Goal: Task Accomplishment & Management: Complete application form

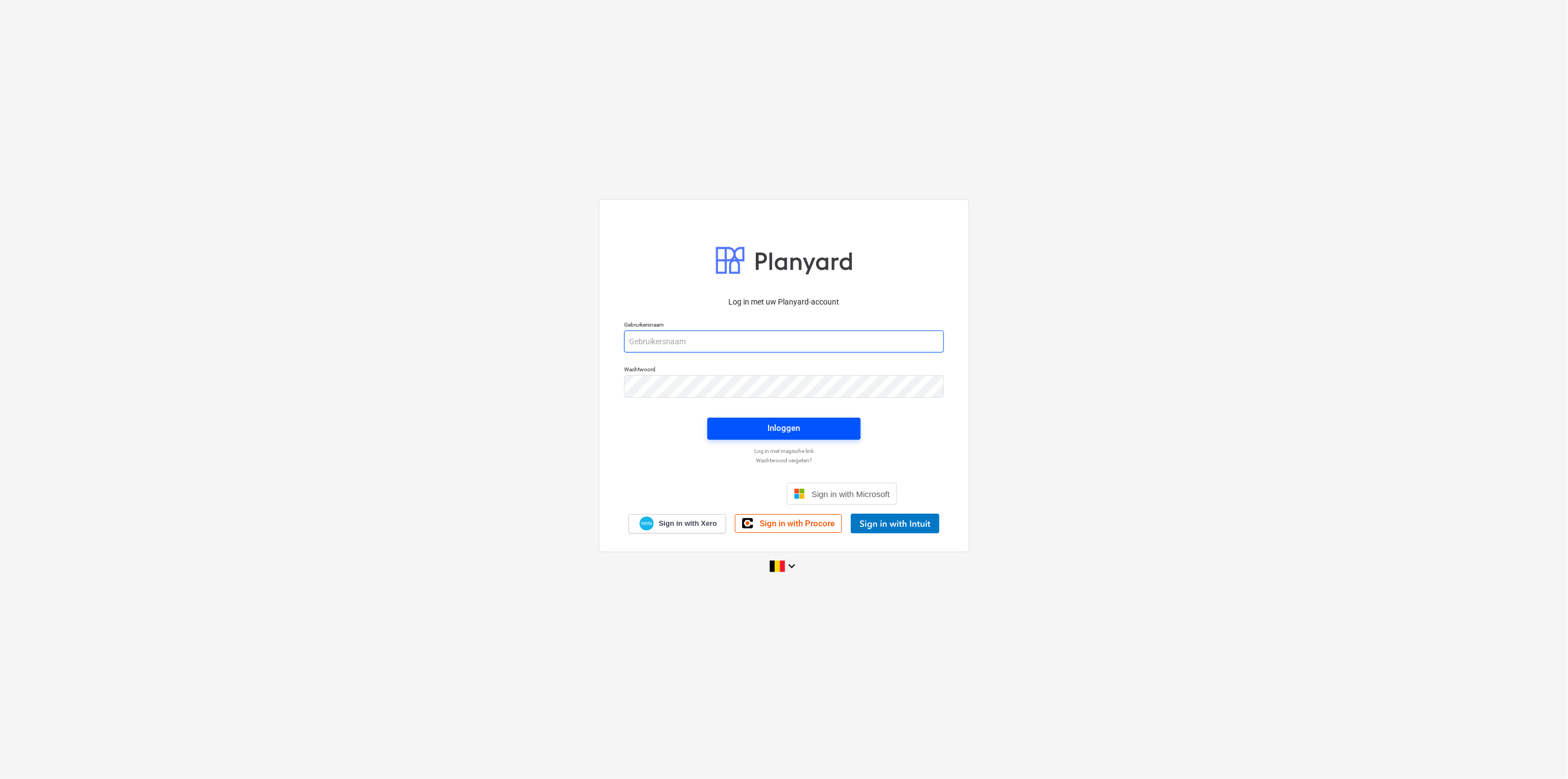
type input "[PERSON_NAME][EMAIL_ADDRESS][DOMAIN_NAME]"
click at [795, 422] on div "Inloggen" at bounding box center [784, 427] width 33 height 14
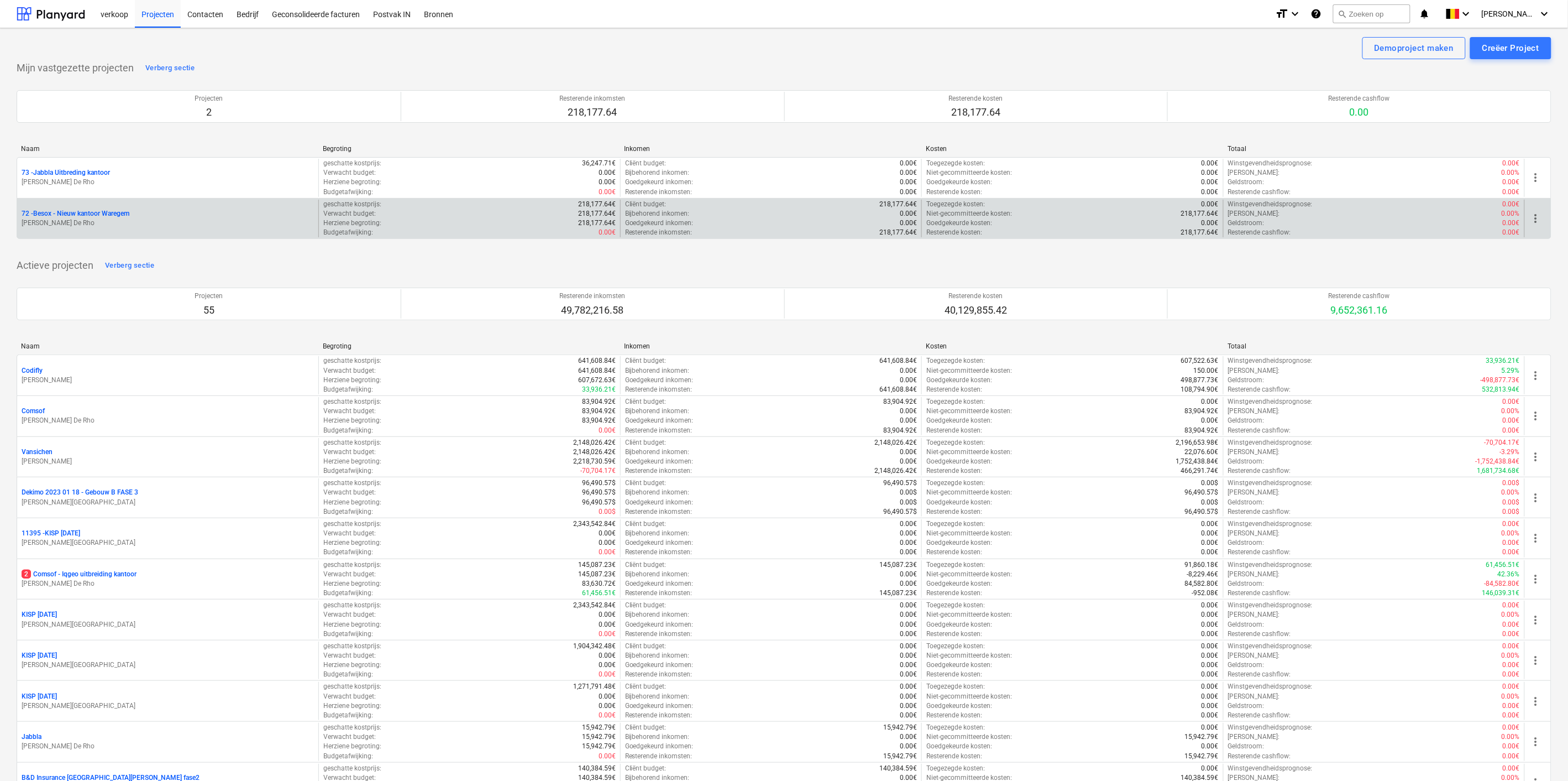
click at [90, 221] on p "[PERSON_NAME] De Rho" at bounding box center [168, 223] width 292 height 9
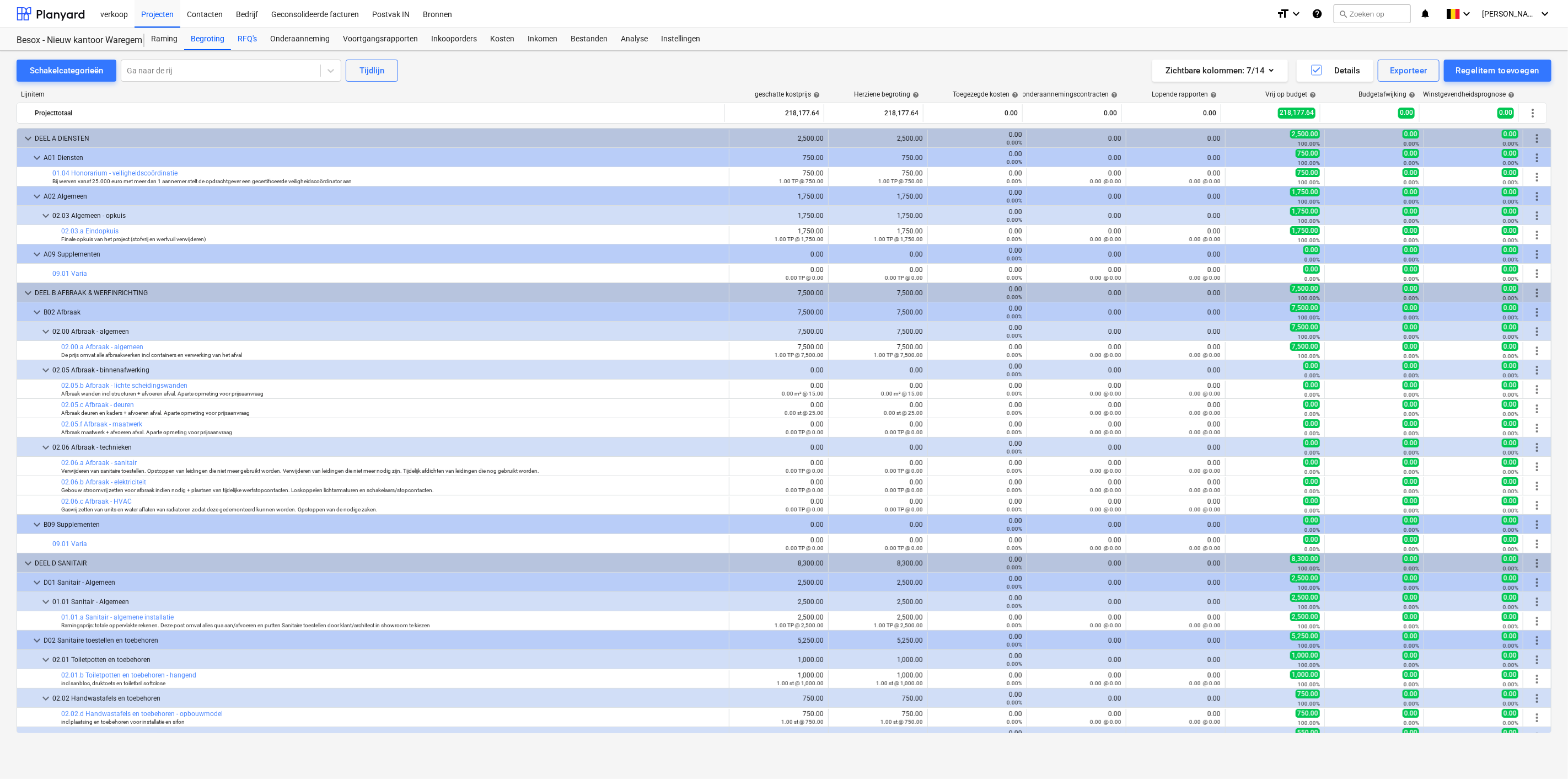
click at [239, 43] on div "RFQ's" at bounding box center [247, 39] width 33 height 22
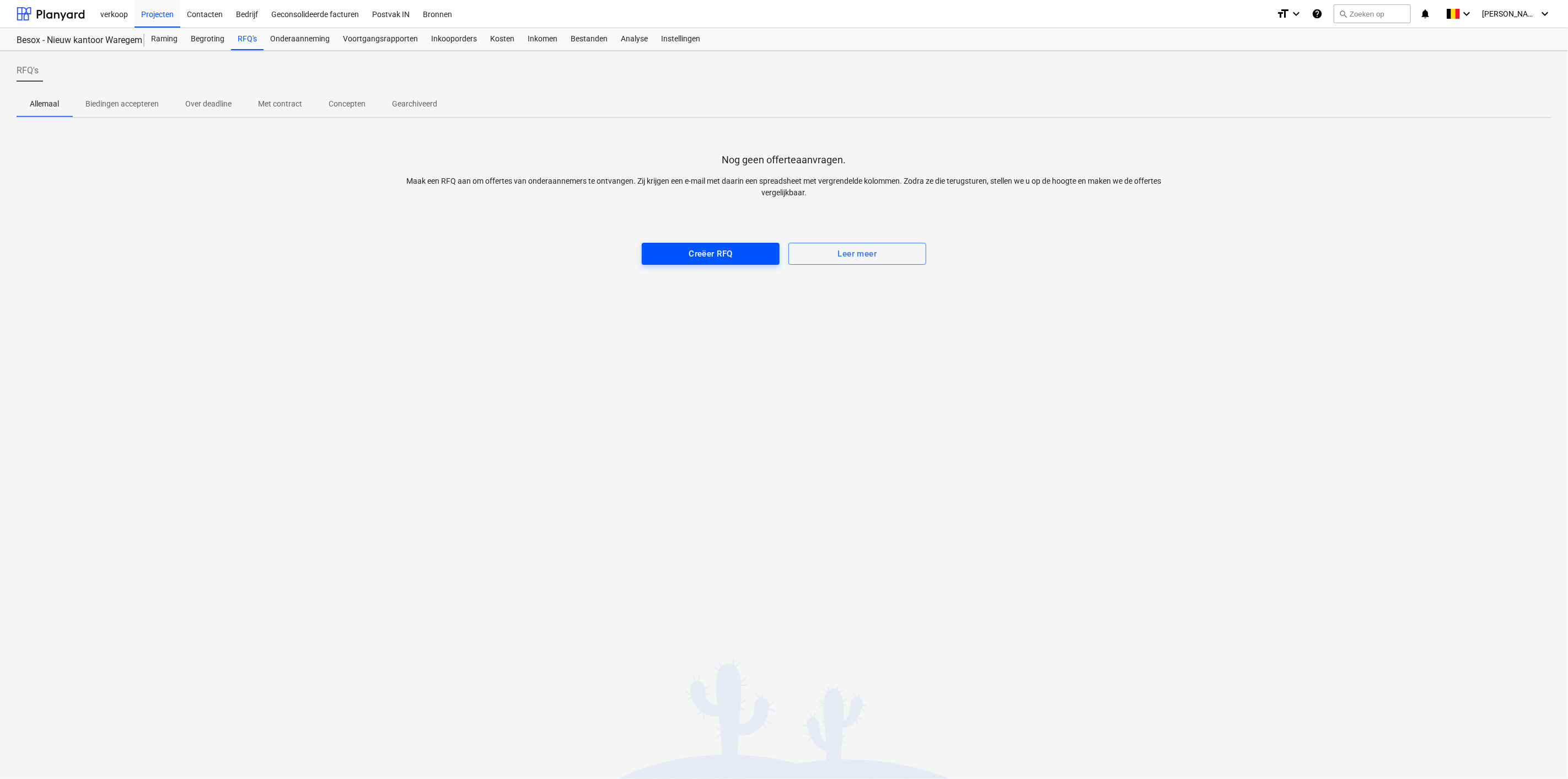
click at [692, 247] on div "Creëer RFQ" at bounding box center [710, 253] width 43 height 14
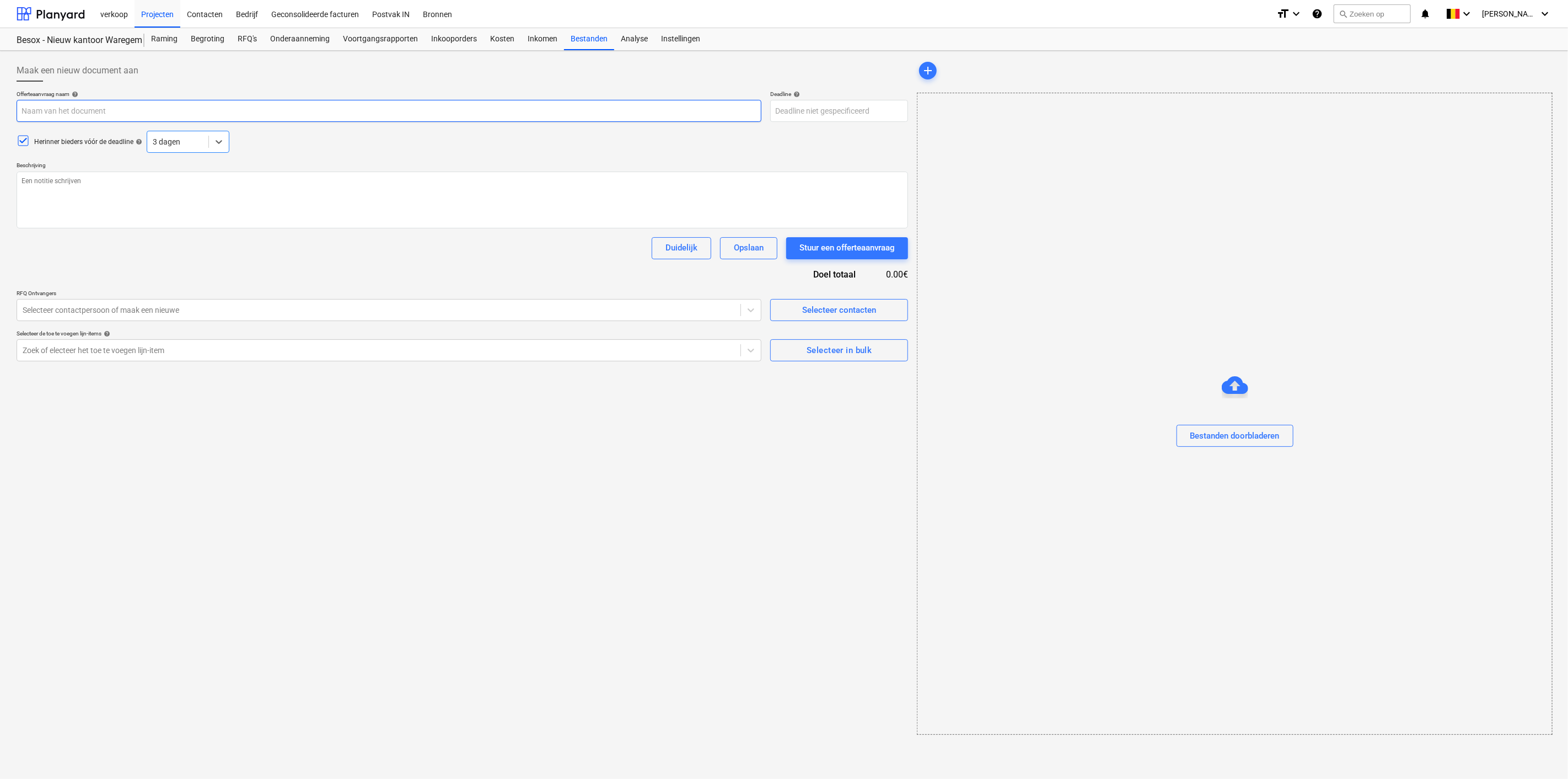
click at [134, 108] on input "text" at bounding box center [389, 110] width 745 height 22
type textarea "x"
type input "K"
type textarea "x"
type input "[PERSON_NAME]"
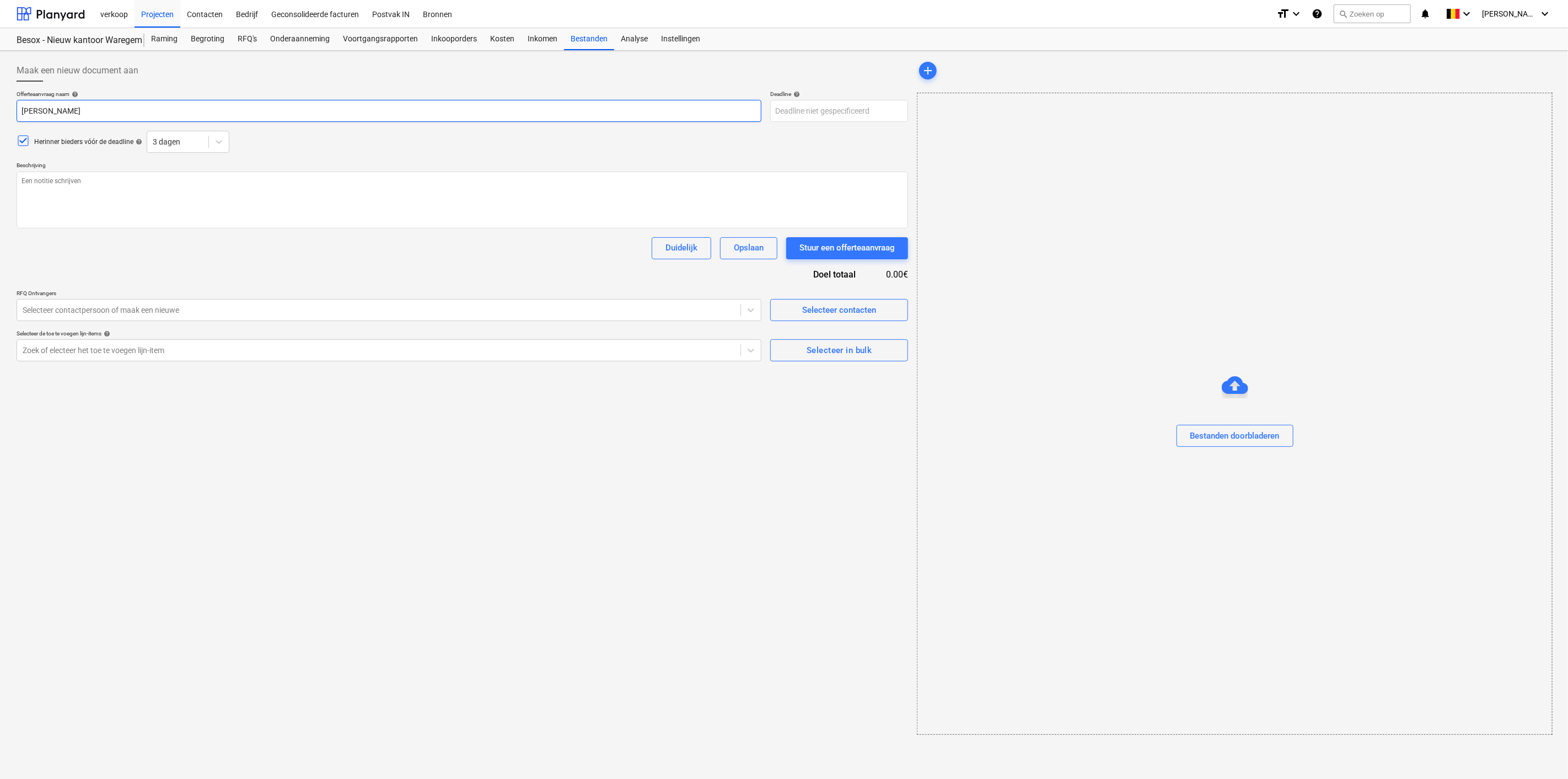
type textarea "x"
type input "Kant"
type textarea "x"
type input "Kanto"
type textarea "x"
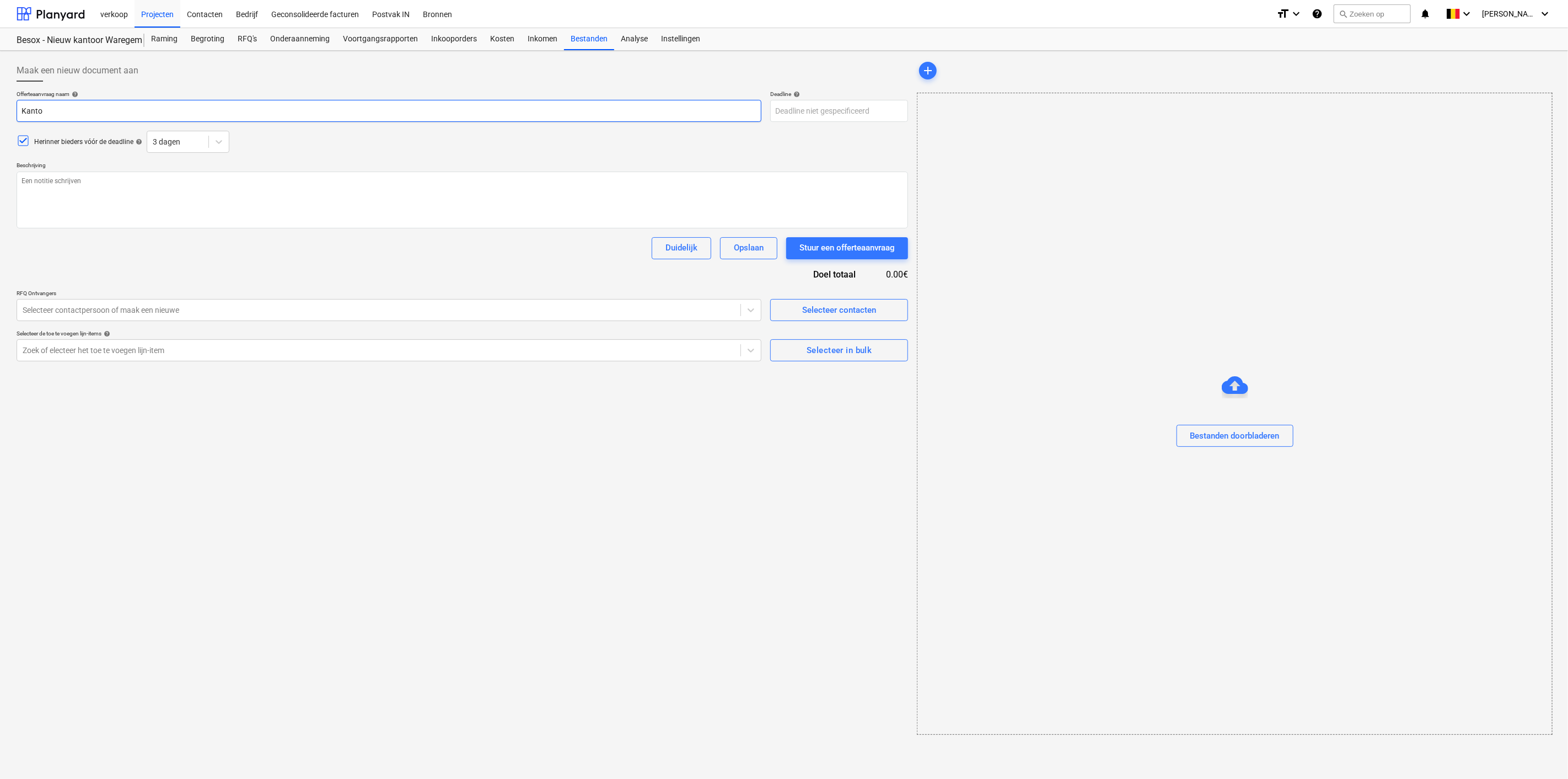
type input "Kantoo"
type textarea "x"
type input "Kantoor"
type textarea "x"
type input "Kantoo"
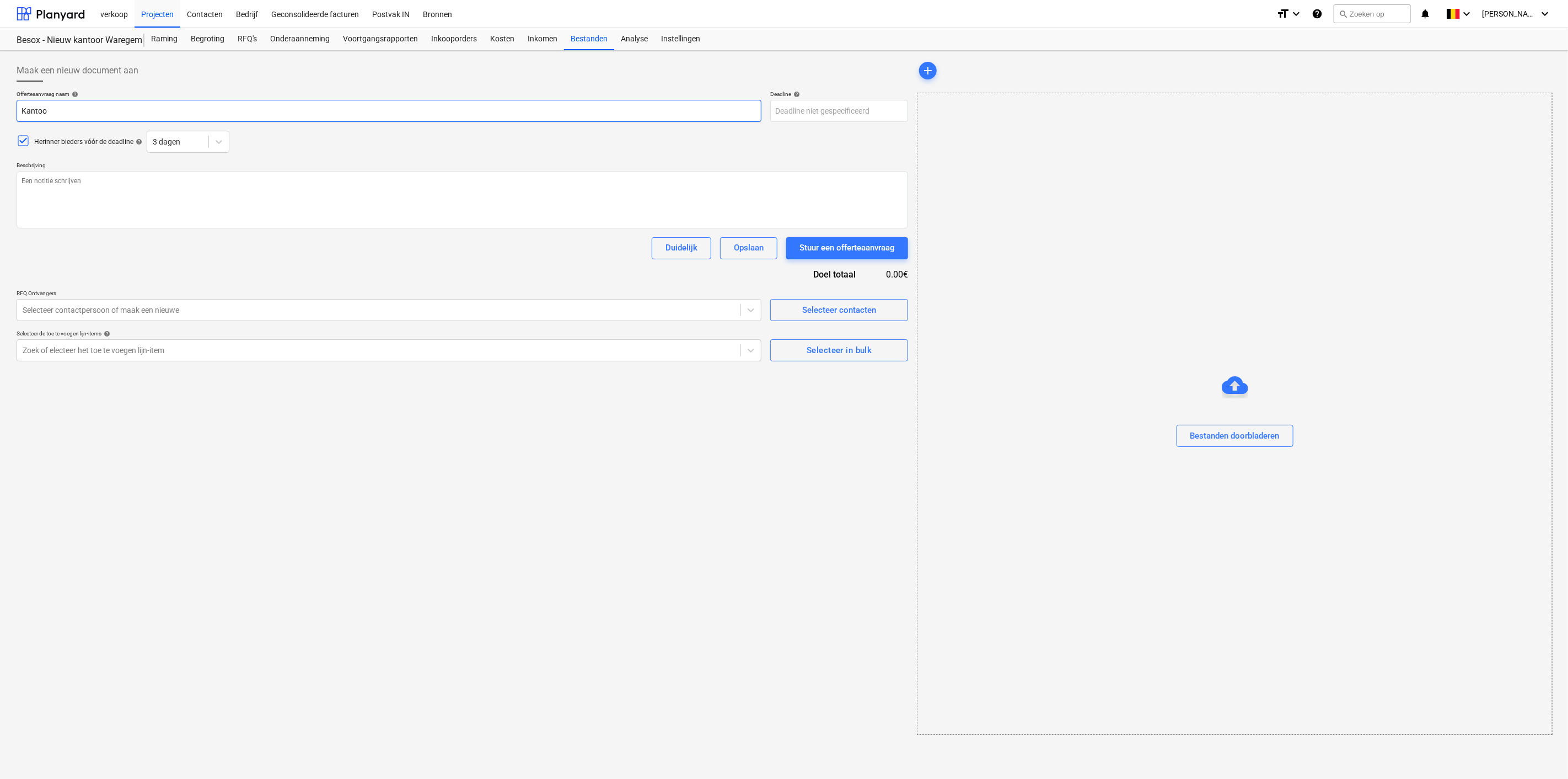
type textarea "x"
type input "Kanto"
type textarea "x"
type input "Kant"
type textarea "x"
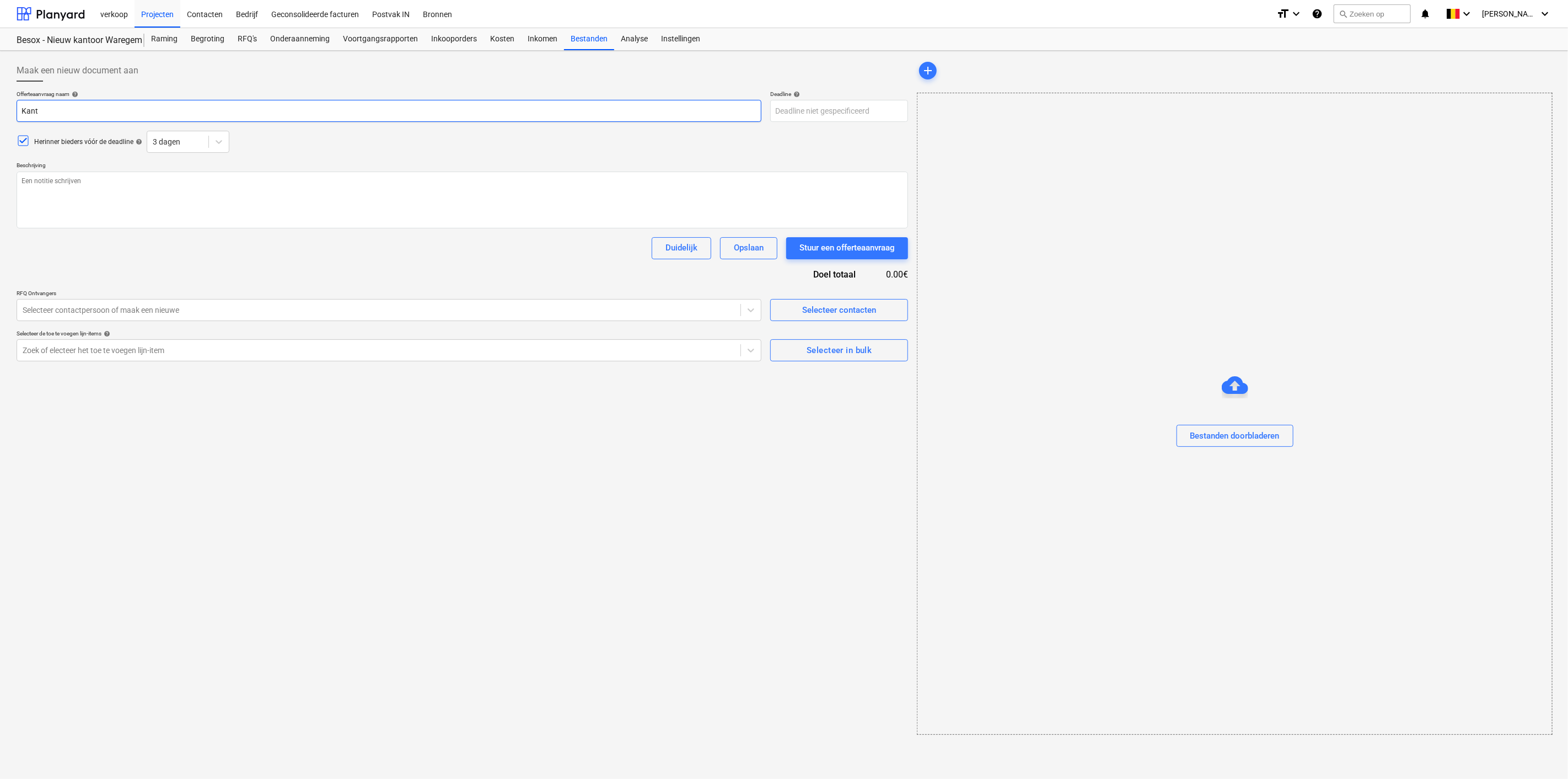
type input "[PERSON_NAME]"
type textarea "x"
type input "Ka"
type textarea "x"
type input "K"
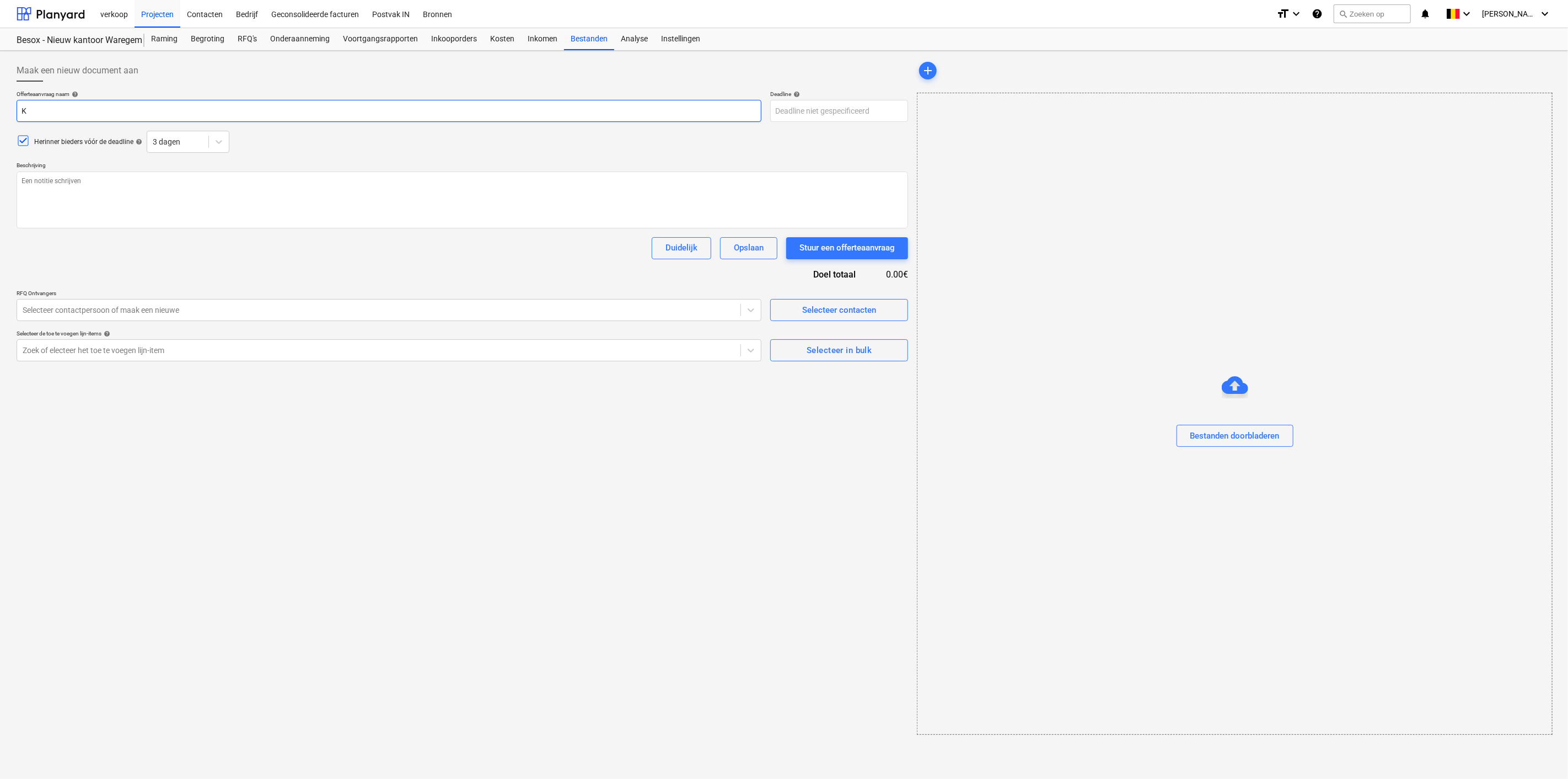
type textarea "x"
type input "2"
type textarea "x"
type input "20"
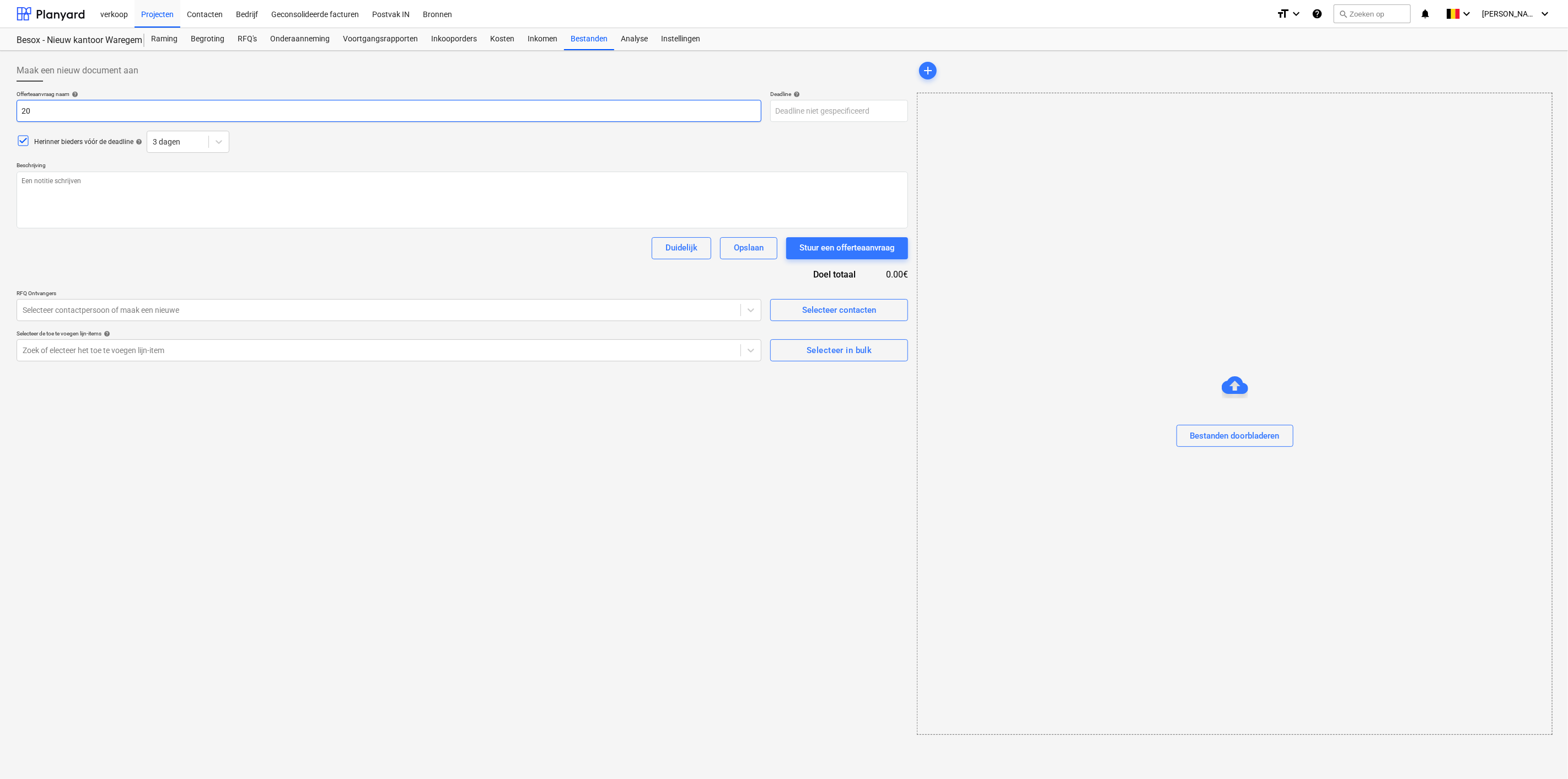
type textarea "x"
type input "202"
type textarea "x"
type input "2025"
type textarea "x"
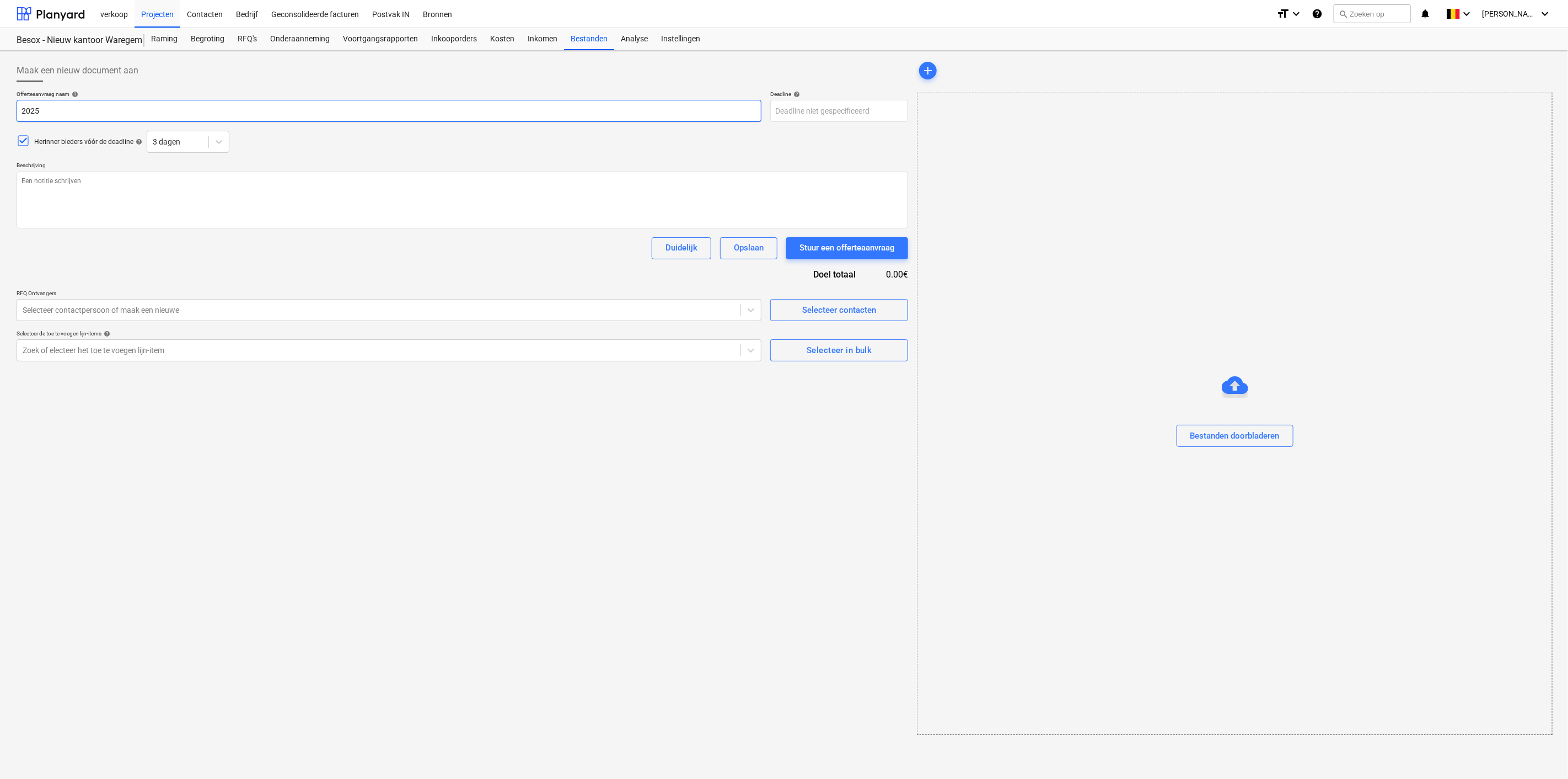
type input "2025"
type textarea "x"
type input "2025 0"
type textarea "x"
type input "2025 08"
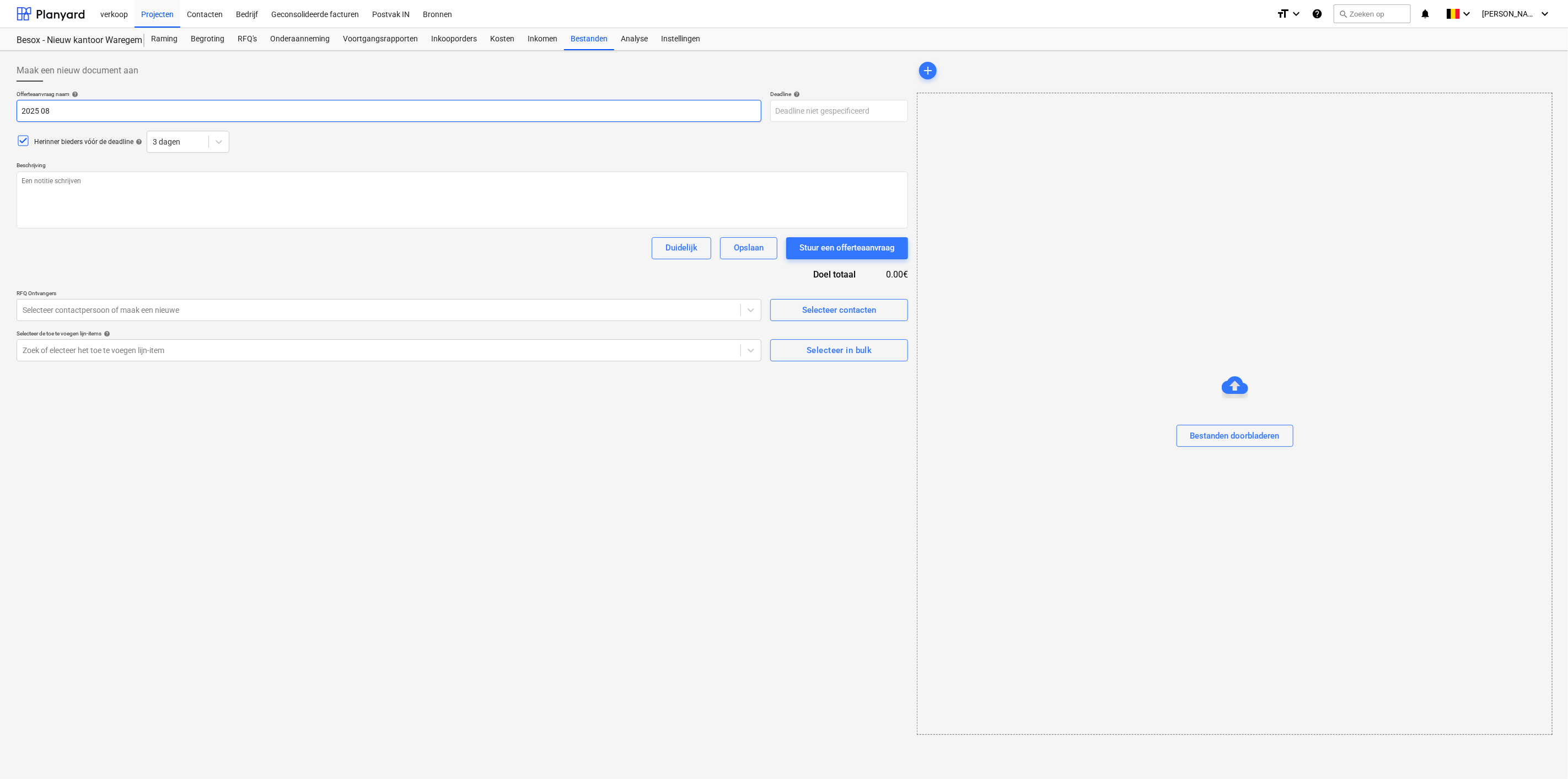
type textarea "x"
type input "2025 08"
type textarea "x"
type input "2025 08 1"
type textarea "x"
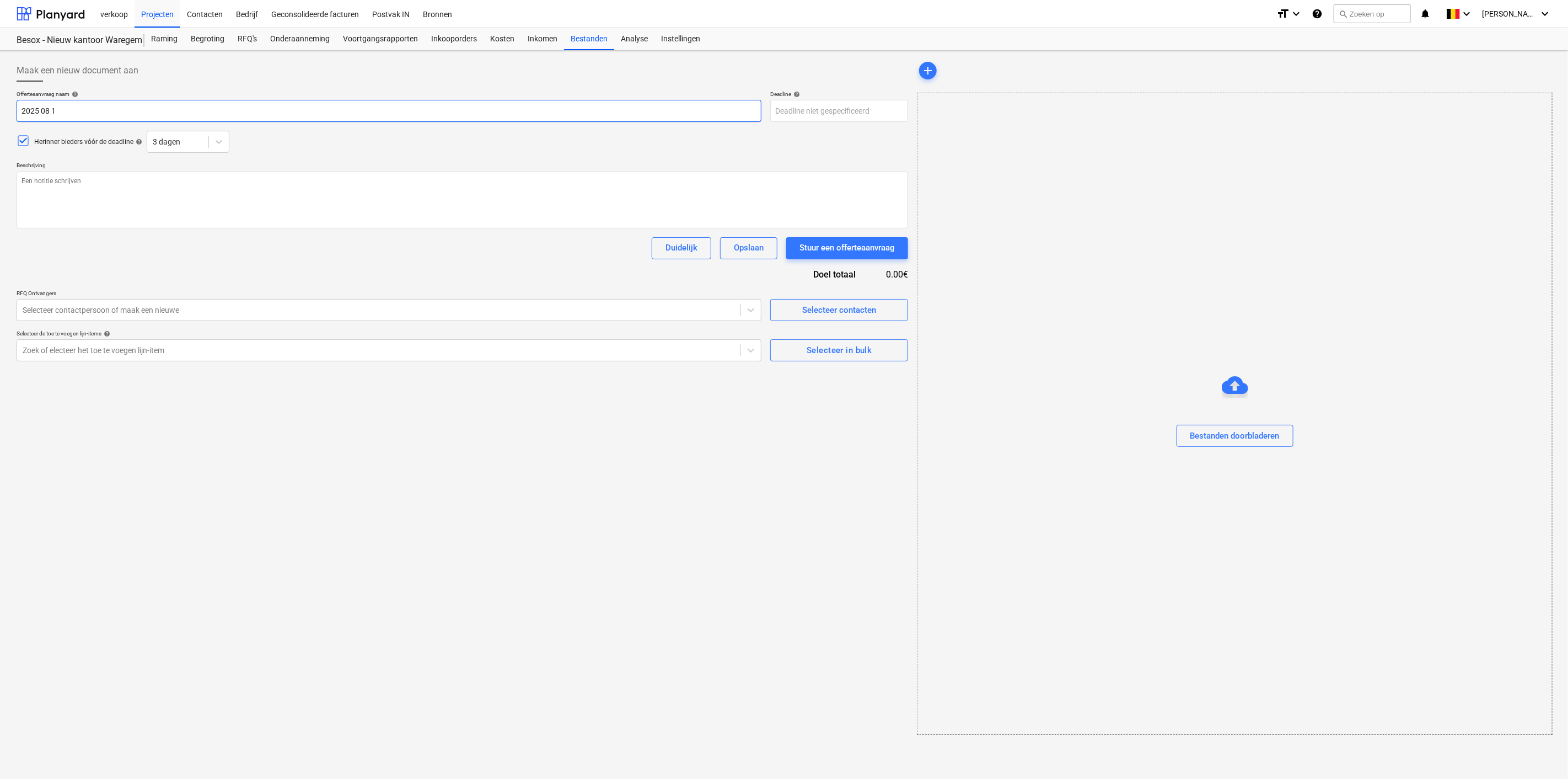
type input "[DATE]"
type textarea "x"
type input "[DATE]"
type textarea "x"
type input "2025 08 11 B"
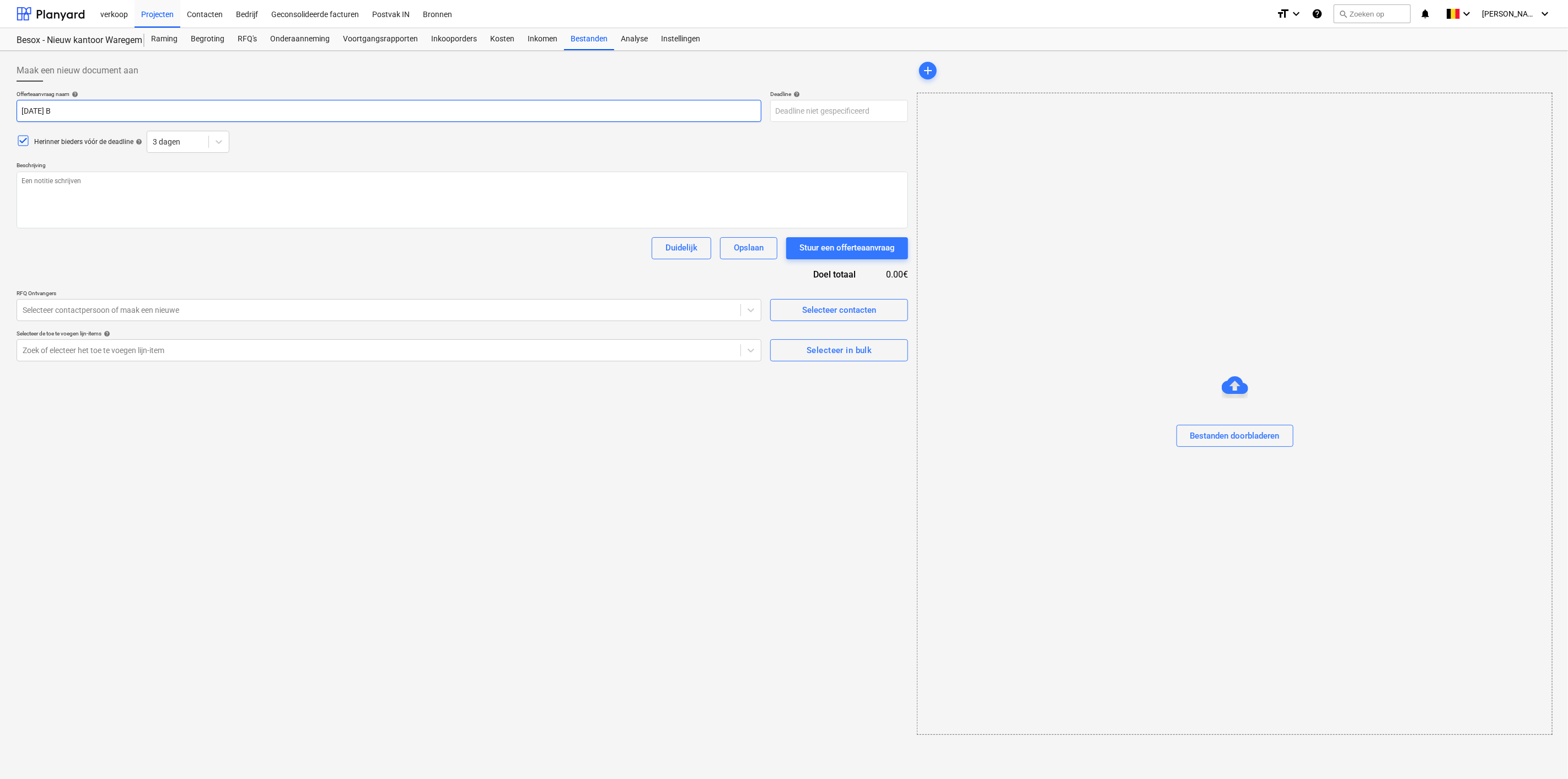
type textarea "x"
type input "2025 08 11 Be"
type textarea "x"
type input "2025 08 11 Bes"
type textarea "x"
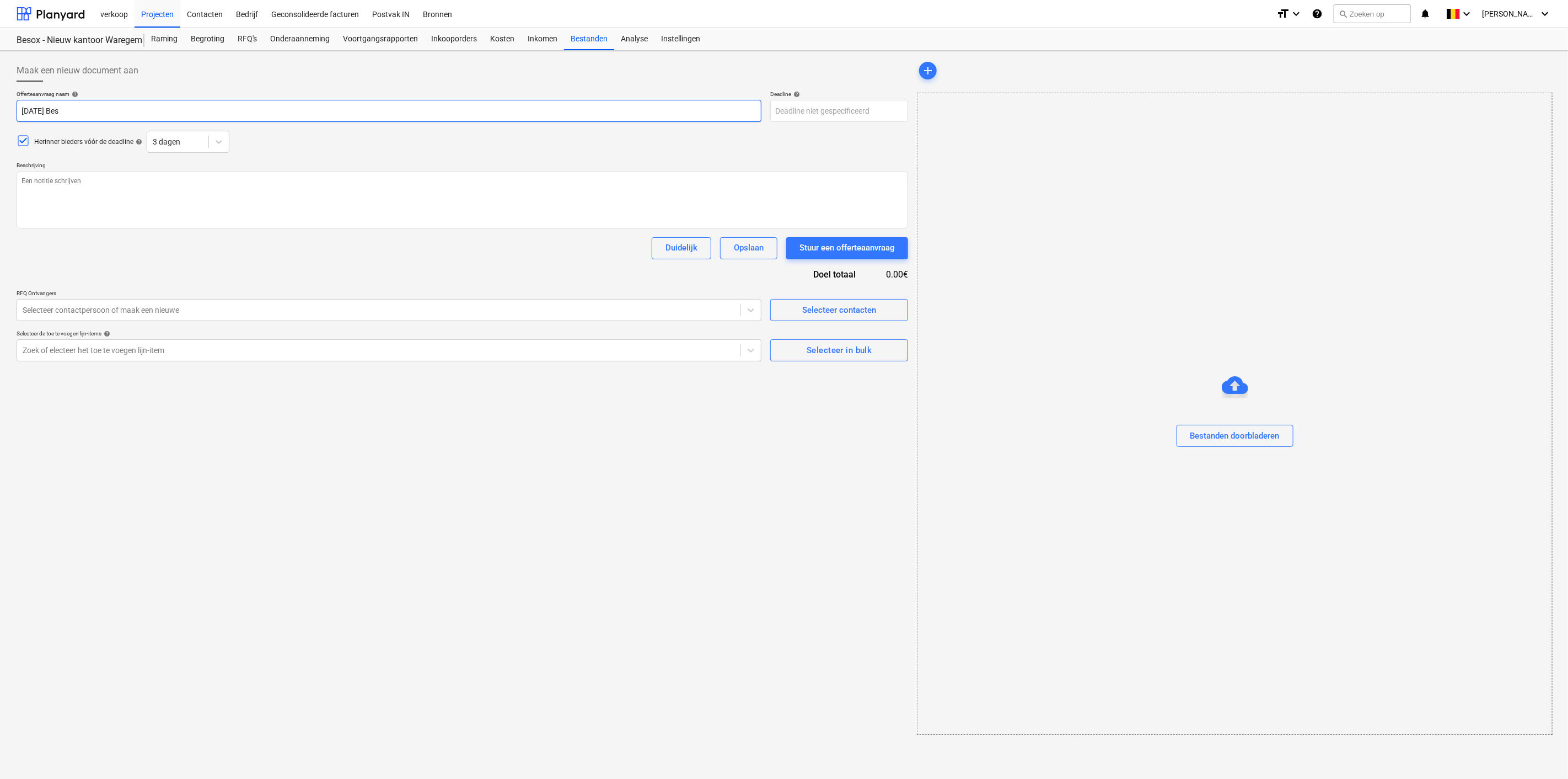
type input "2025 08 11 Beso"
type textarea "x"
type input "2025 08 11 Besox"
type textarea "x"
type input "2025 08 11 Besox"
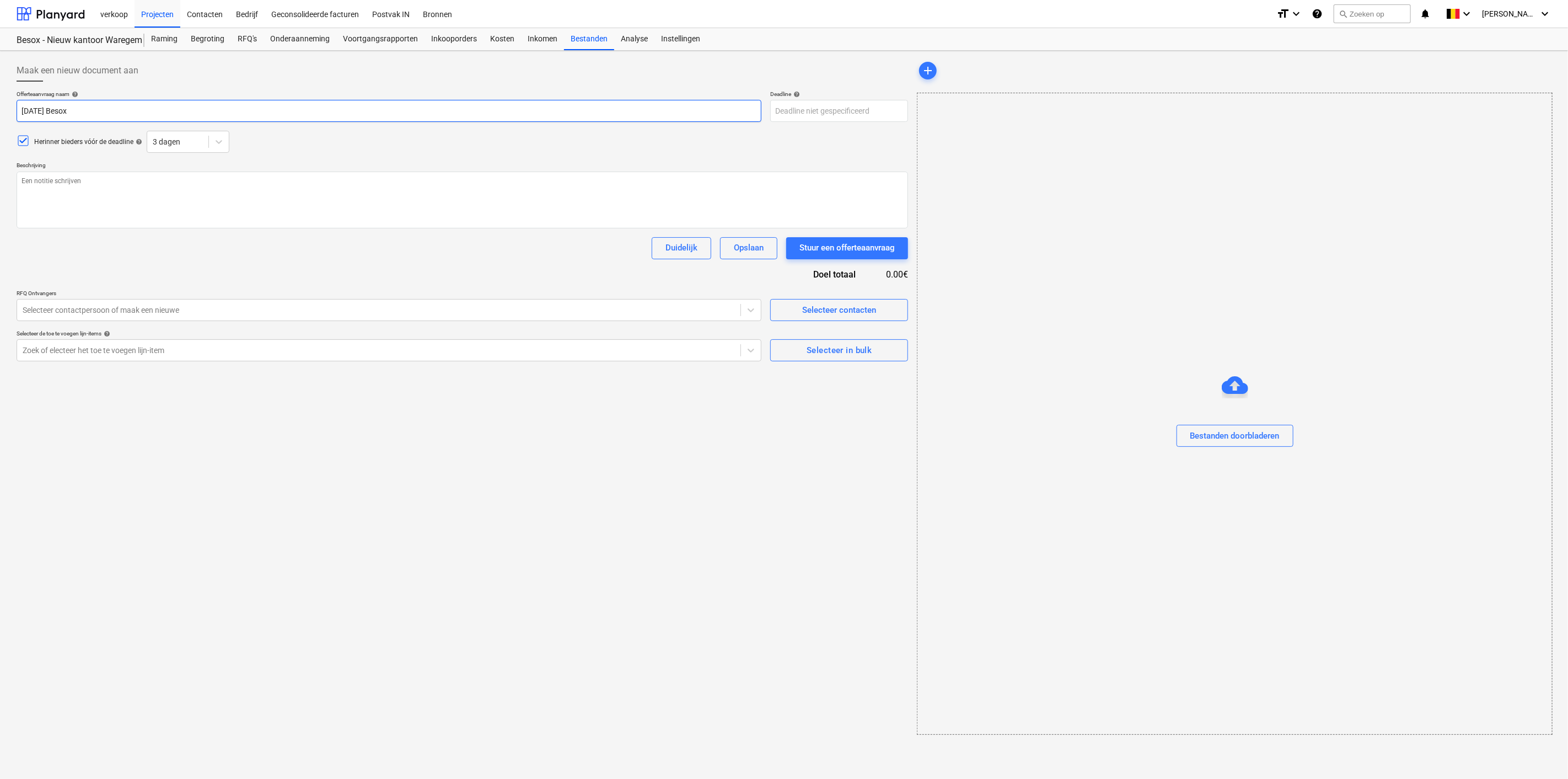
type textarea "x"
type input "2025 08 11 Besox W"
type textarea "x"
type input "2025 08 11 Besox Wa"
type textarea "x"
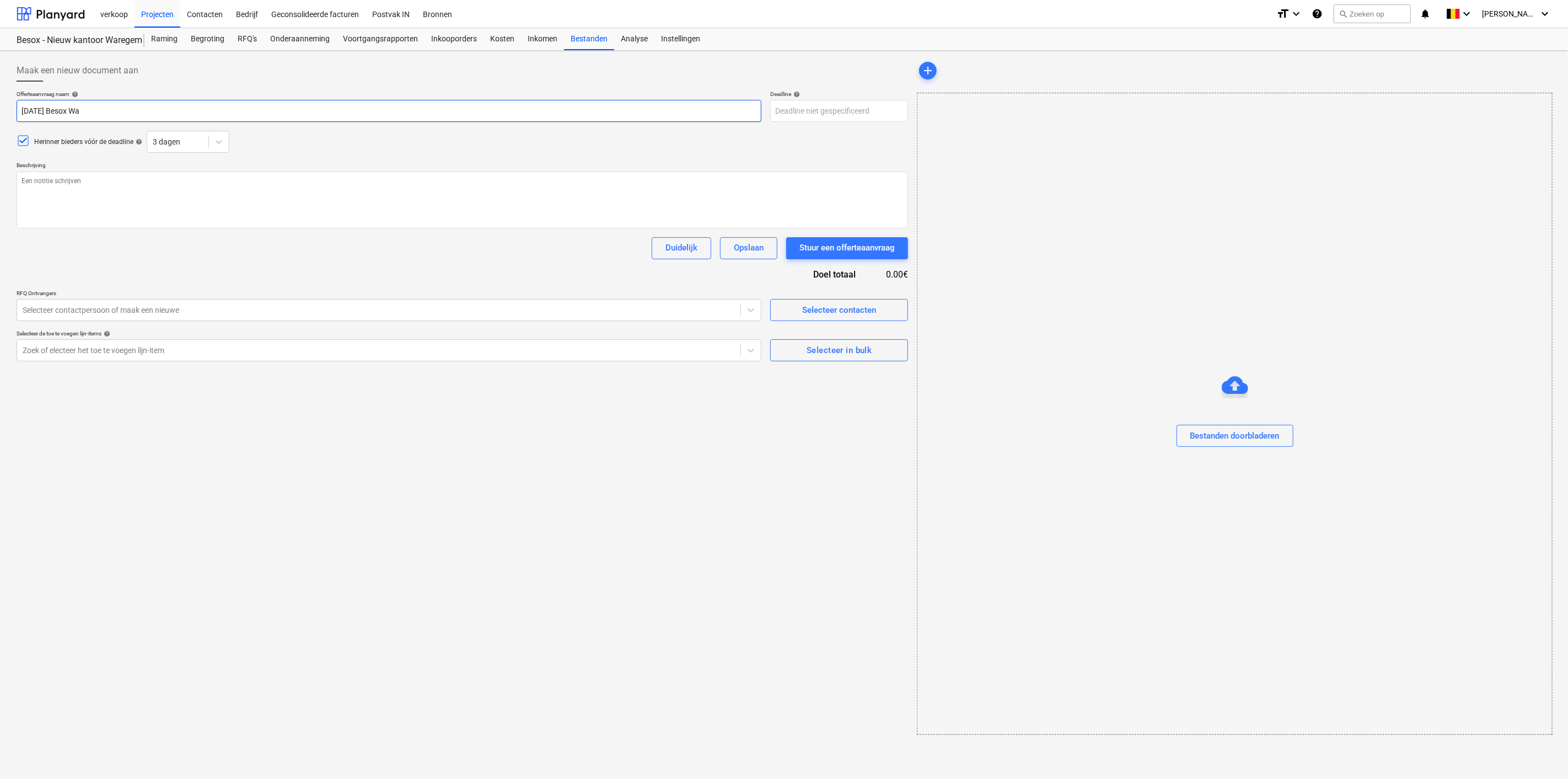
type input "2025 08 11 Besox War"
type textarea "x"
type input "2025 08 11 Besox Ware"
type textarea "x"
type input "2025 08 11 Besox Wareg"
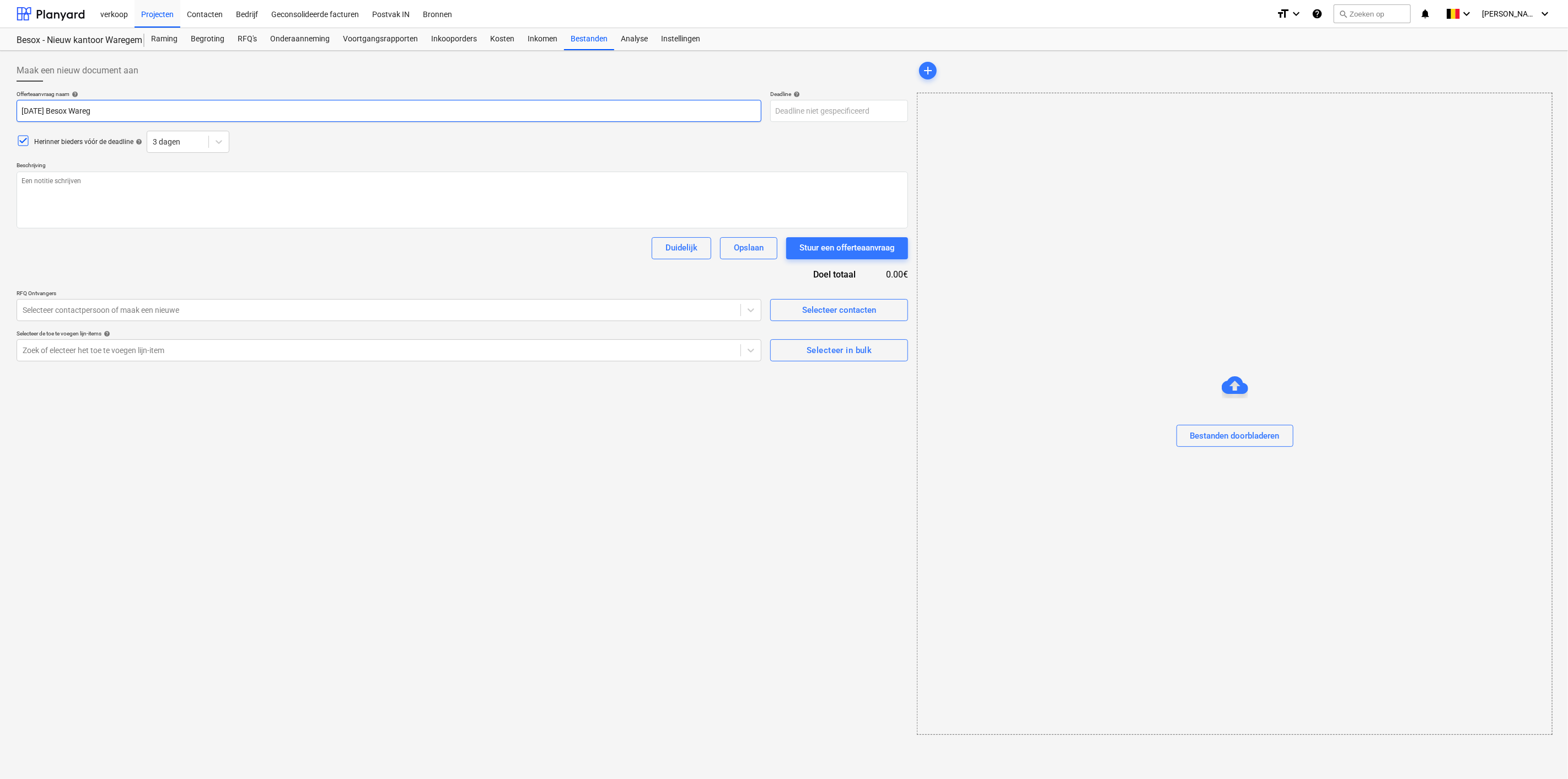
type textarea "x"
type input "2025 08 11 Besox Warege"
type textarea "x"
type input "2025 08 11 Besox Waregem"
type textarea "x"
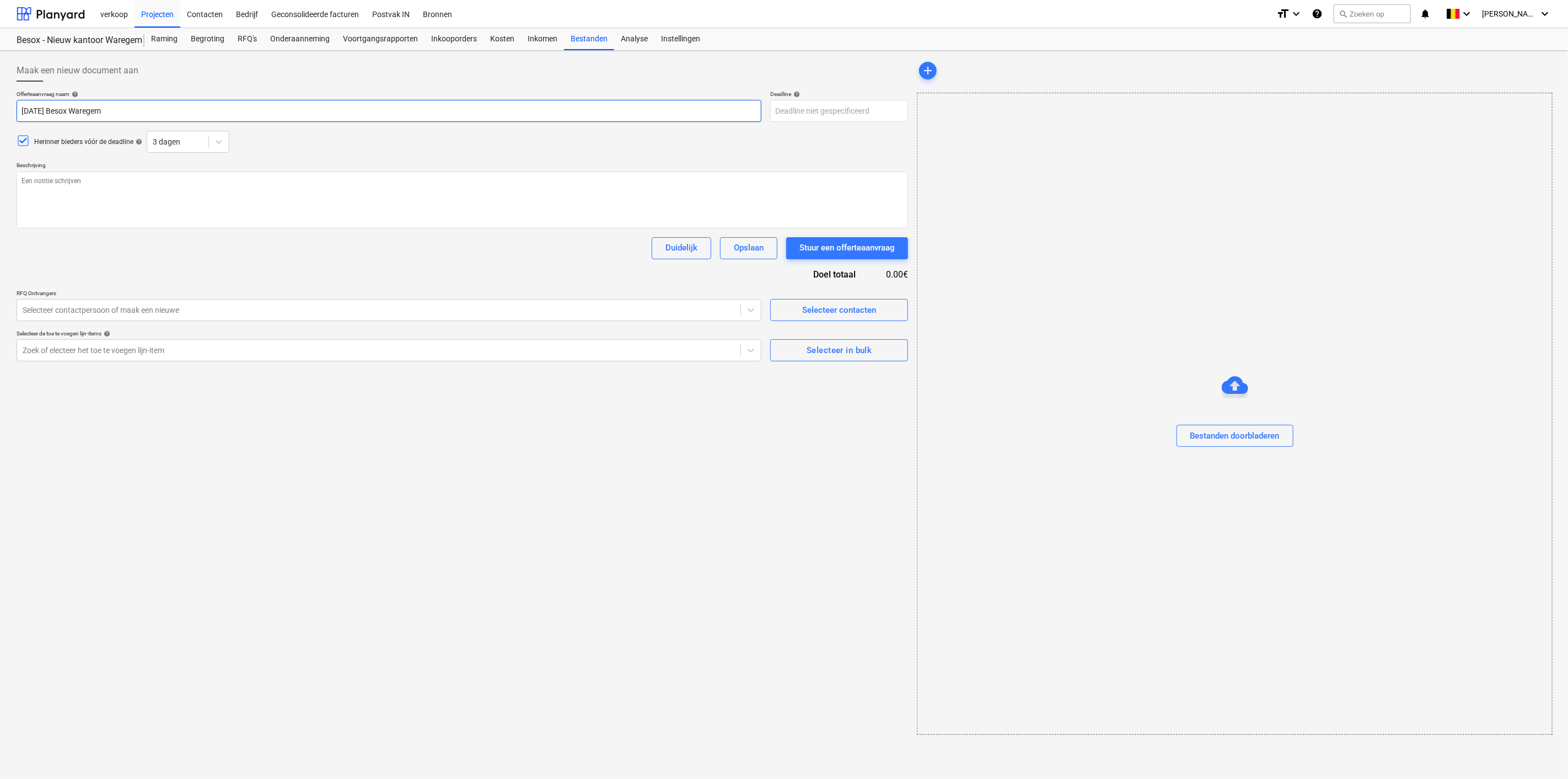
type input "2025 08 11 Besox Waregem"
type textarea "x"
type input "2025 08 11 Besox Waregem ni"
type textarea "x"
type input "2025 08 11 Besox Waregem n"
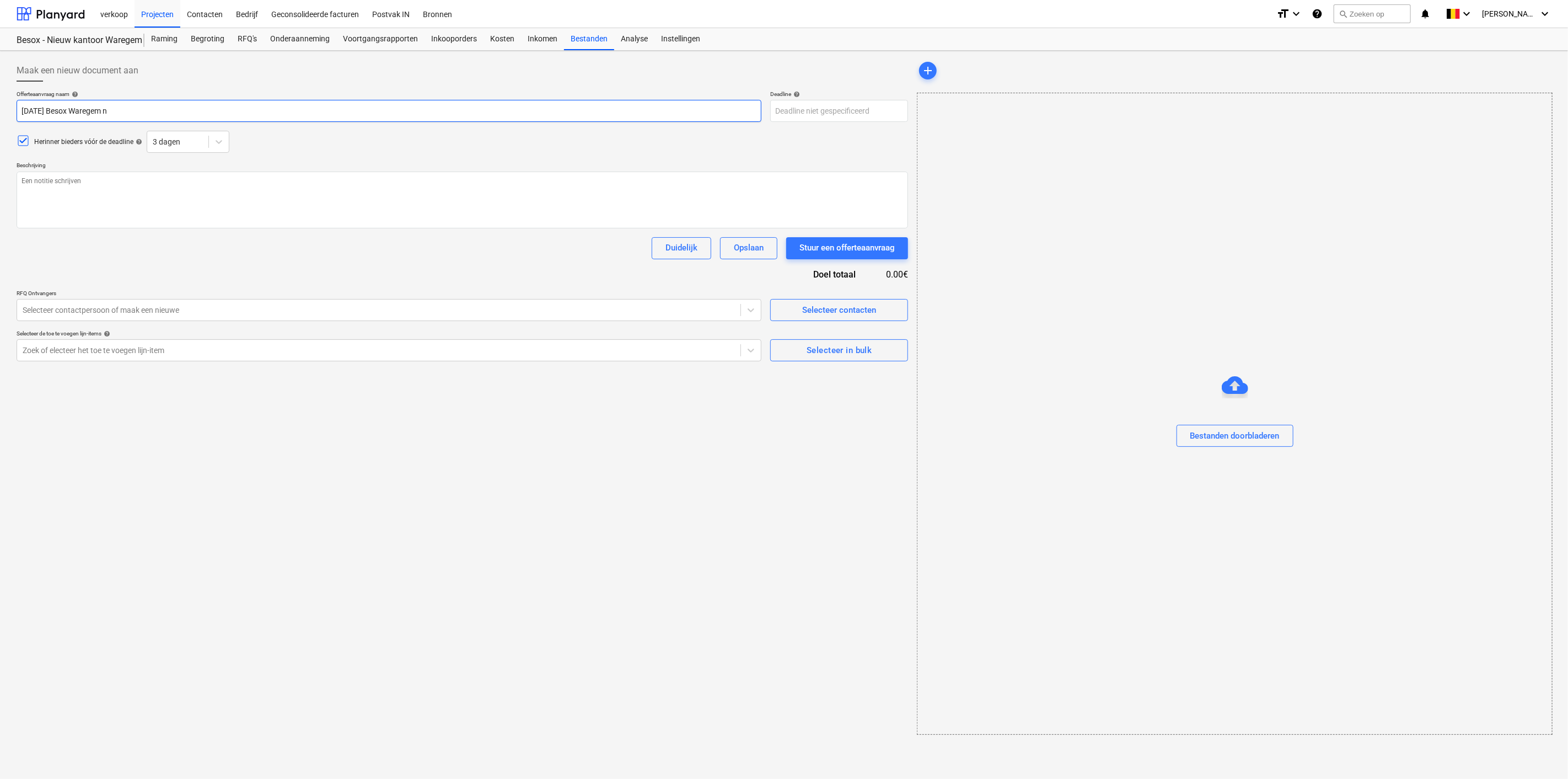
type textarea "x"
type input "2025 08 11 Besox Waregem"
type textarea "x"
type input "2025 08 11 Besox Waregem"
type textarea "x"
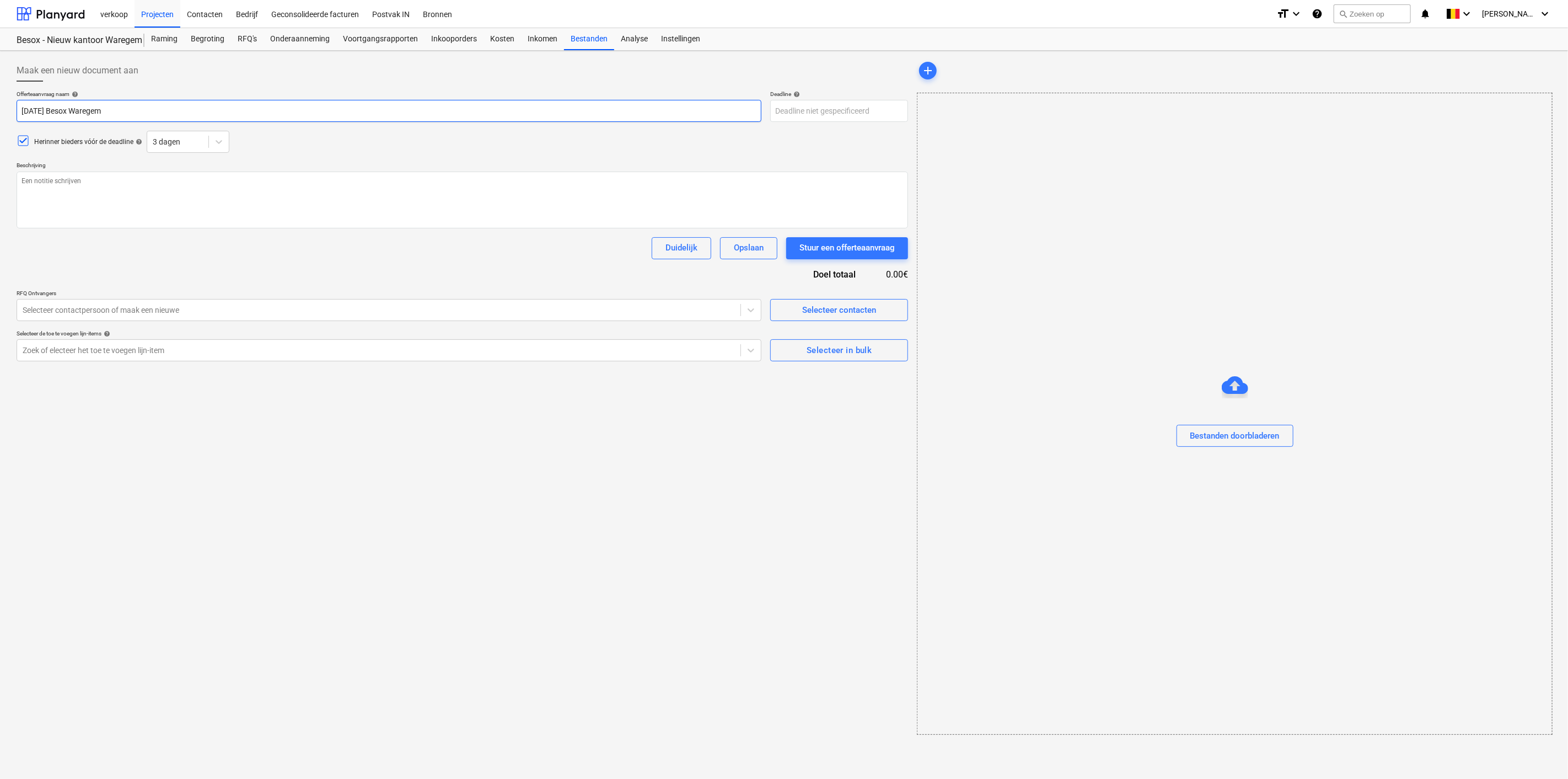
type input "2025 08 11 Besox Warege"
type textarea "x"
type input "2025 08 11 Besox Wareg"
type textarea "x"
type input "2025 08 11 Besox Ware"
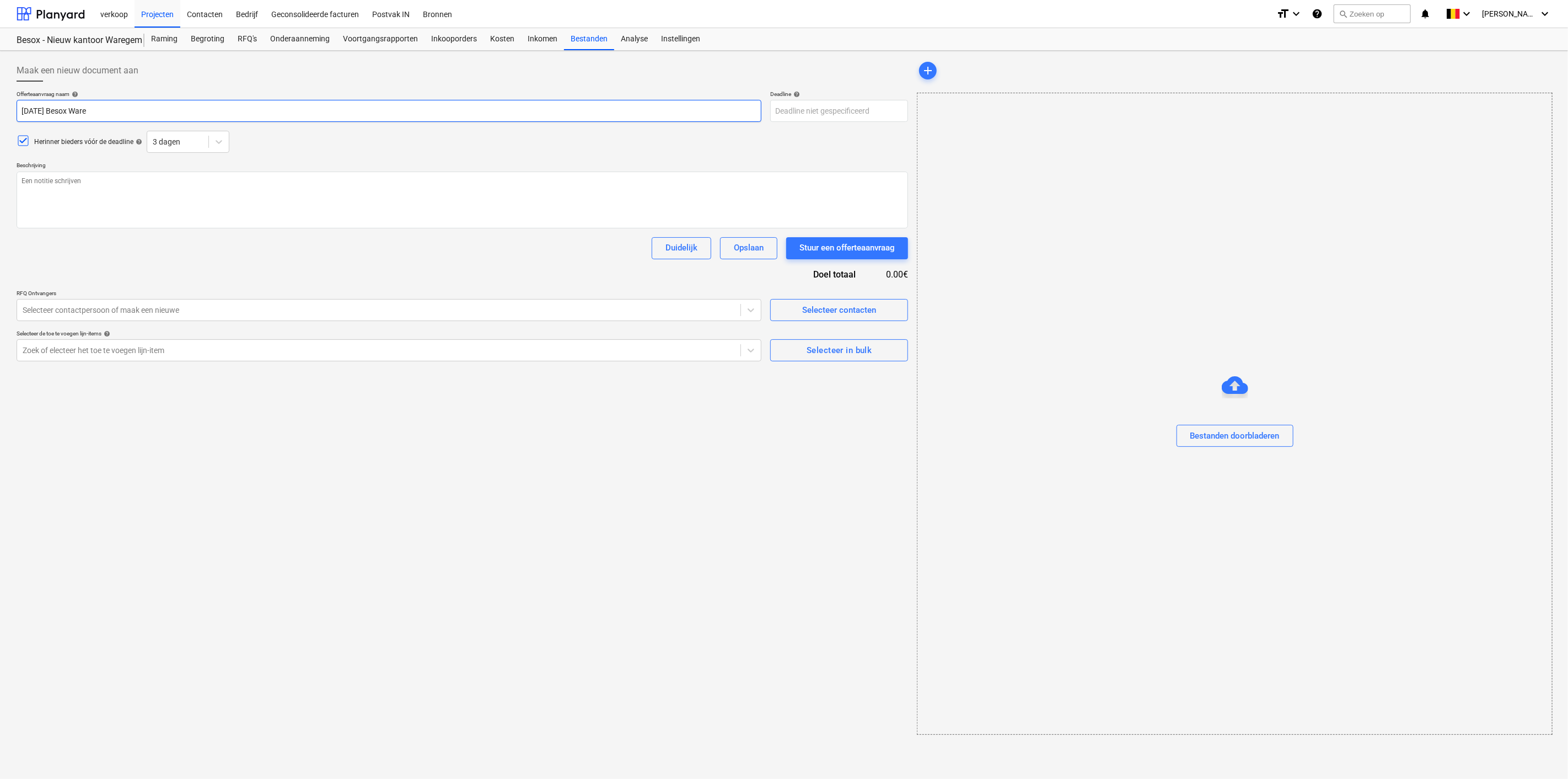
type textarea "x"
type input "2025 08 11 Besox War"
type textarea "x"
type input "2025 08 11 Besox Wa"
type textarea "x"
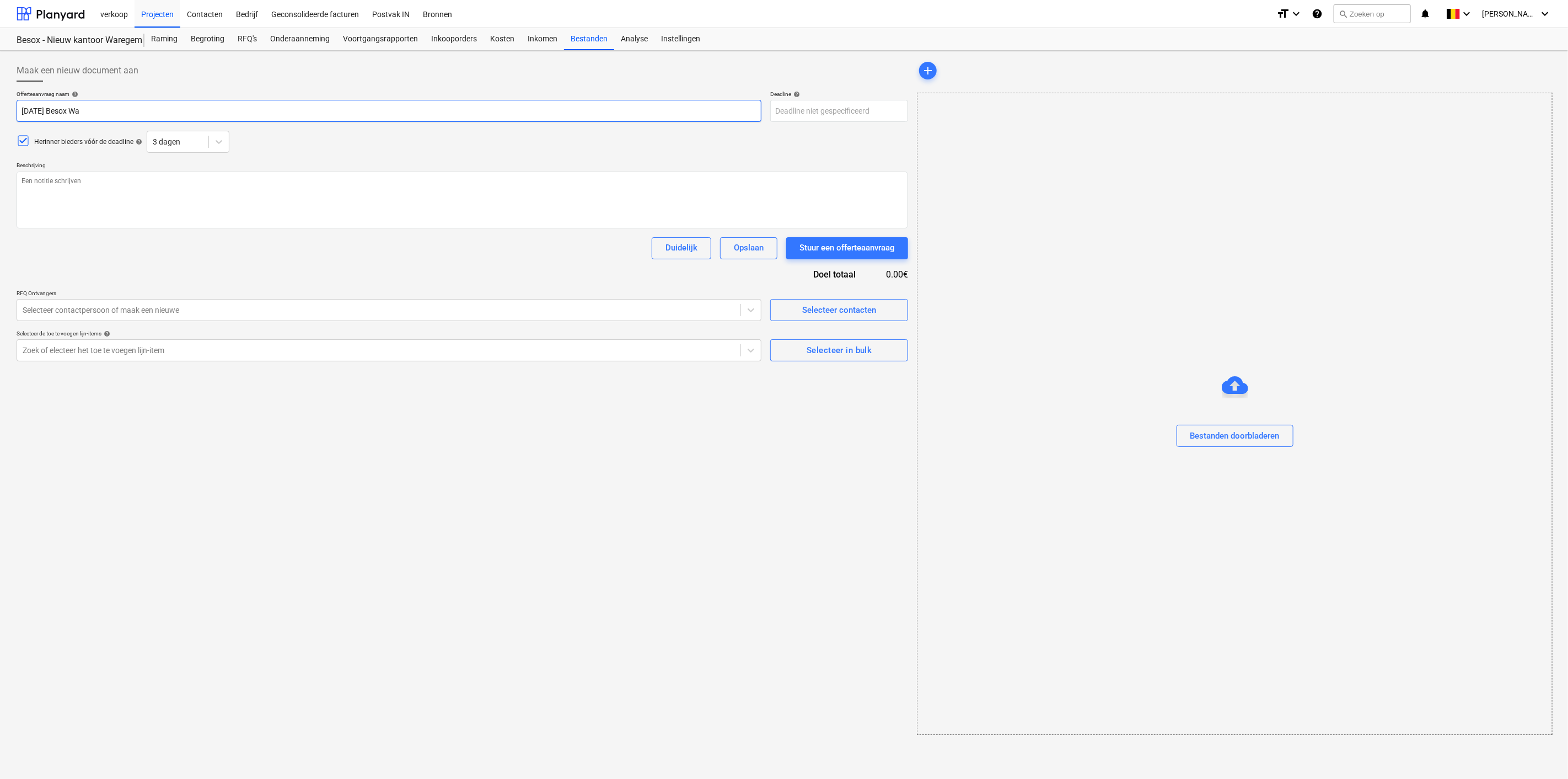
type input "2025 08 11 Besox W"
type textarea "x"
type input "2025 08 11 Besox"
type textarea "x"
type input "2025 08 11 Besox"
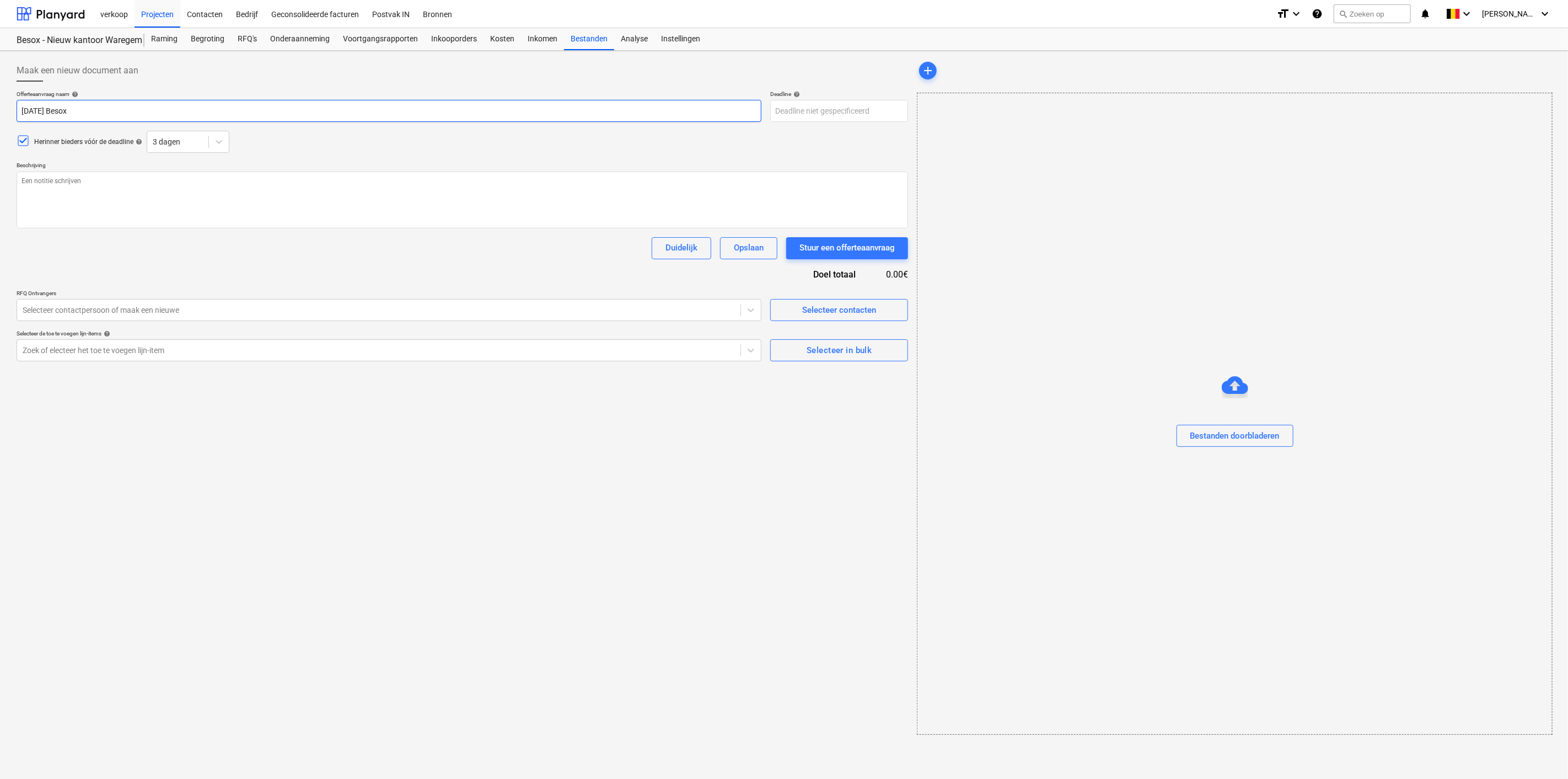
type textarea "x"
type input "2025 08 11 Beso"
type textarea "x"
type input "2025 08 11 Bes"
type textarea "x"
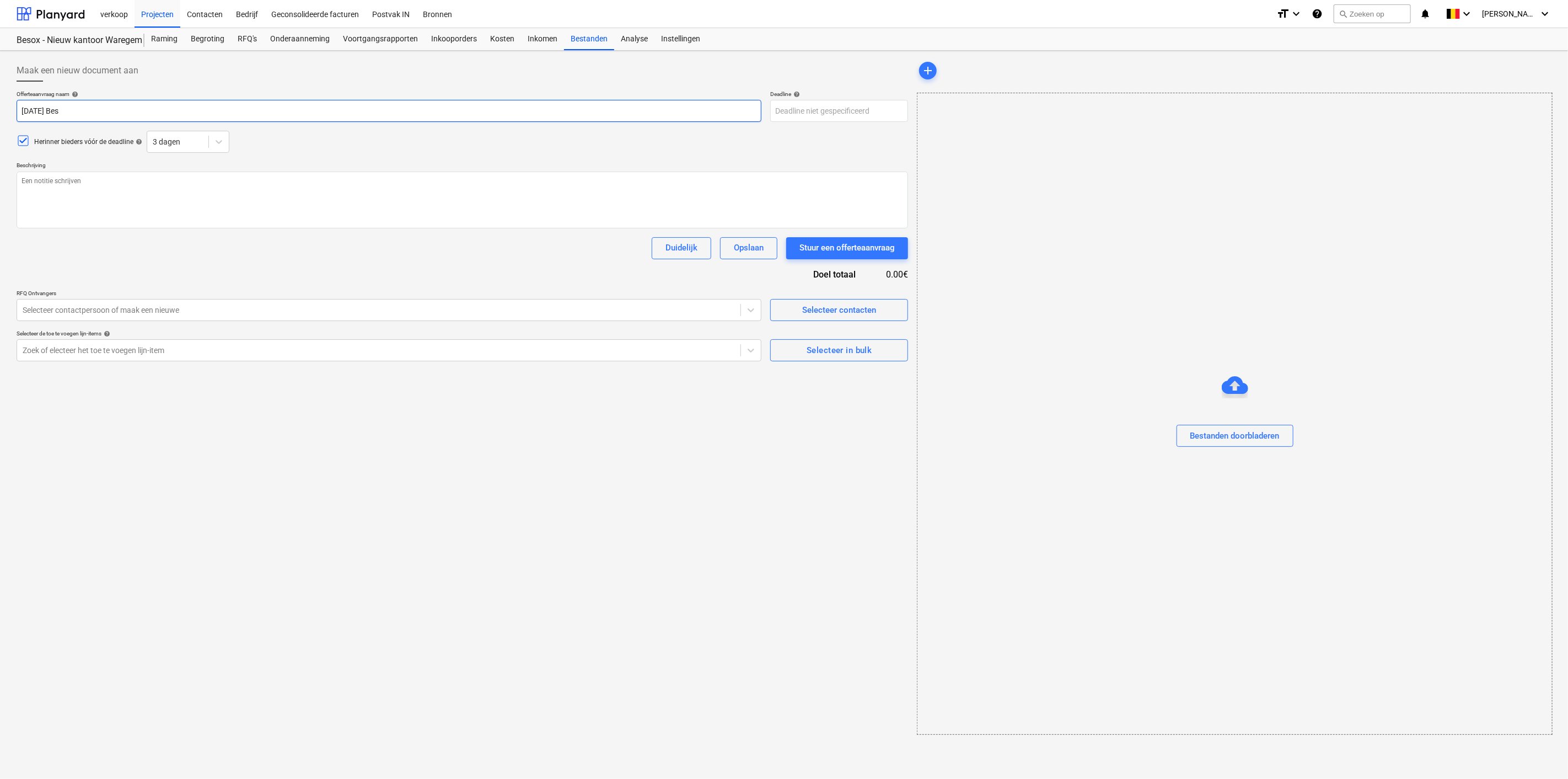
type input "2025 08 11 Be"
type textarea "x"
type input "2025 08 11 B"
type textarea "x"
type input "[DATE]"
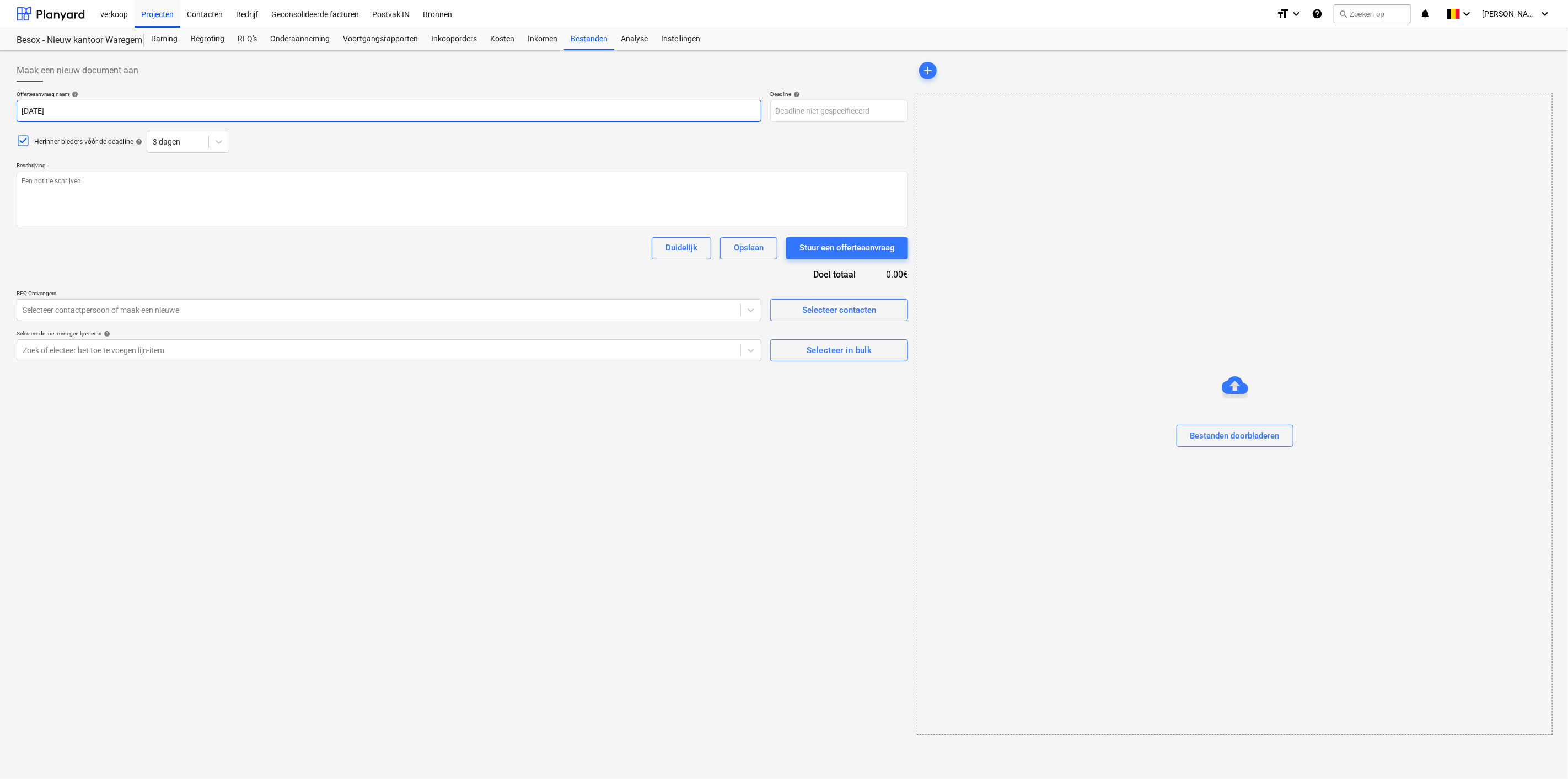
type textarea "x"
type input "2025 08 11 N"
type textarea "x"
type input "2025 08 11 Ni"
type textarea "x"
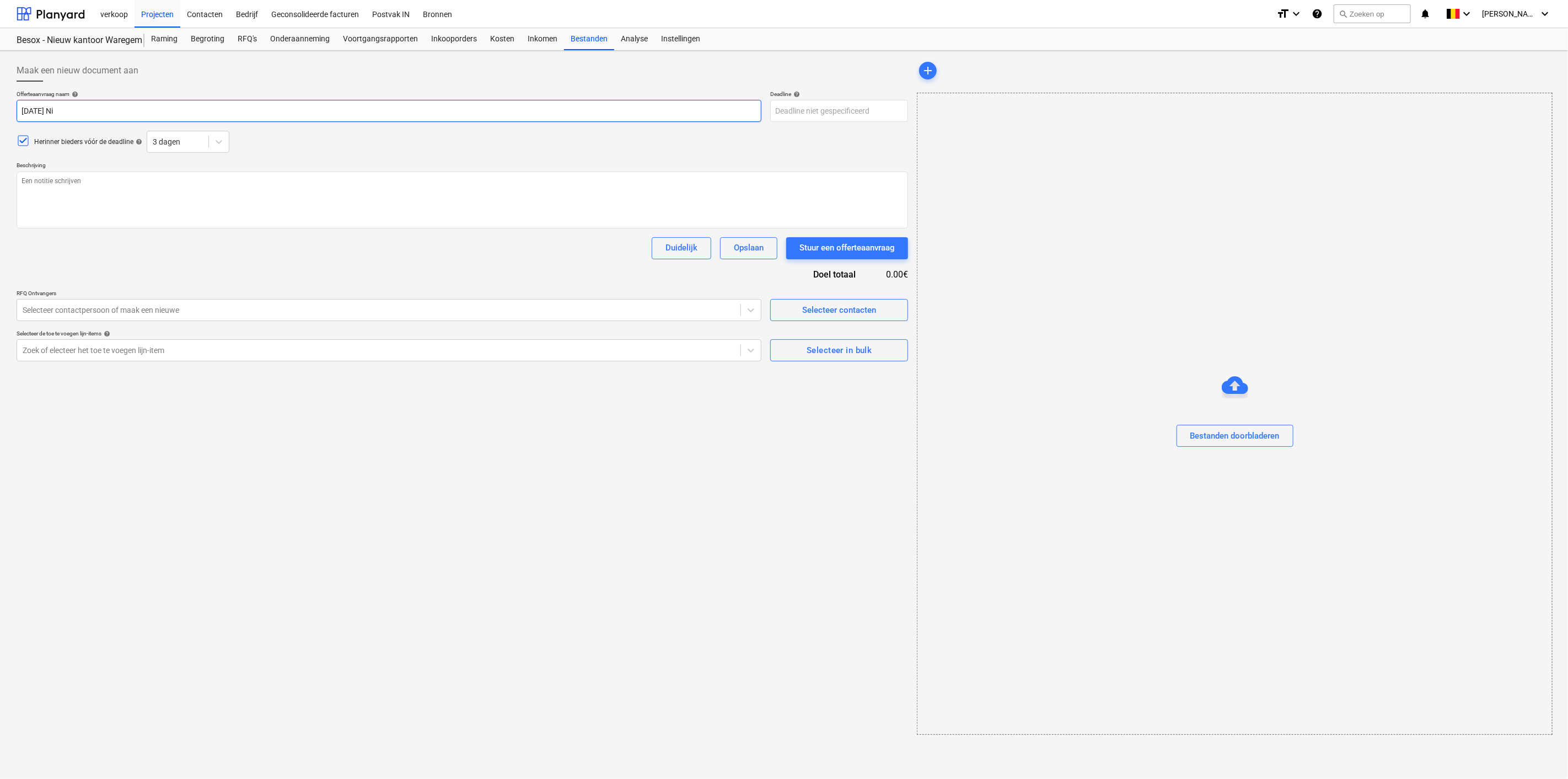
type input "2025 08 11 Nie"
type textarea "x"
type input "2025 08 11 Nieu"
type textarea "x"
type input "2025 08 11 Nieuw"
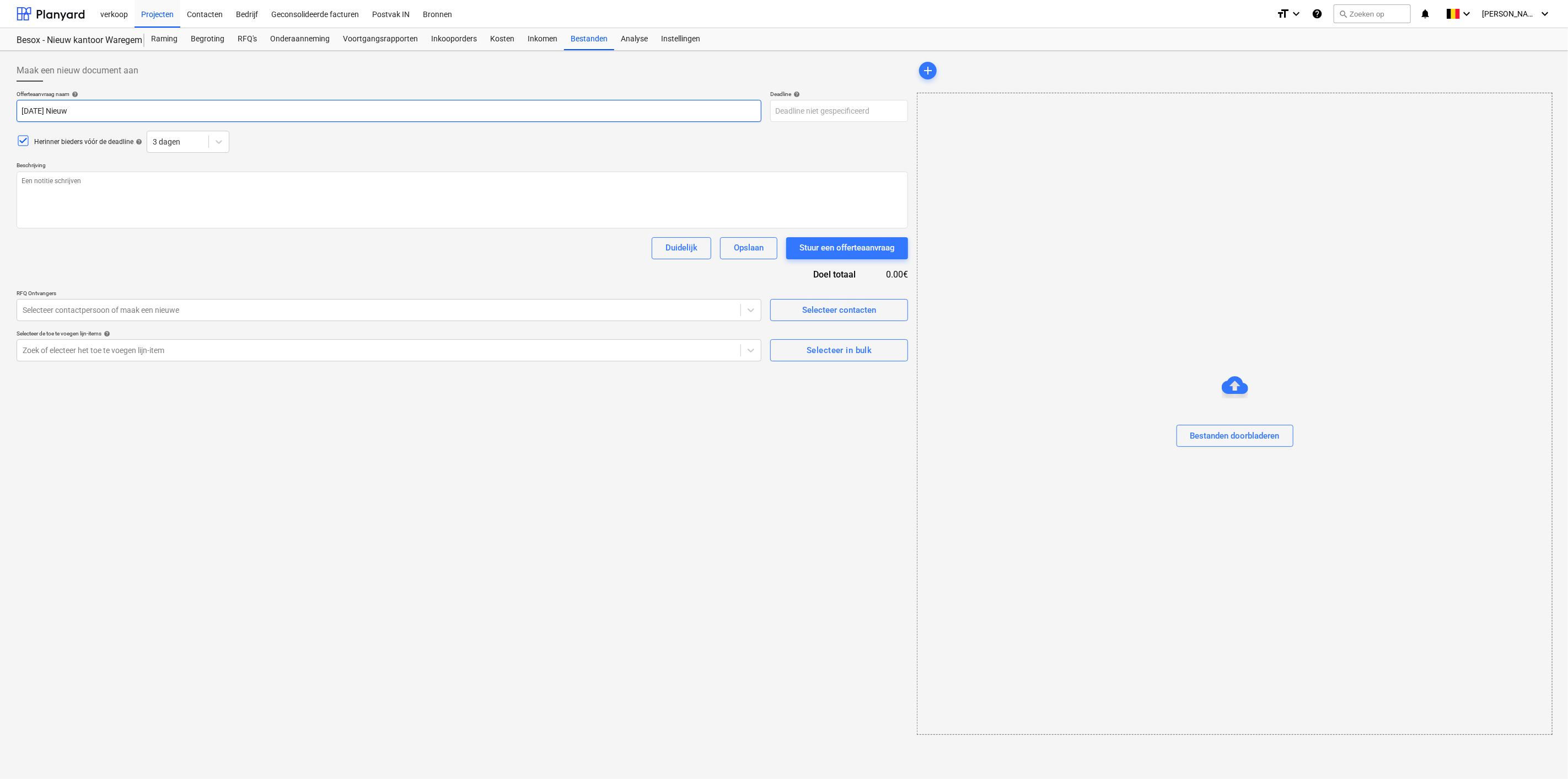
type textarea "x"
type input "2025 08 11 Nieuw"
type textarea "x"
type input "2025 08 11 Nieuw k"
type textarea "x"
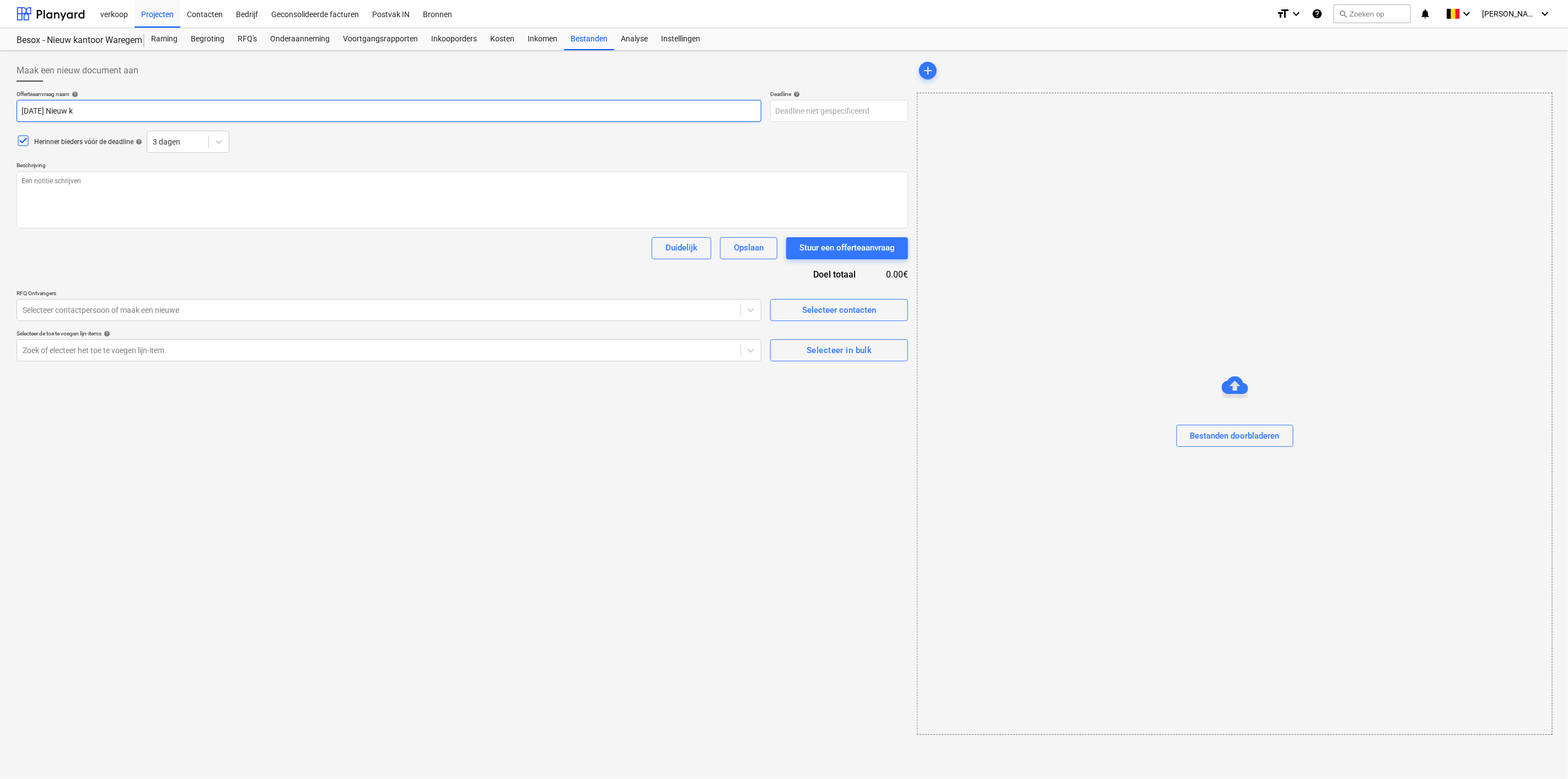
type input "2025 08 11 Nieuw ka"
type textarea "x"
type input "2025 08 11 Nieuw kan"
type textarea "x"
type input "2025 08 11 Nieuw kant"
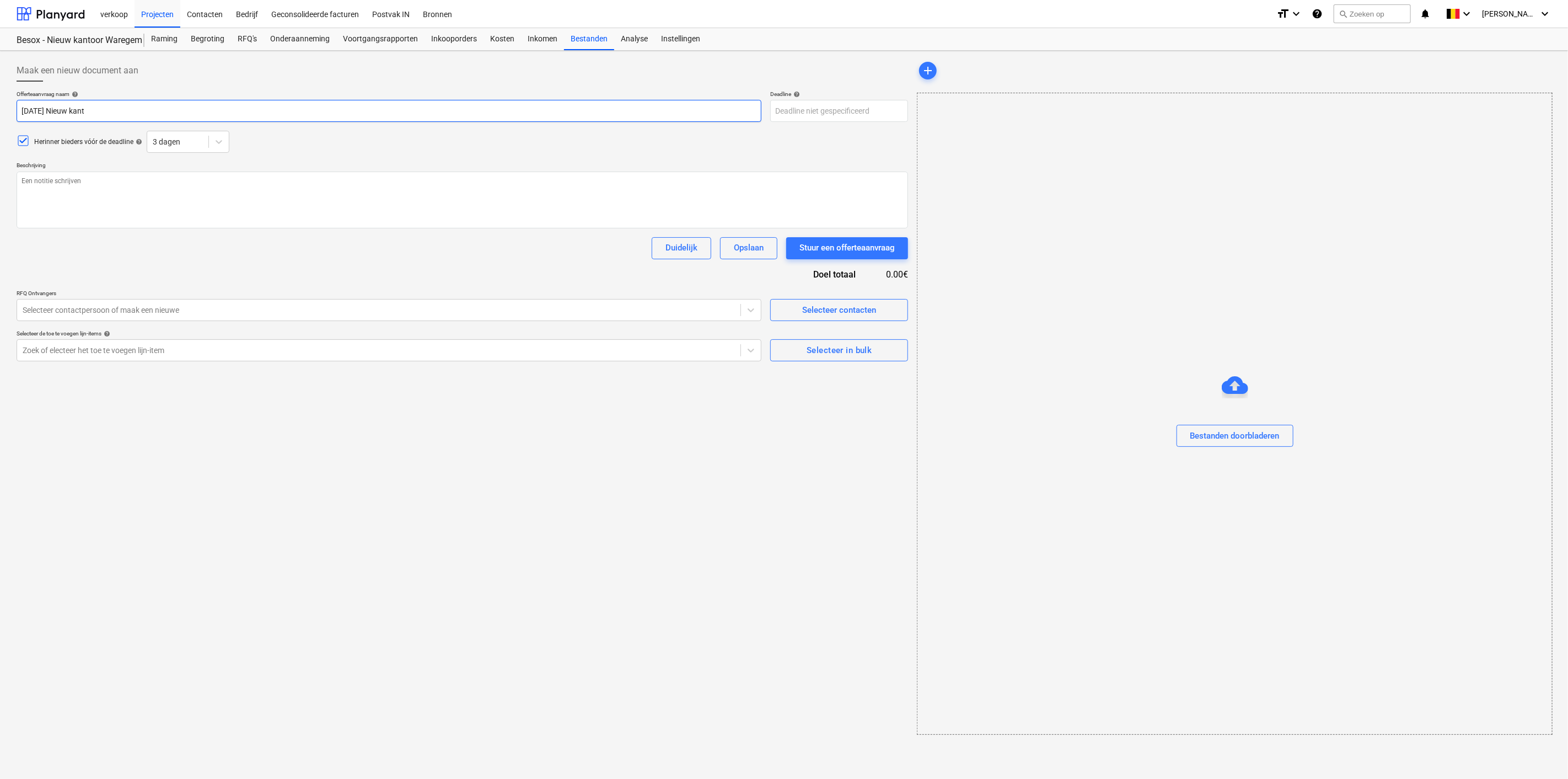
type textarea "x"
type input "2025 08 11 Nieuw kanto"
type textarea "x"
type input "2025 08 11 Nieuw kantoor"
type textarea "x"
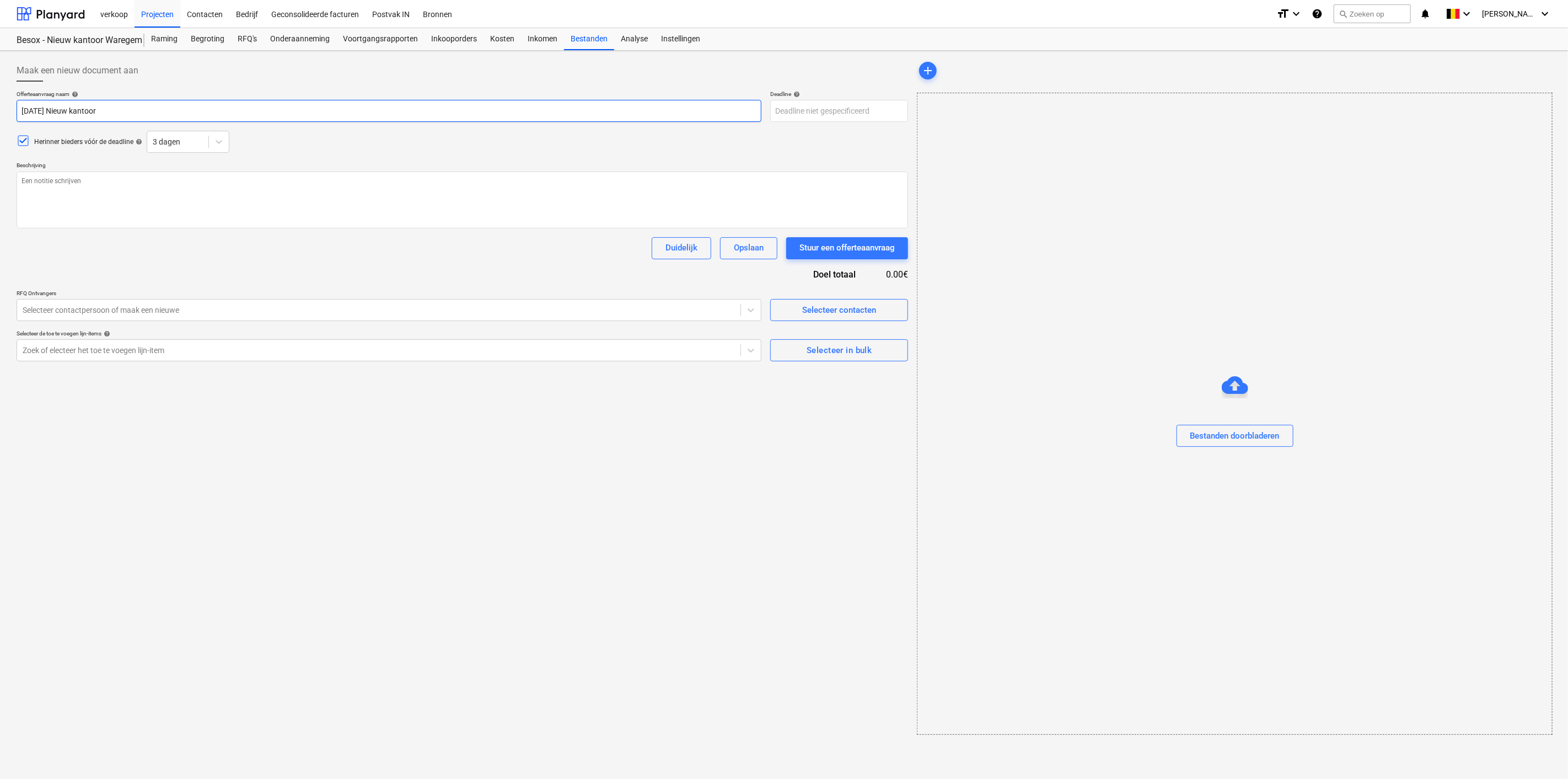
type input "2025 08 11 Nieuw kantoor"
type textarea "x"
type input "2025 08 11 Nieuw kantoor B"
type textarea "x"
type input "2025 08 11 Nieuw kantoor Be"
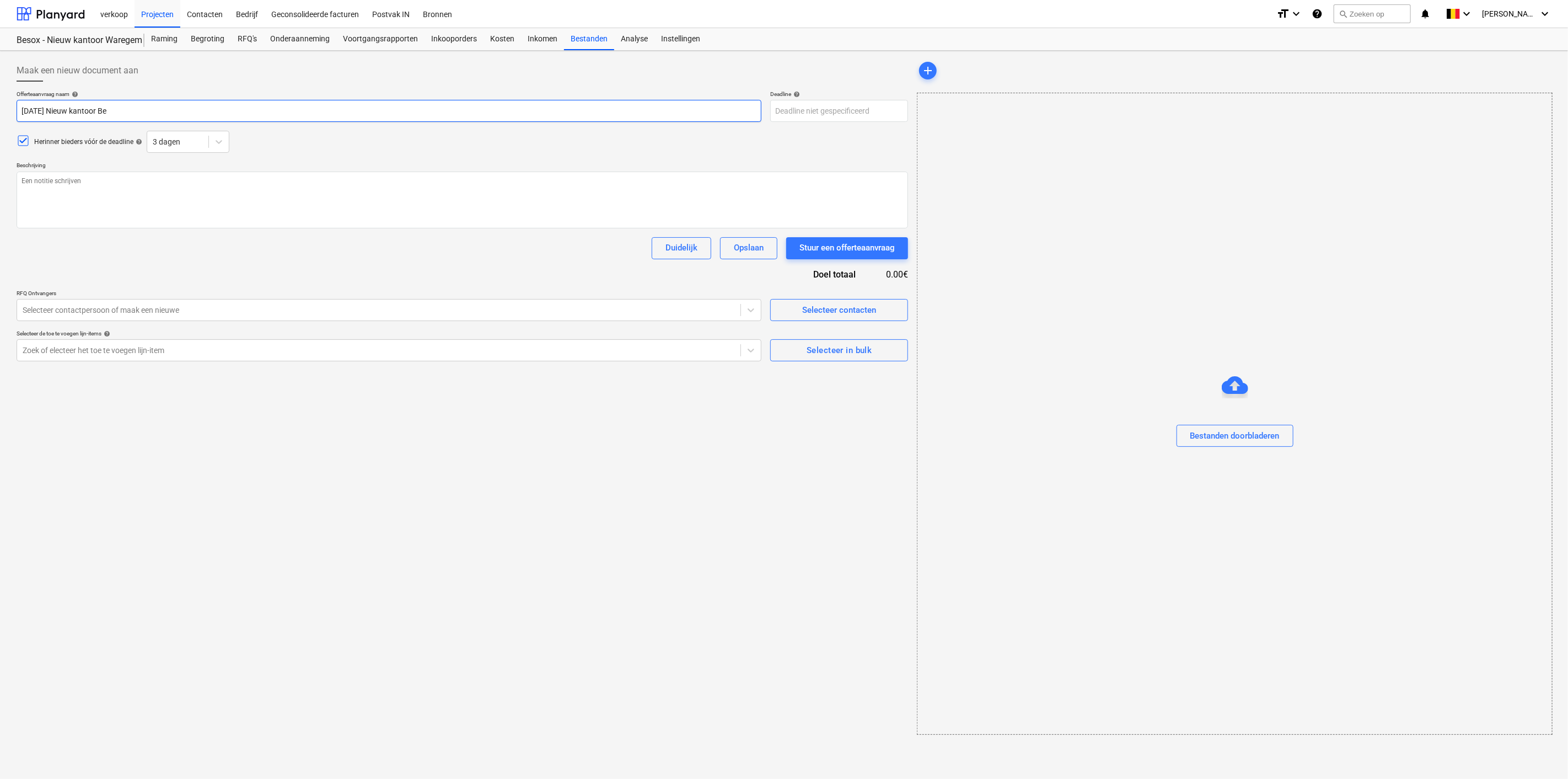
type textarea "x"
type input "2025 08 11 Nieuw kantoor Bes"
type textarea "x"
type input "2025 08 11 Nieuw kantoor Beso"
type textarea "x"
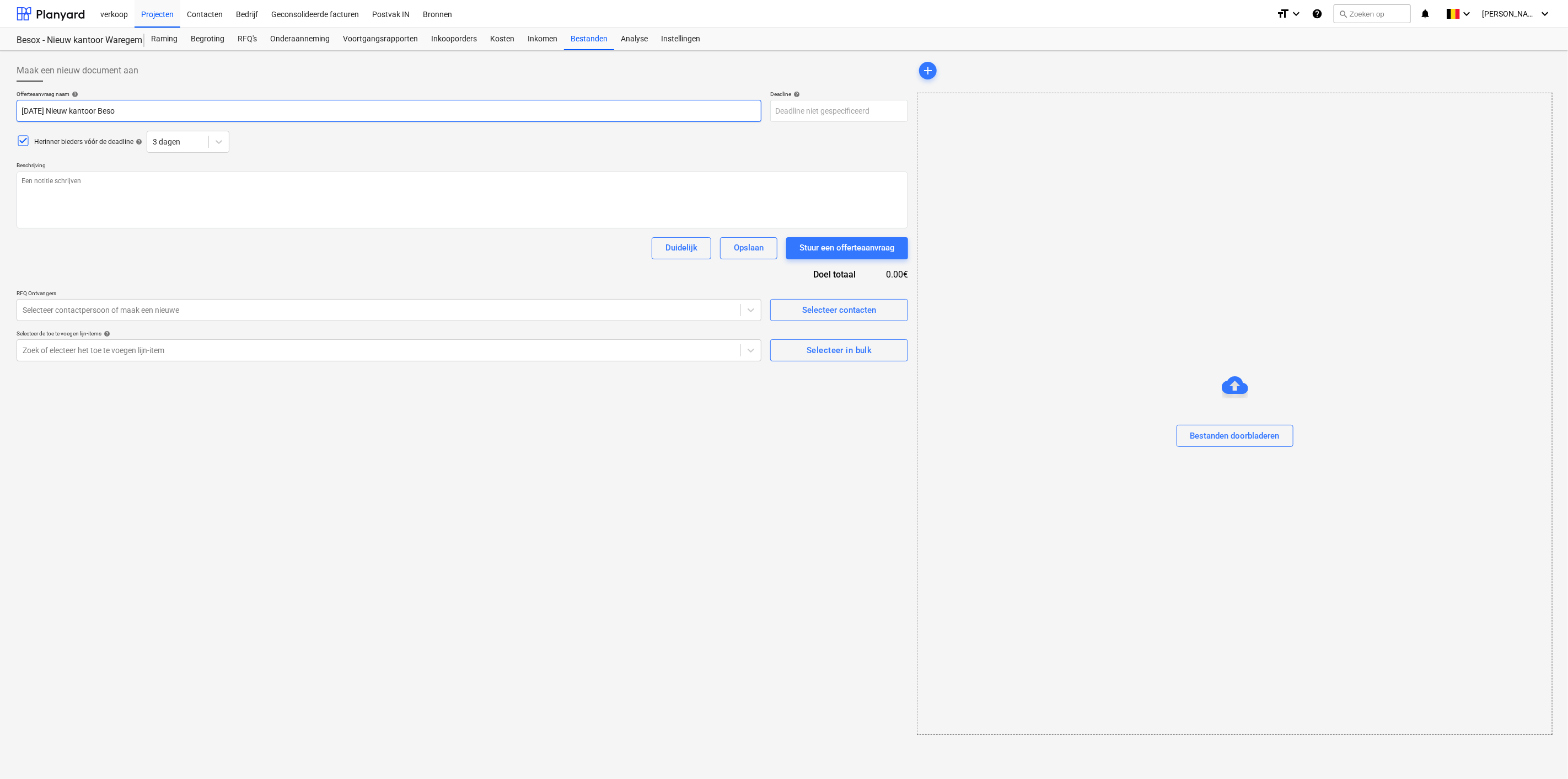
type input "2025 08 11 Nieuw kantoor Besox"
type textarea "x"
type input "2025 08 11 Nieuw kantoor Besox"
type textarea "x"
type input "2025 08 11 Nieuw kantoor Besox W"
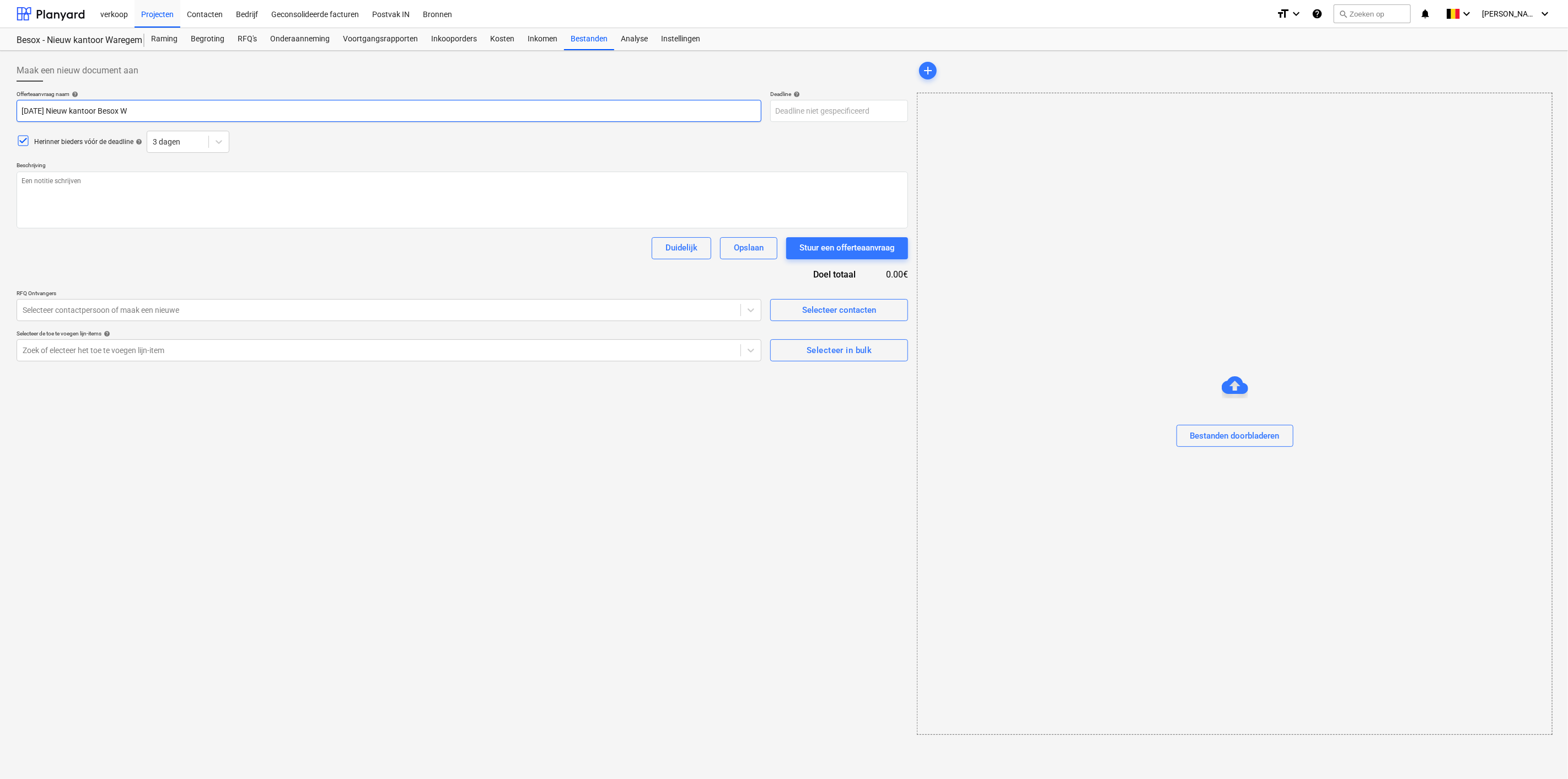
type textarea "x"
type input "2025 08 11 Nieuw kantoor Besox Wa"
type textarea "x"
type input "2025 08 11 Nieuw kantoor Besox War"
type textarea "x"
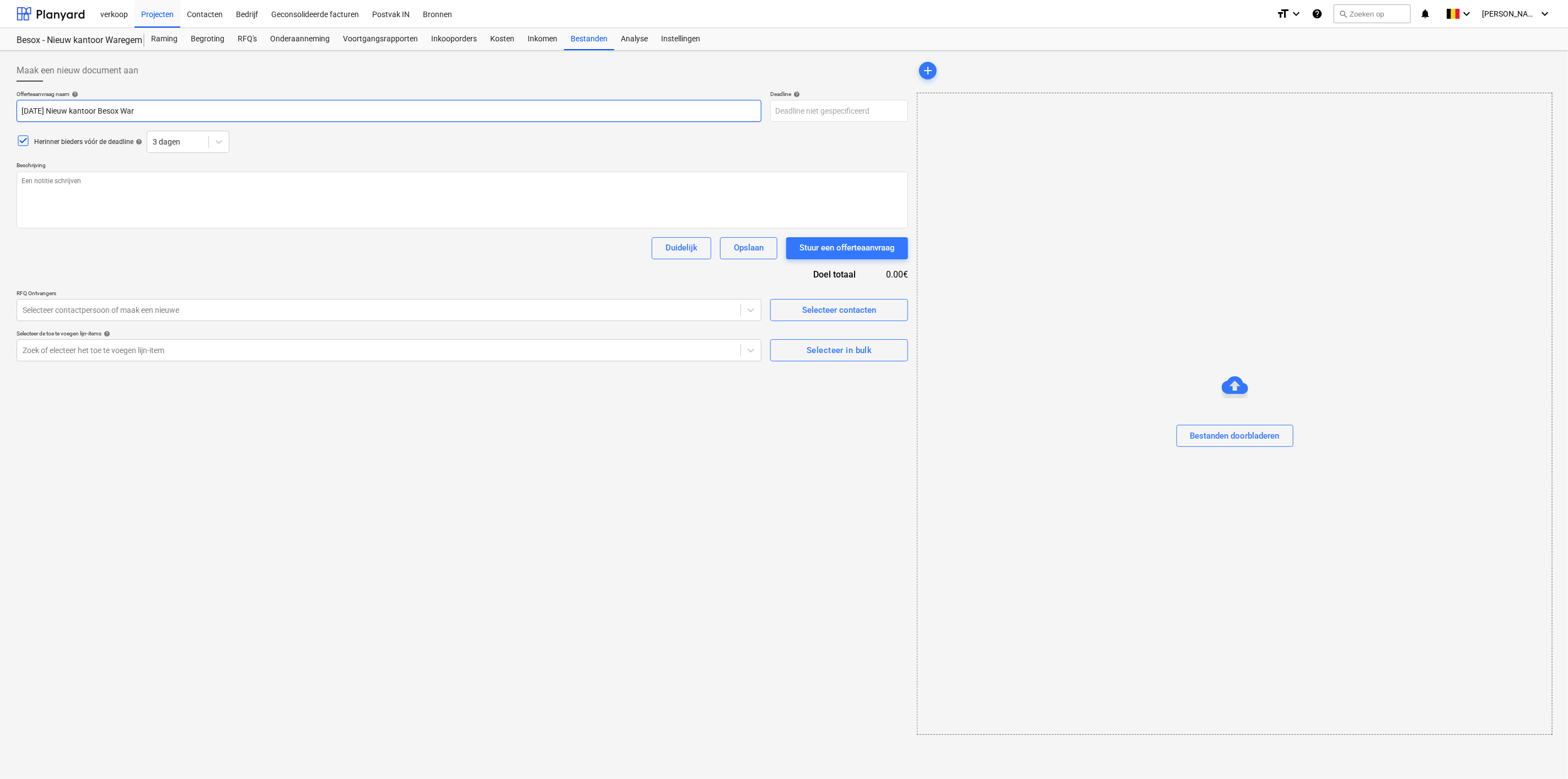
type input "2025 08 11 Nieuw kantoor Besox Ware"
type textarea "x"
type input "2025 08 11 Nieuw kantoor Besox Wareg"
type textarea "x"
type input "2025 08 11 Nieuw kantoor Besox Warege"
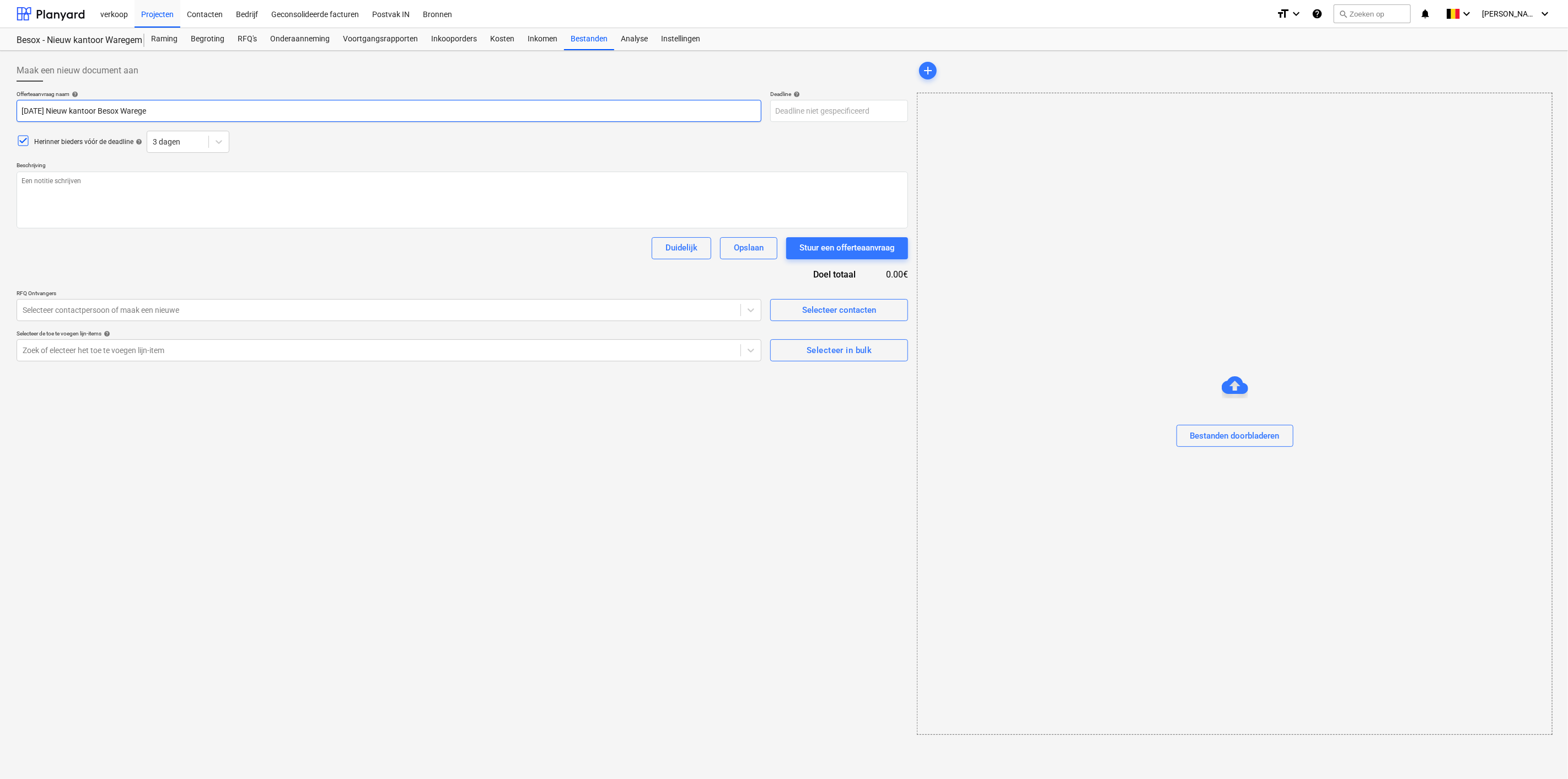
type textarea "x"
type input "2025 08 11 Nieuw kantoor Besox Waregem"
click at [214, 146] on icon at bounding box center [219, 142] width 11 height 11
click at [169, 310] on div "30 dagen" at bounding box center [188, 314] width 83 height 17
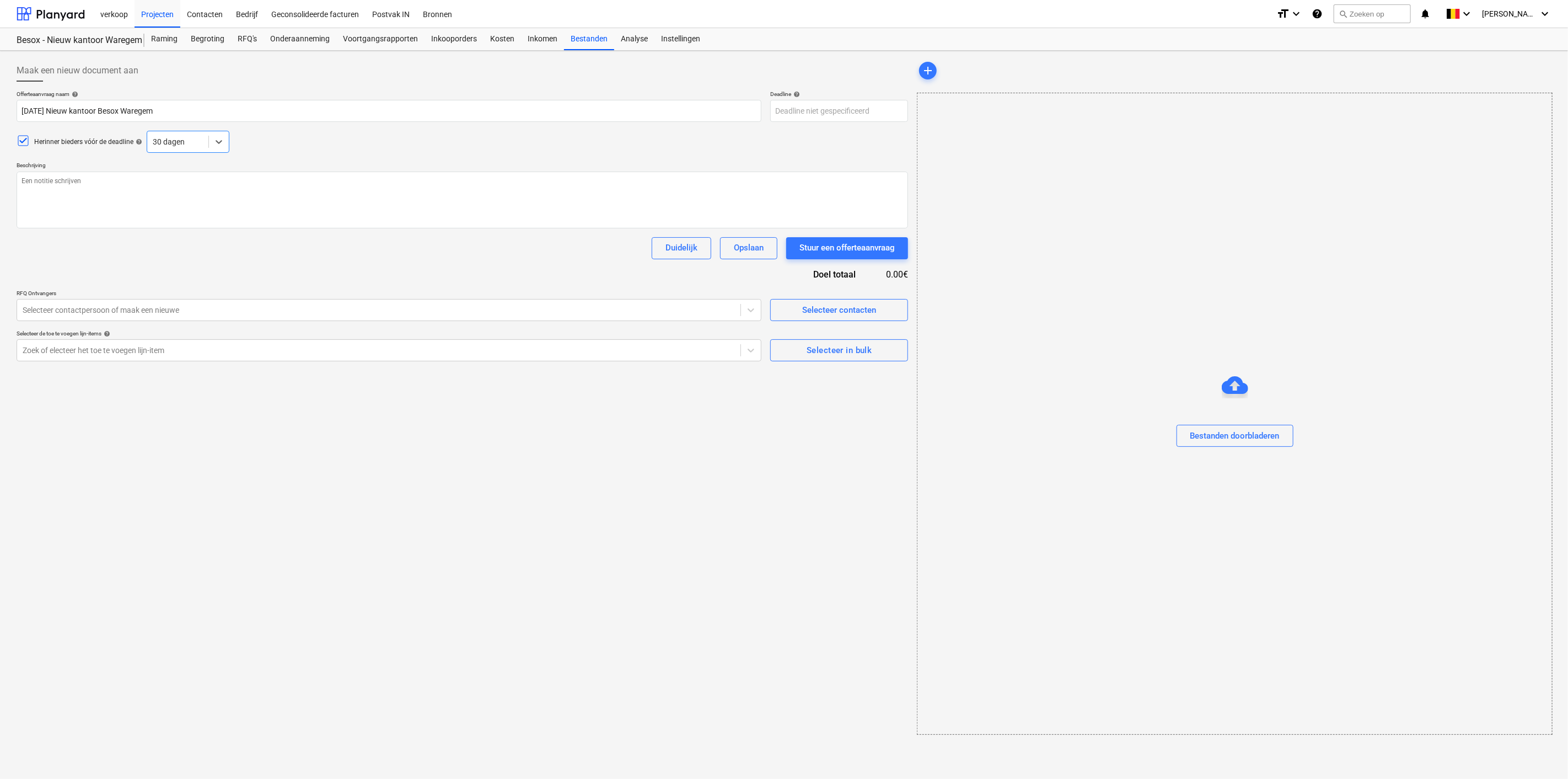
click at [25, 136] on icon at bounding box center [23, 140] width 13 height 13
click at [152, 200] on textarea at bounding box center [463, 200] width 892 height 57
drag, startPoint x: 178, startPoint y: 108, endPoint x: -24, endPoint y: 104, distance: 202.0
click at [0, 104] on html "verkoop Projecten Contacten Bedrijf Geconsolideerde facturen Postvak IN Bronnen…" at bounding box center [784, 389] width 1568 height 779
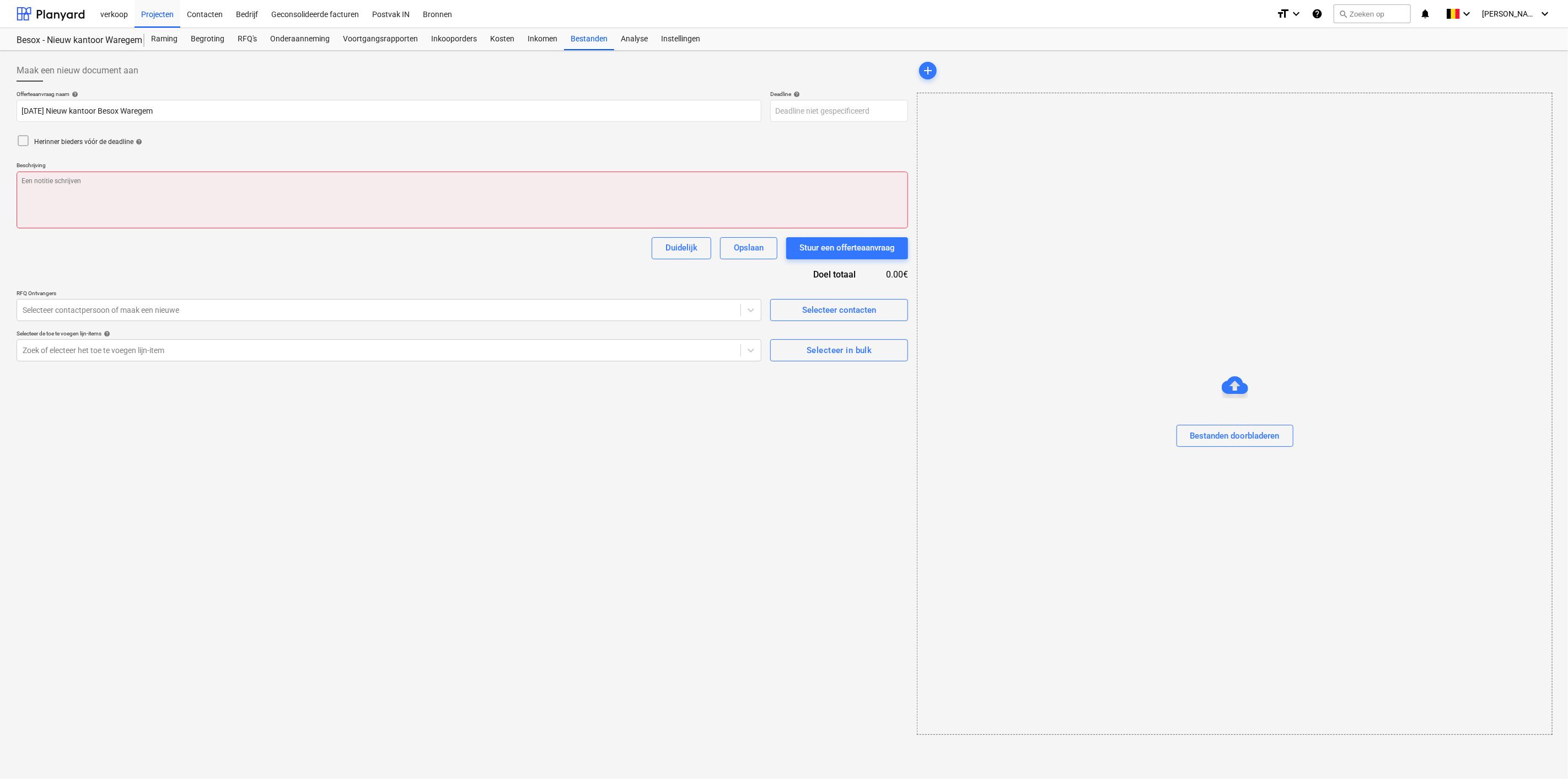
click at [61, 190] on textarea at bounding box center [463, 200] width 892 height 57
paste textarea "2025 08 11 Nieuw kantoor Besox Waregem"
type textarea "x"
type textarea "2025 08 11 Nieuw kantoor Besox Waregem"
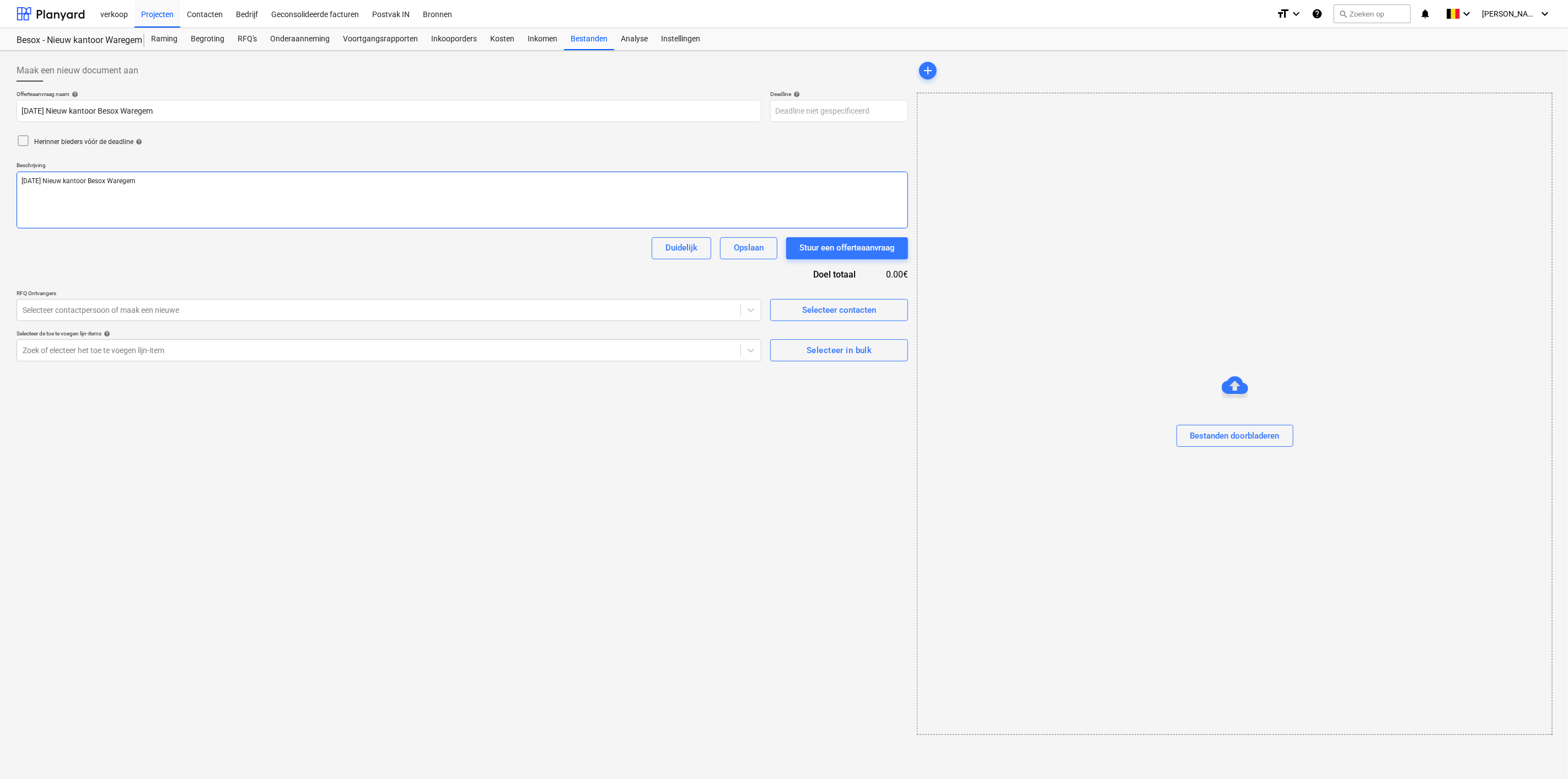
click at [56, 178] on textarea "2025 08 11 Nieuw kantoor Besox Waregem" at bounding box center [463, 200] width 892 height 57
type textarea "x"
type textarea "2025 08 11Nieuw kantoor Besox Waregem"
type textarea "x"
type textarea "2025 08 1Nieuw kantoor Besox Waregem"
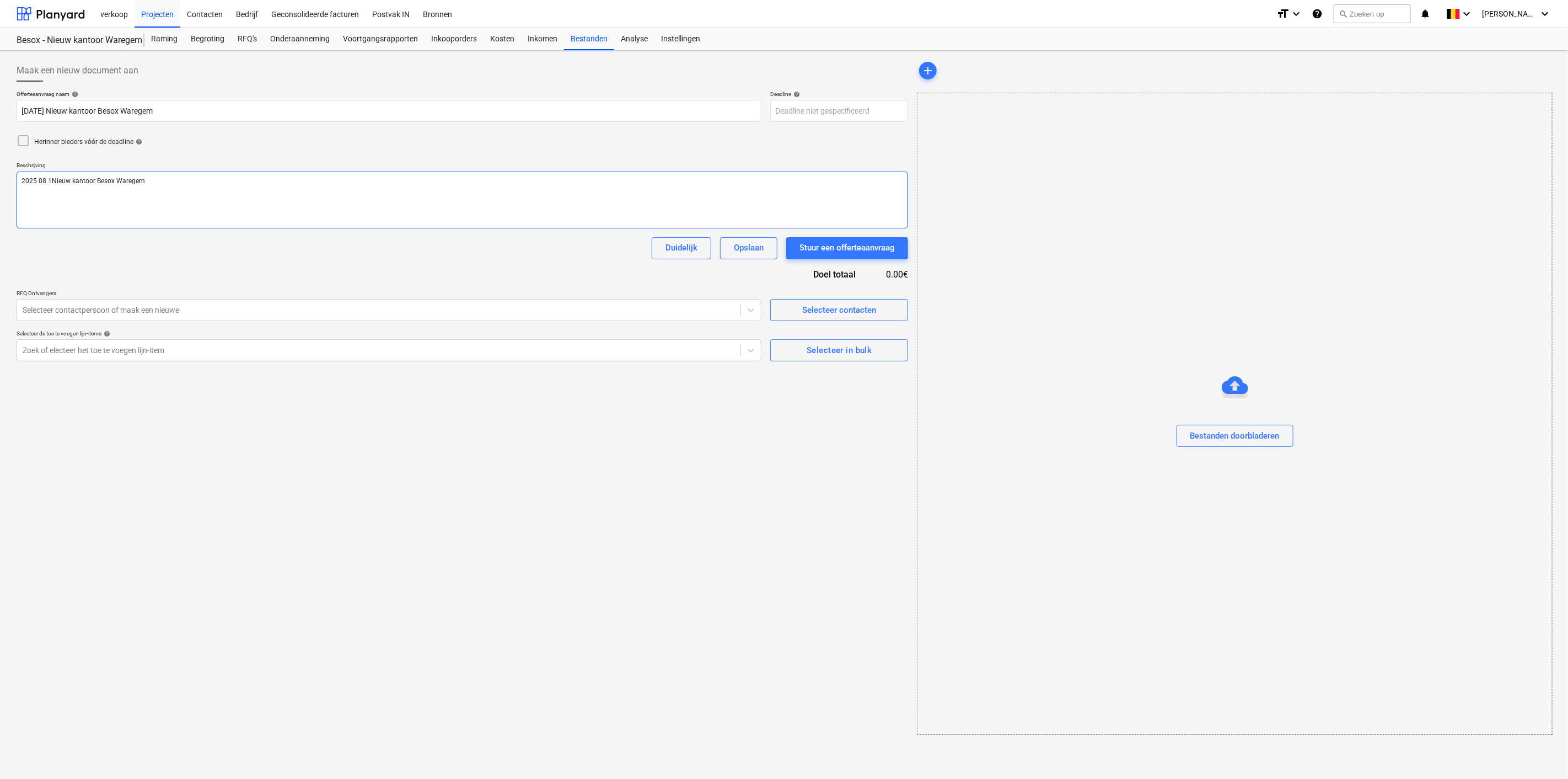
type textarea "x"
type textarea "2025 08 Nieuw kantoor Besox Waregem"
type textarea "x"
type textarea "2025 08Nieuw kantoor Besox Waregem"
type textarea "x"
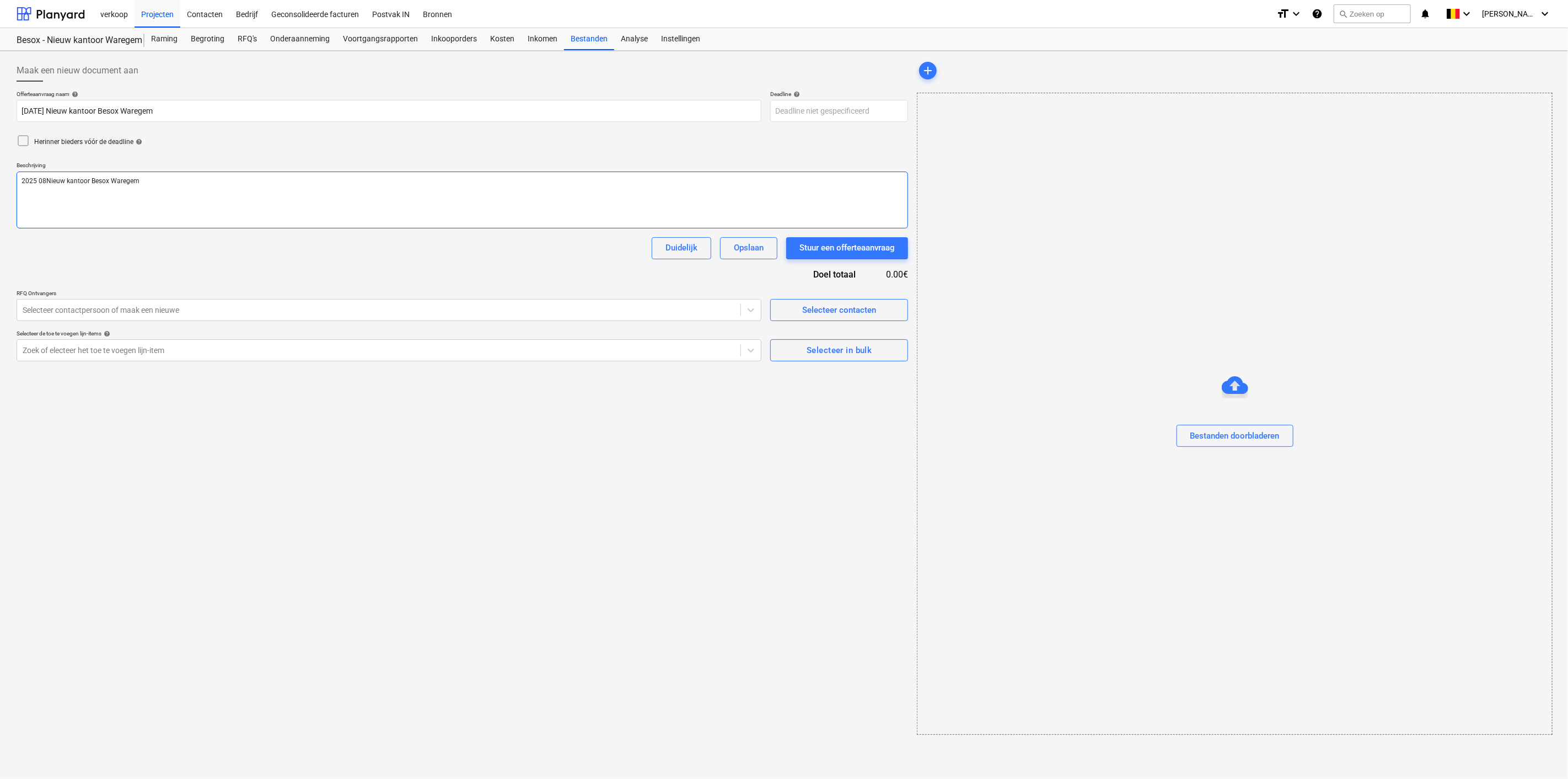
type textarea "2025 0Nieuw kantoor Besox Waregem"
type textarea "x"
type textarea "2025 Nieuw kantoor Besox Waregem"
type textarea "x"
type textarea "2025Nieuw kantoor Besox Waregem"
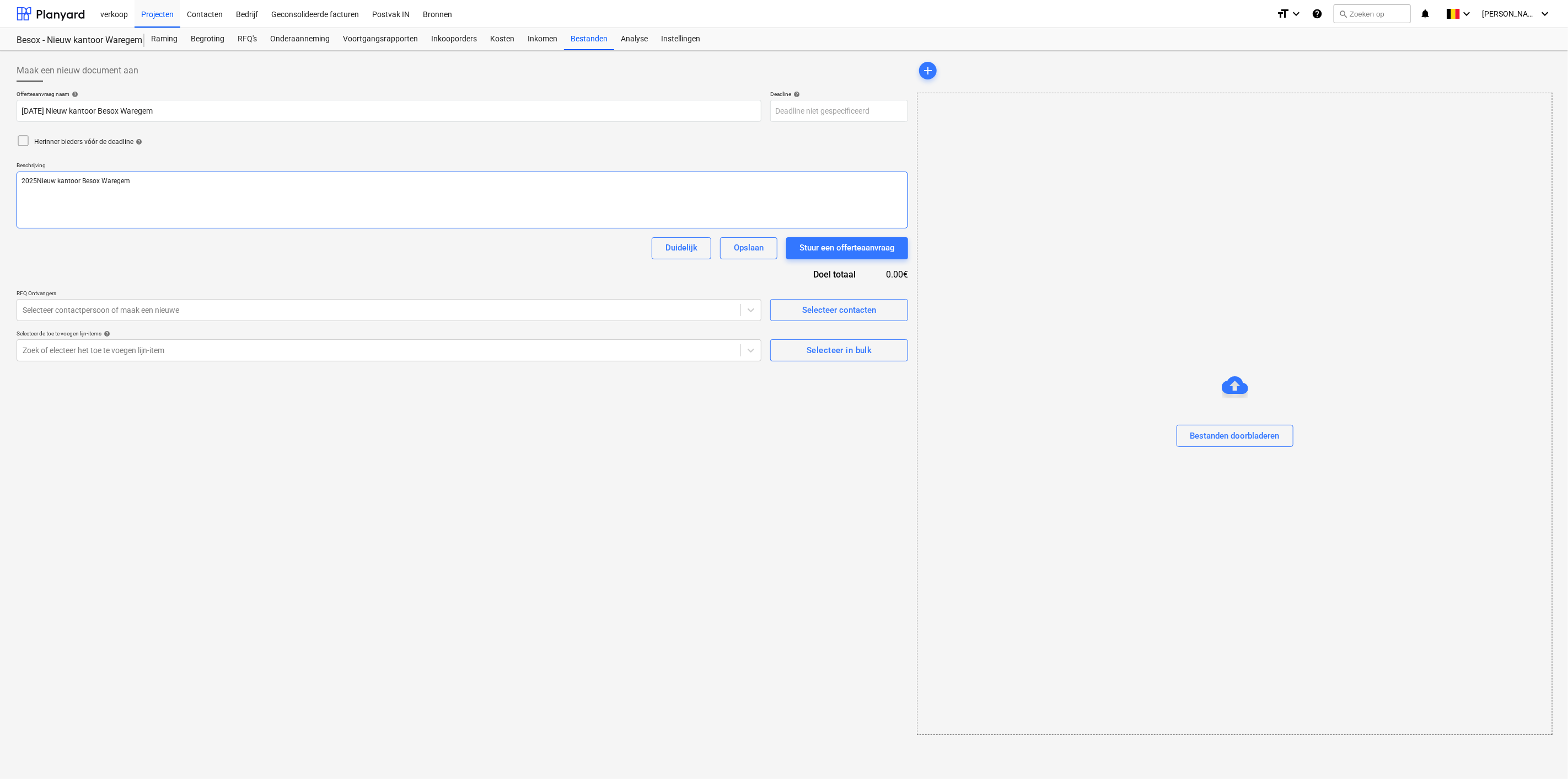
type textarea "x"
type textarea "202Nieuw kantoor Besox Waregem"
type textarea "x"
type textarea "20Nieuw kantoor Besox Waregem"
type textarea "x"
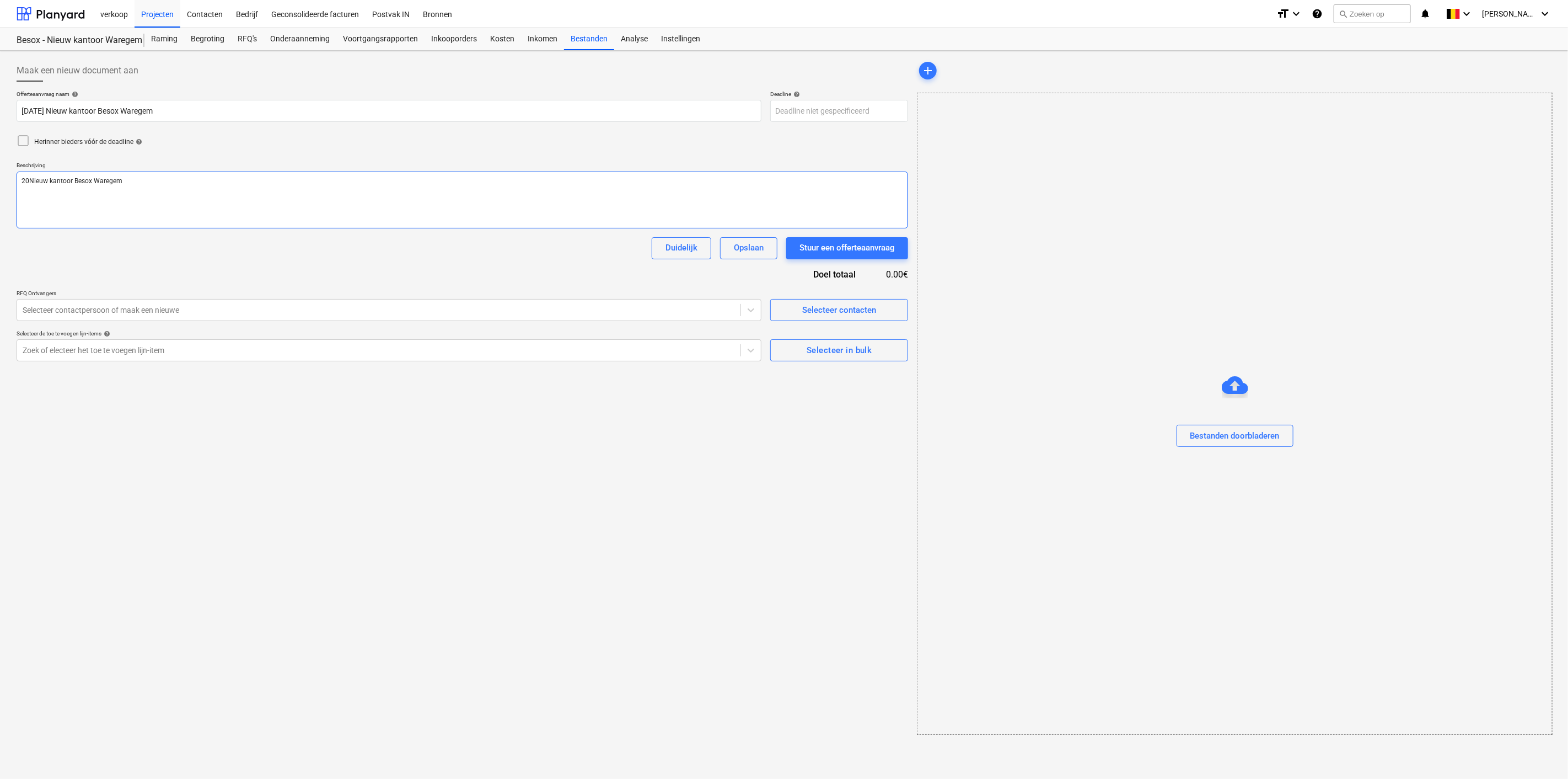
type textarea "2Nieuw kantoor Besox Waregem"
type textarea "x"
type textarea "Nieuw kantoor Besox Waregem"
click at [797, 352] on span "Selecteer in bulk" at bounding box center [839, 350] width 114 height 14
type textarea "x"
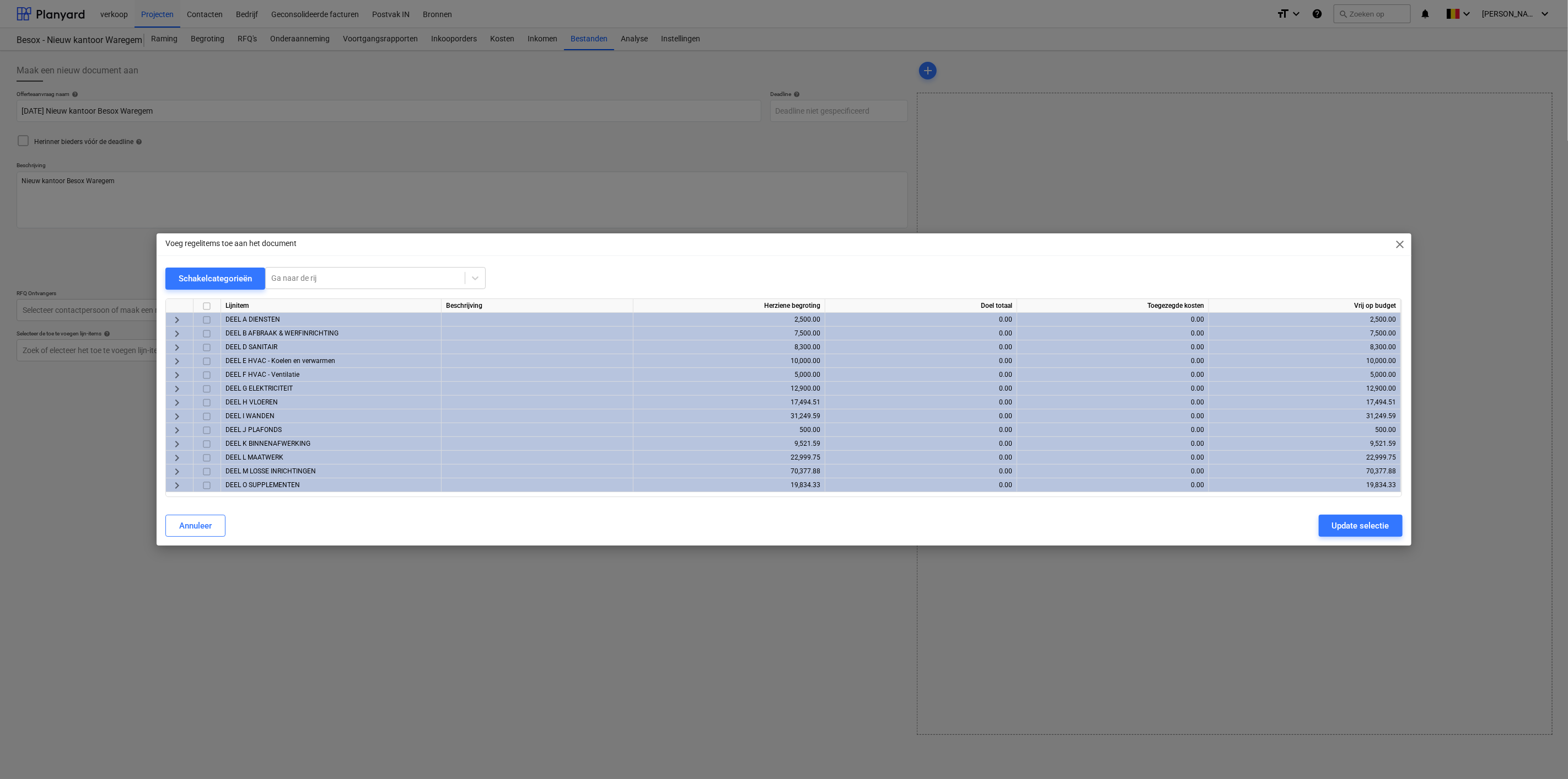
click at [207, 305] on input "checkbox" at bounding box center [207, 306] width 13 height 13
checkbox input "true"
click at [1346, 524] on div "Update selectie" at bounding box center [1361, 525] width 57 height 14
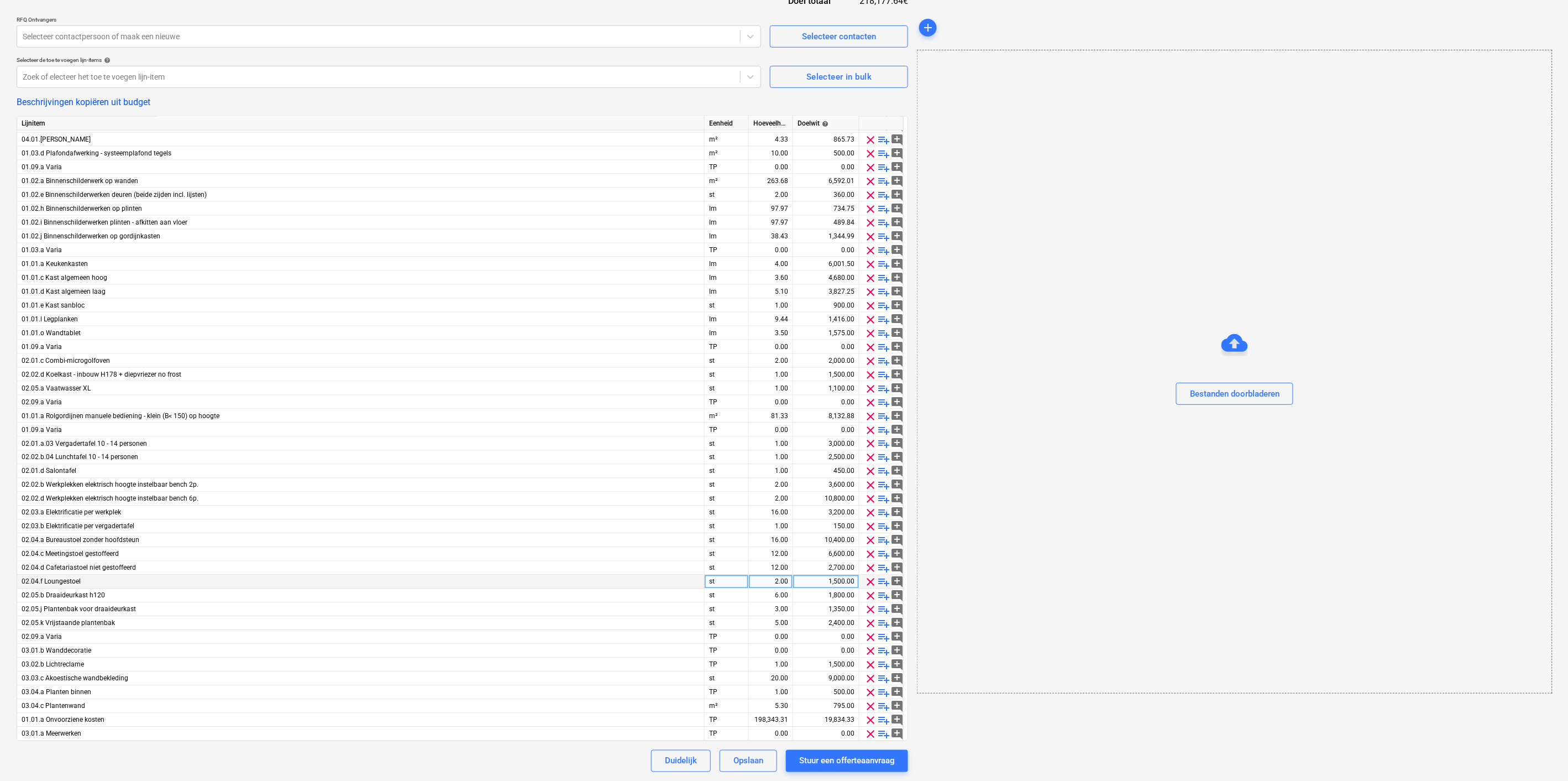
scroll to position [676, 0]
type textarea "x"
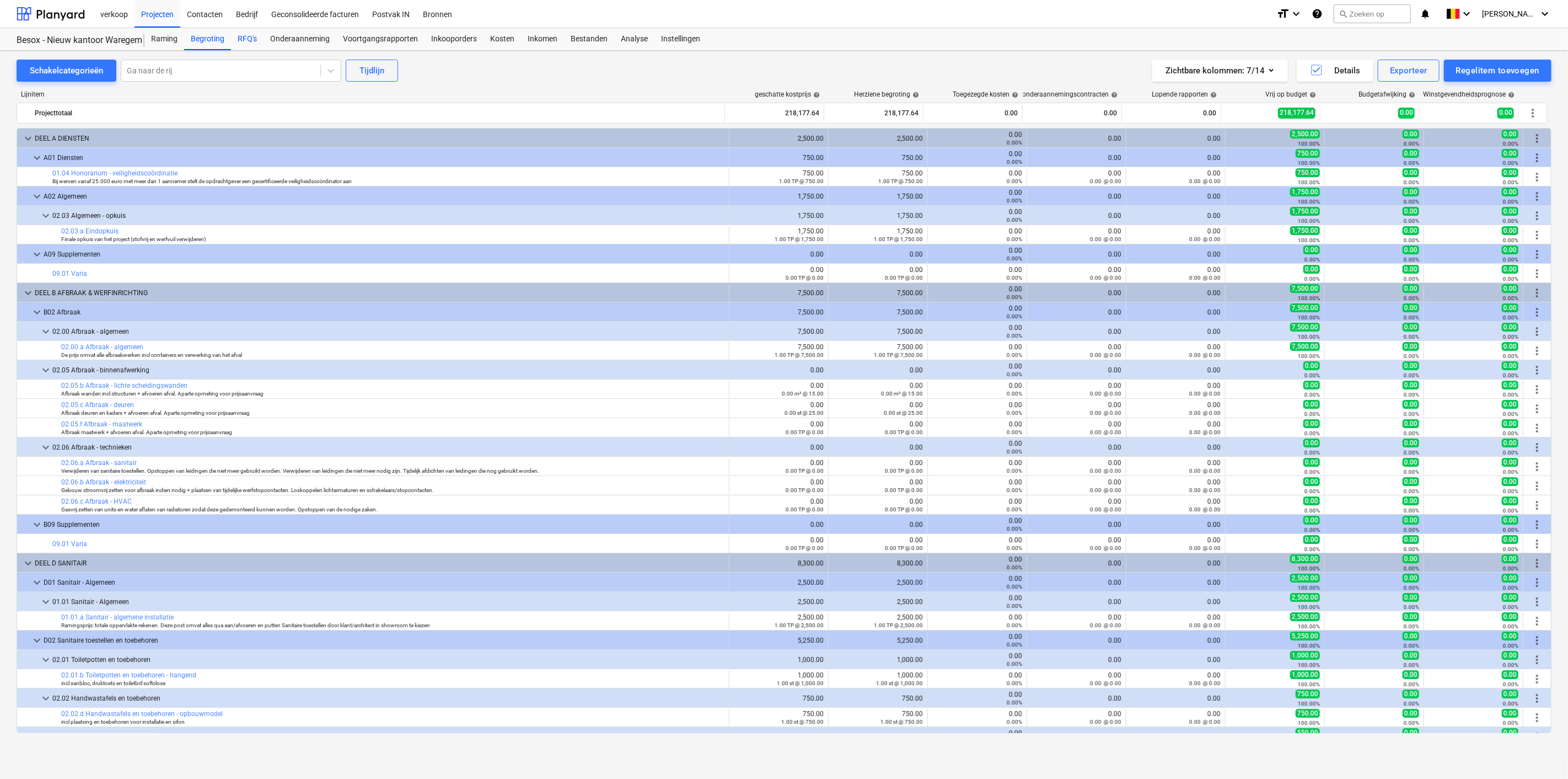
click at [250, 36] on div "RFQ's" at bounding box center [247, 39] width 33 height 22
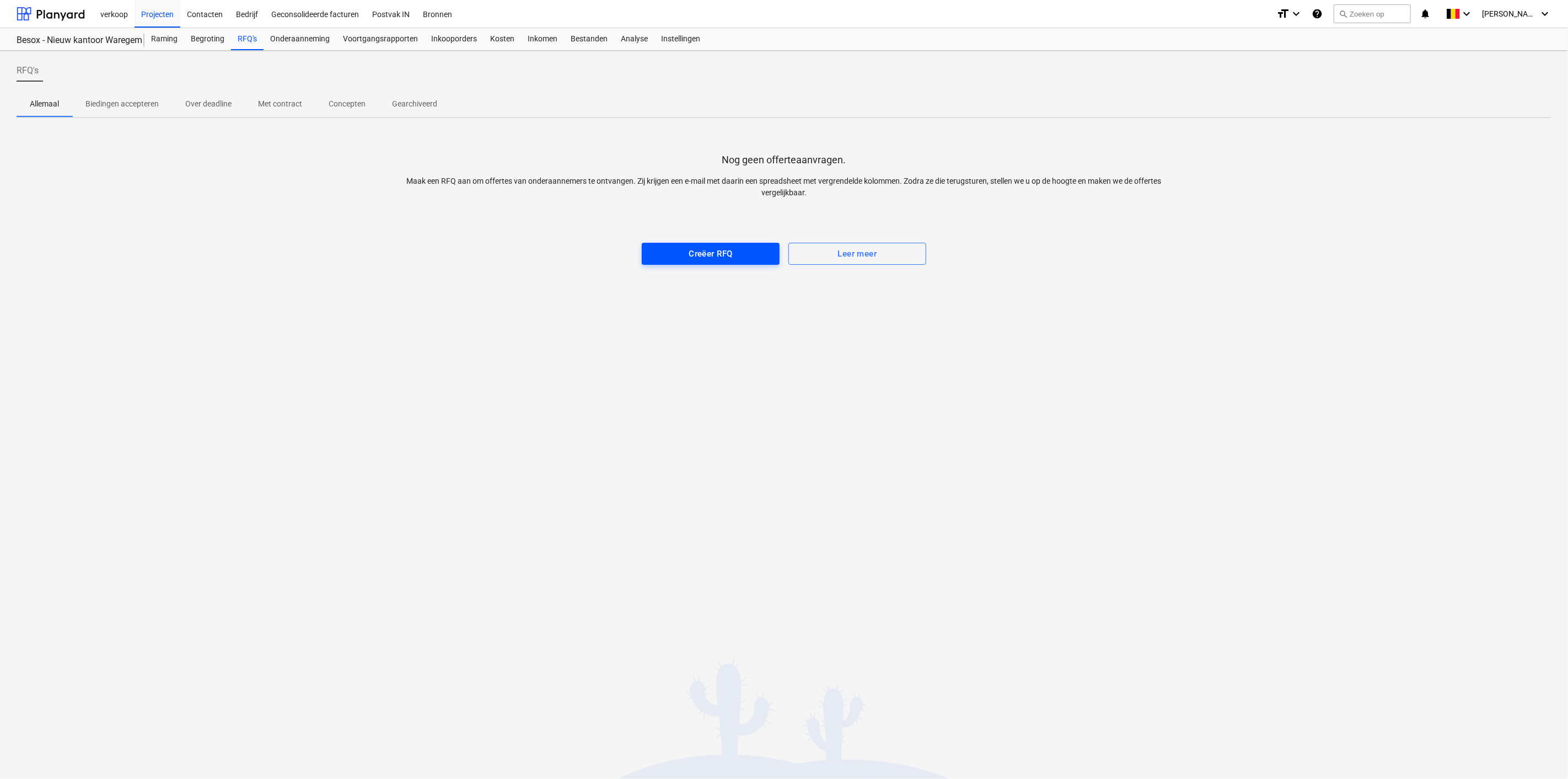
click at [667, 257] on span "Creëer RFQ" at bounding box center [710, 253] width 114 height 14
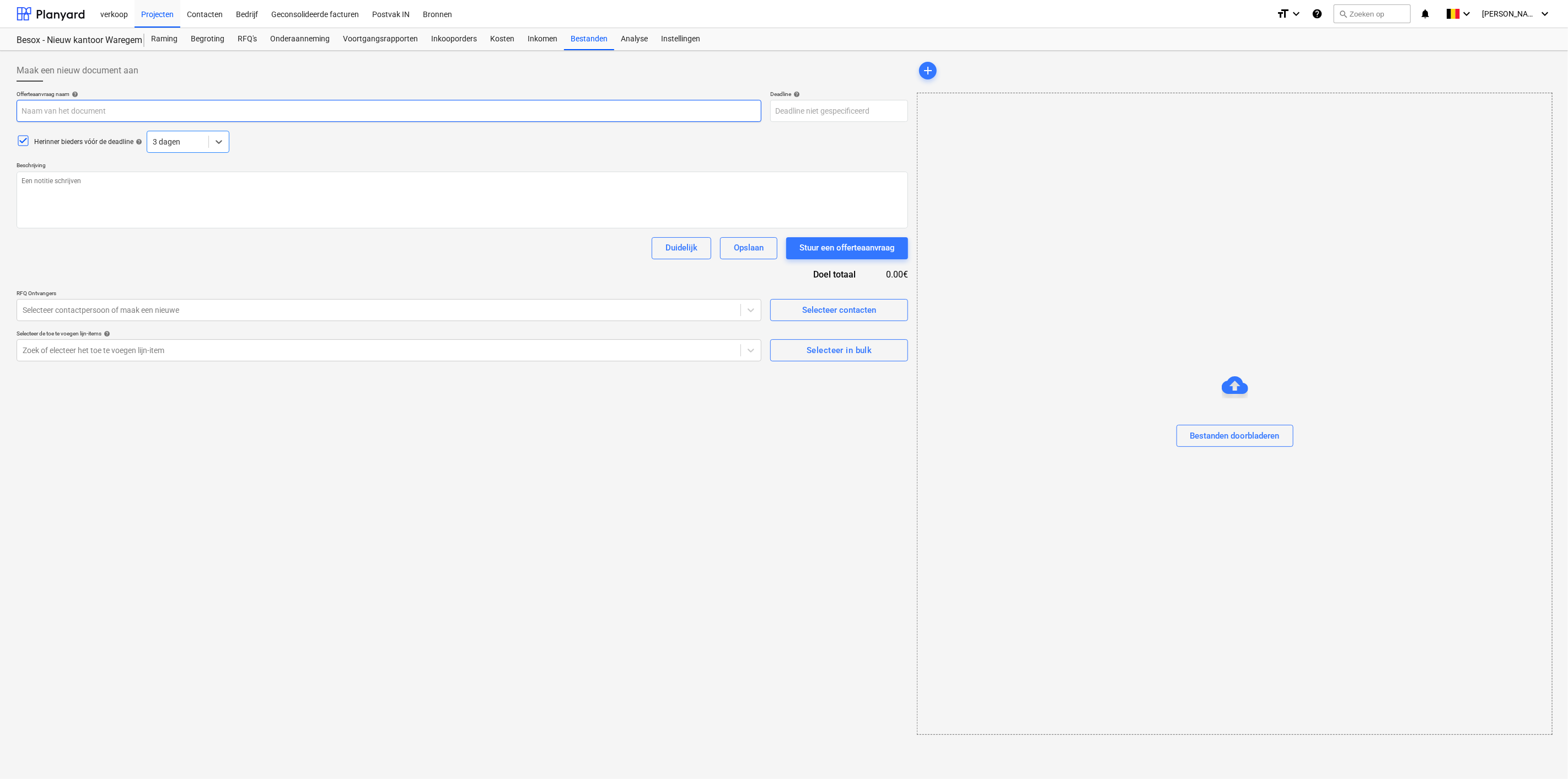
click at [148, 112] on input "text" at bounding box center [389, 110] width 745 height 22
type textarea "x"
type input "2"
type textarea "x"
type input "20"
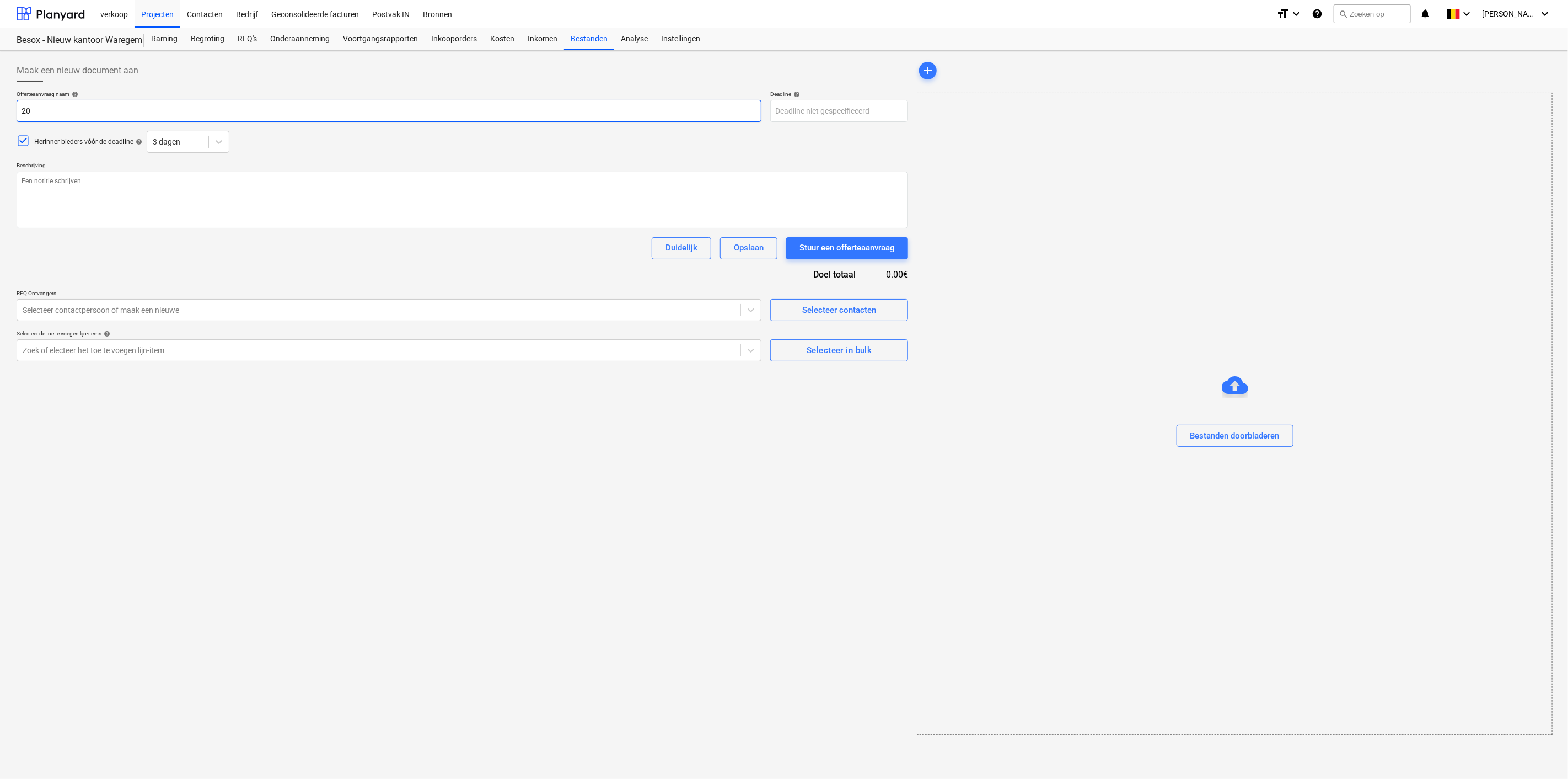
type textarea "x"
type input "202"
type textarea "x"
type input "2025"
type textarea "x"
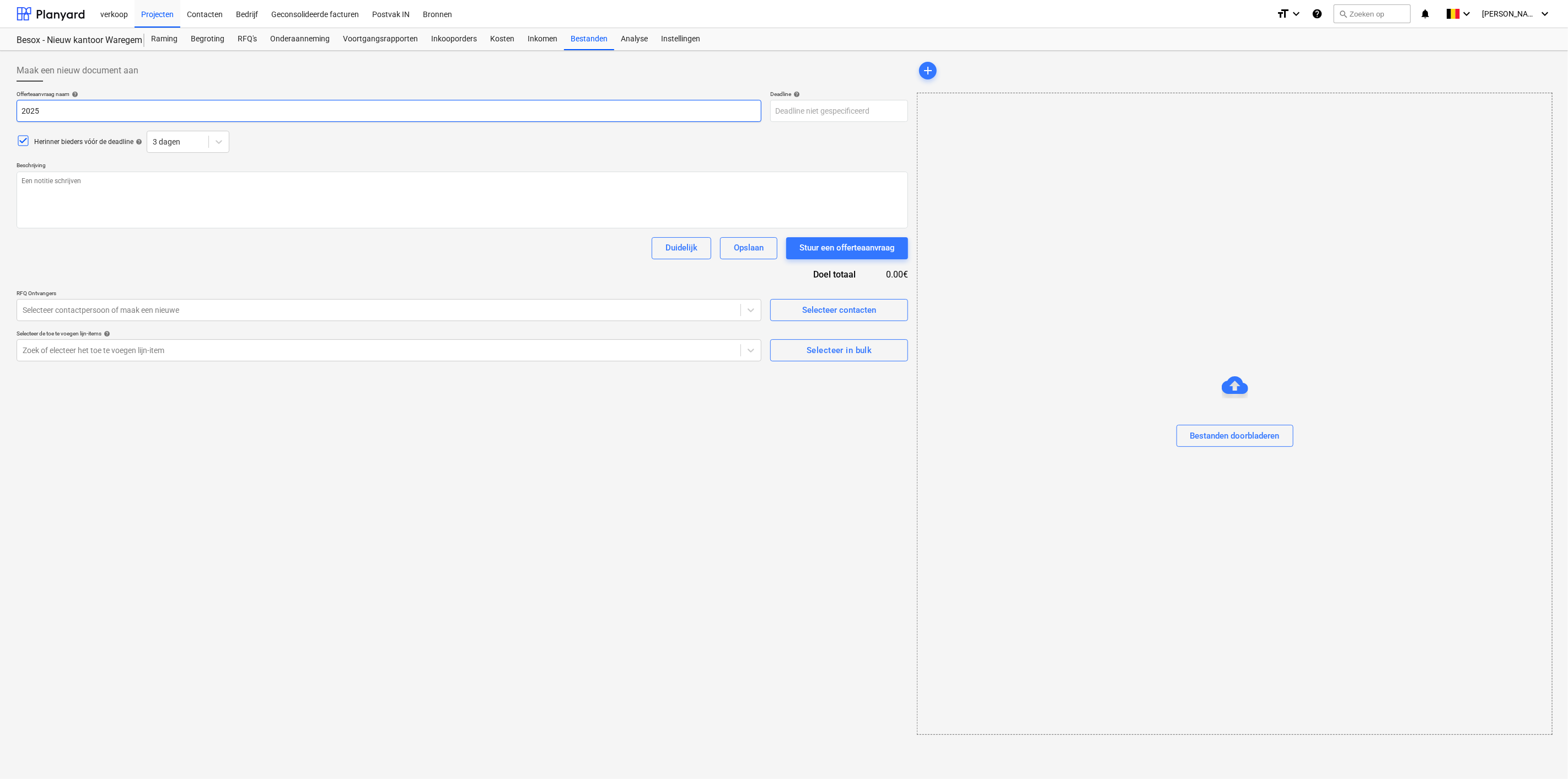
type input "2025"
type textarea "x"
type input "2025 0"
type textarea "x"
type input "2025 08"
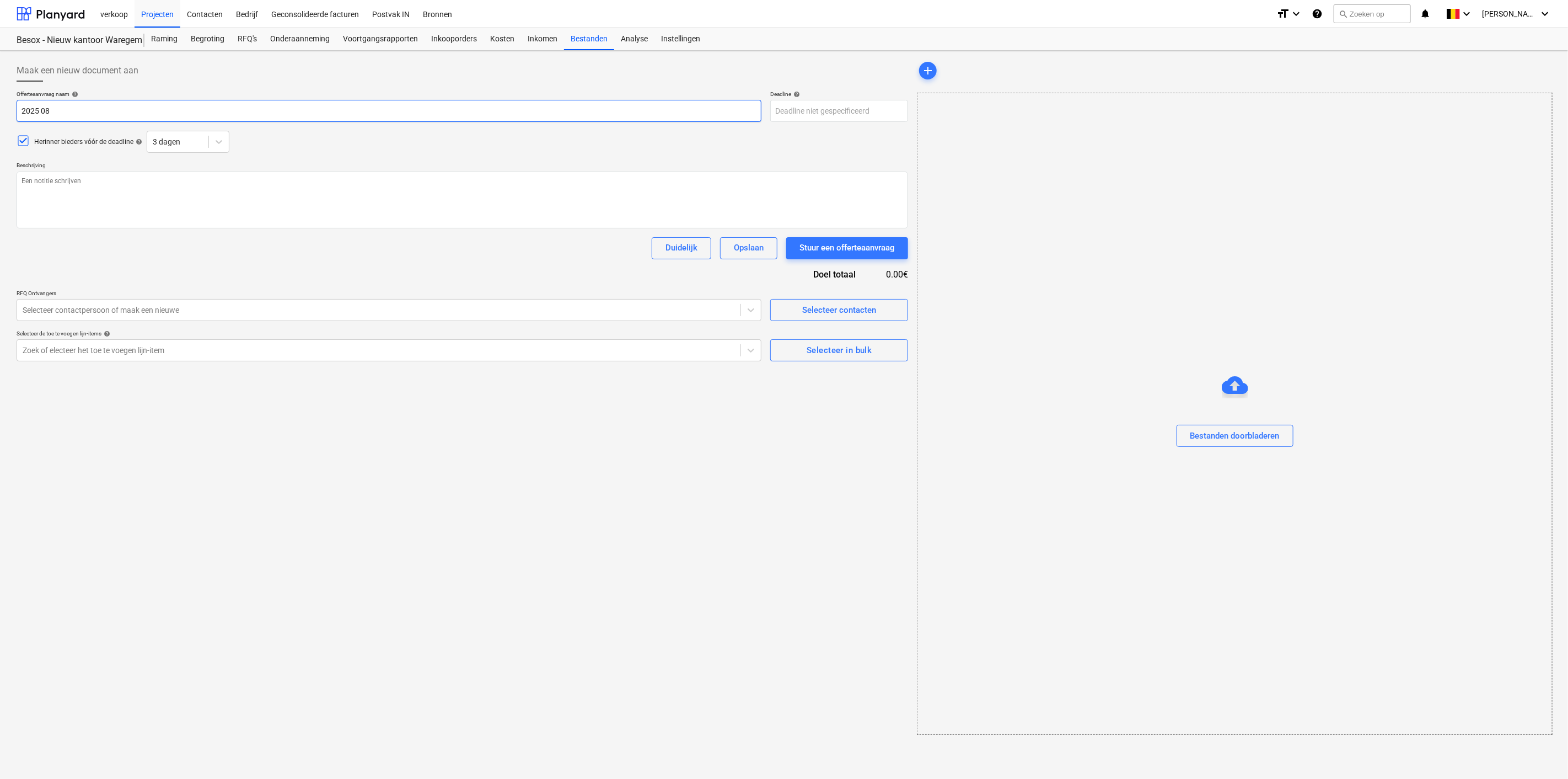
type textarea "x"
type input "2025 08"
type textarea "x"
type input "2025 08 1"
type textarea "x"
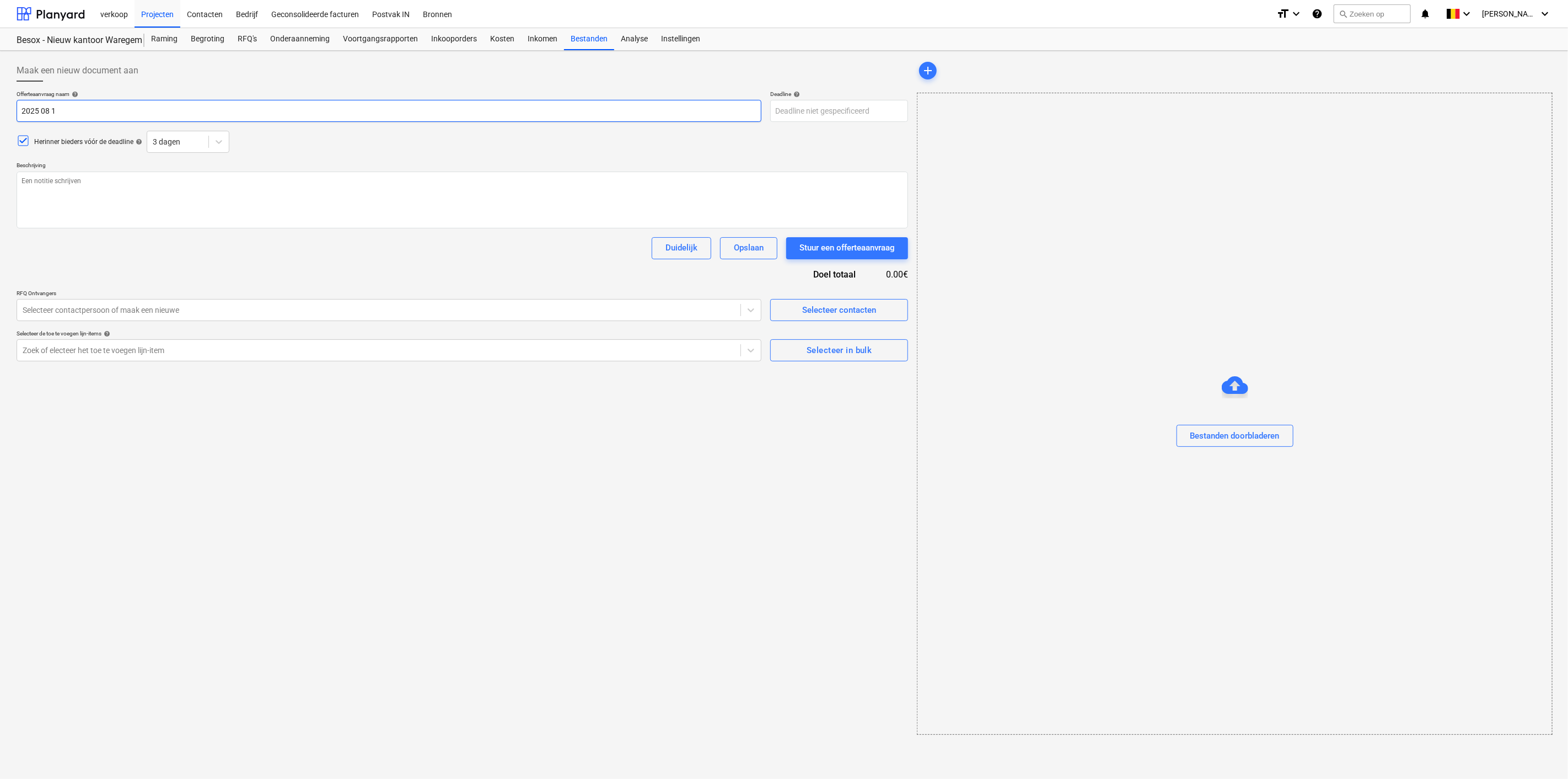
type input "[DATE]"
type textarea "x"
type input "[DATE]"
type textarea "x"
type input "[DATE]"
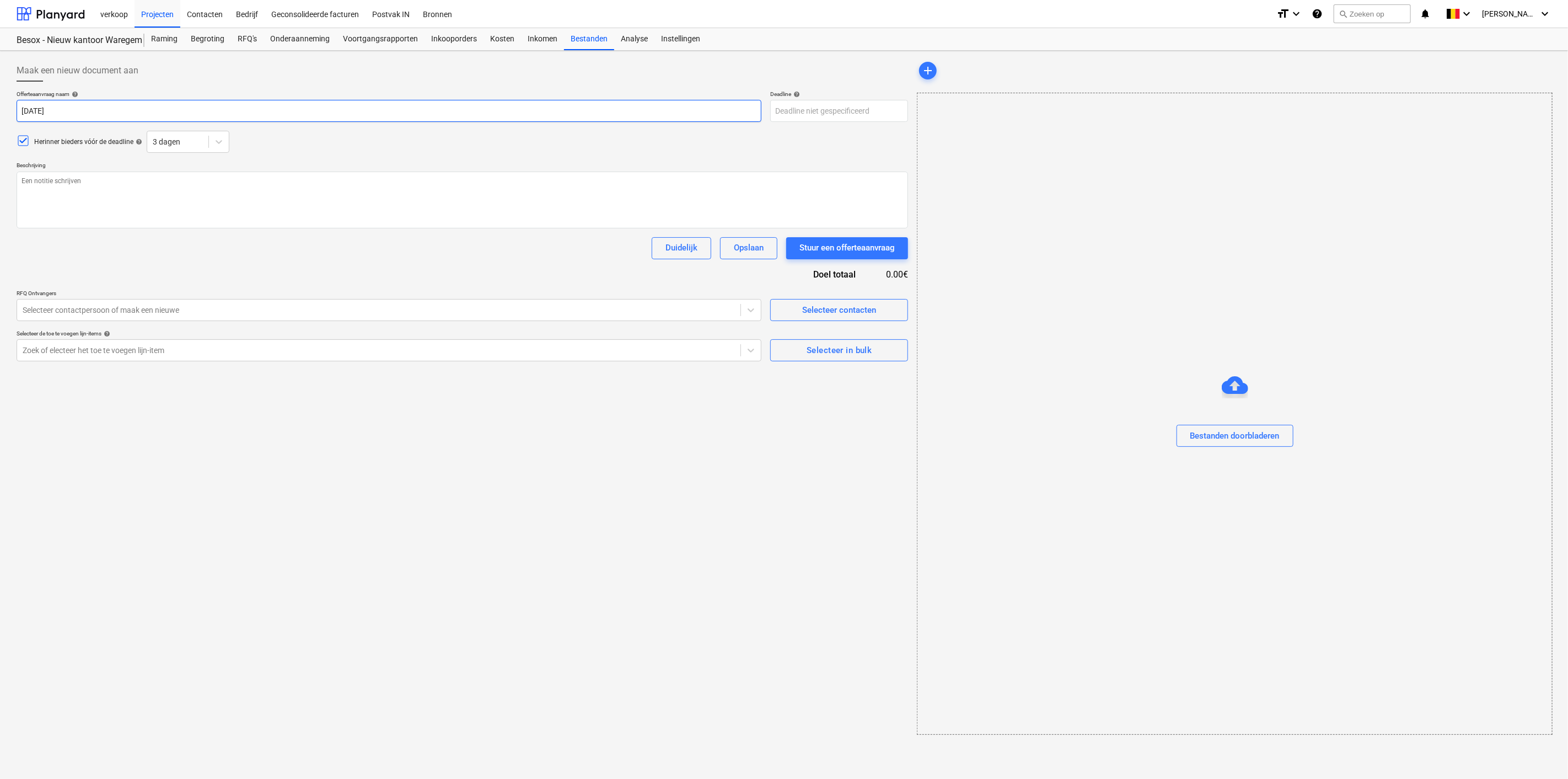
type textarea "x"
type input "2025 08 1"
type textarea "x"
type input "2025 08"
type textarea "x"
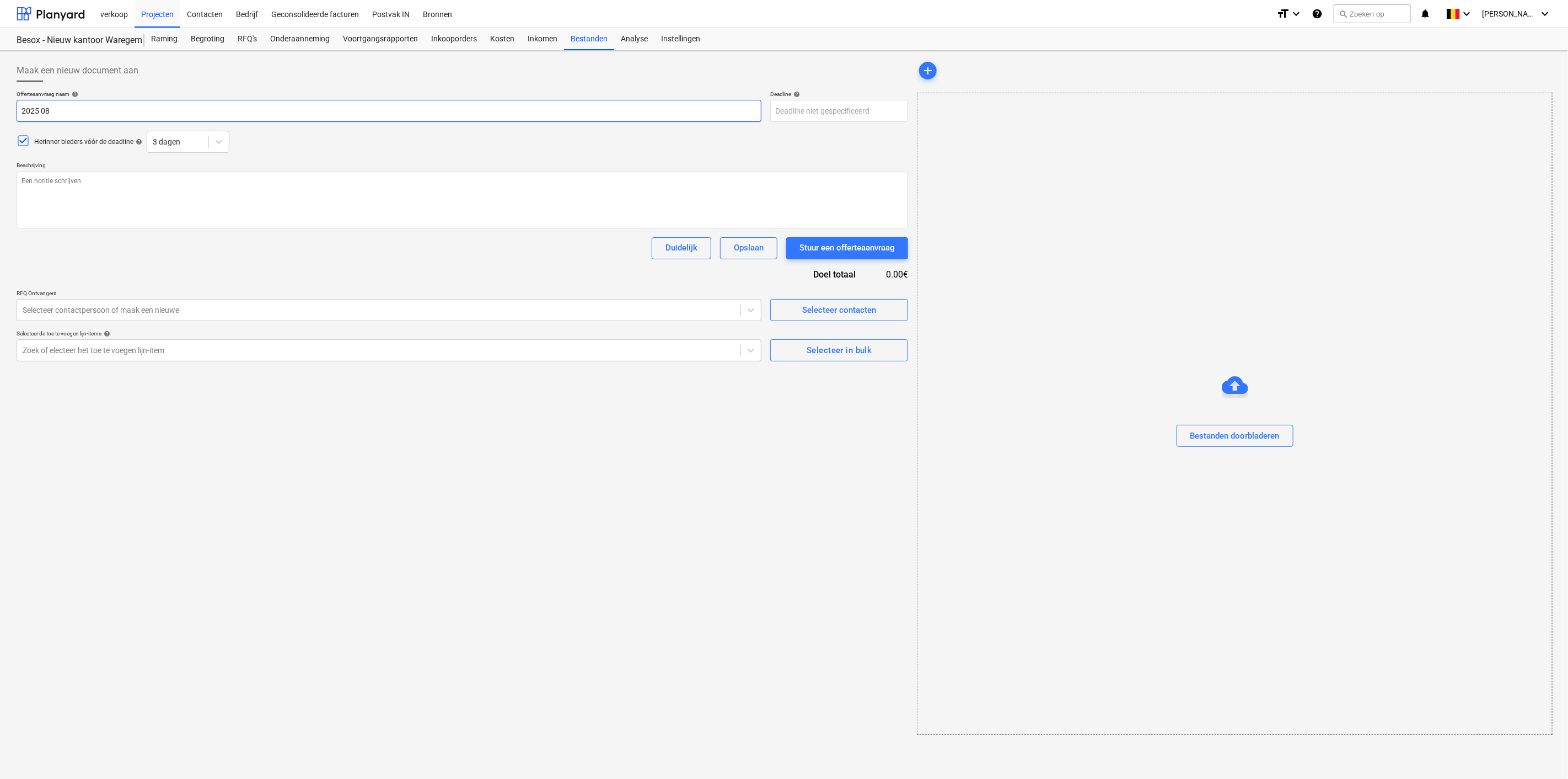
type input "2025 08"
type textarea "x"
type input "2025 0"
type textarea "x"
type input "2025"
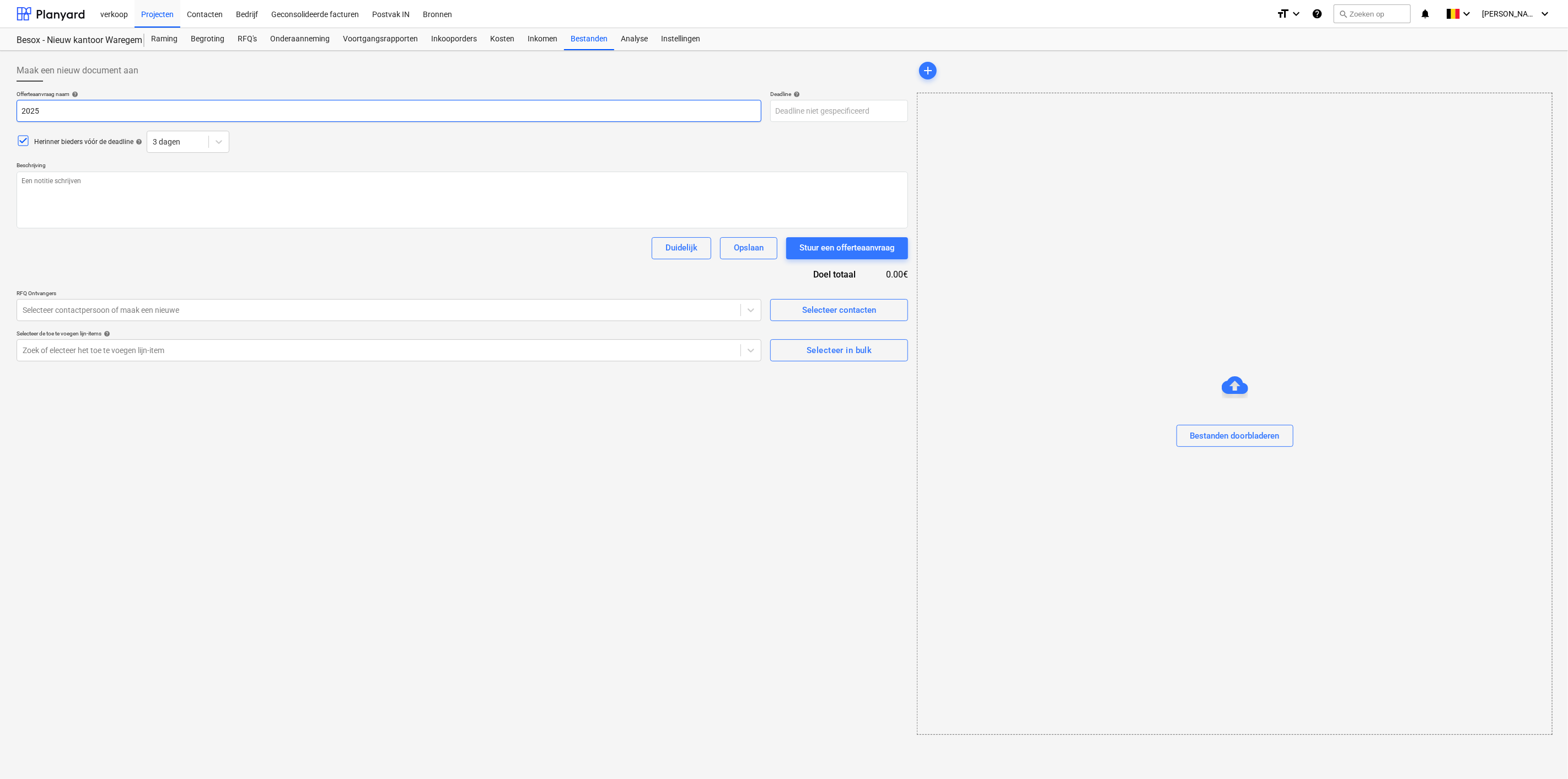
type textarea "x"
type input "2025"
type textarea "x"
type input "202"
type textarea "x"
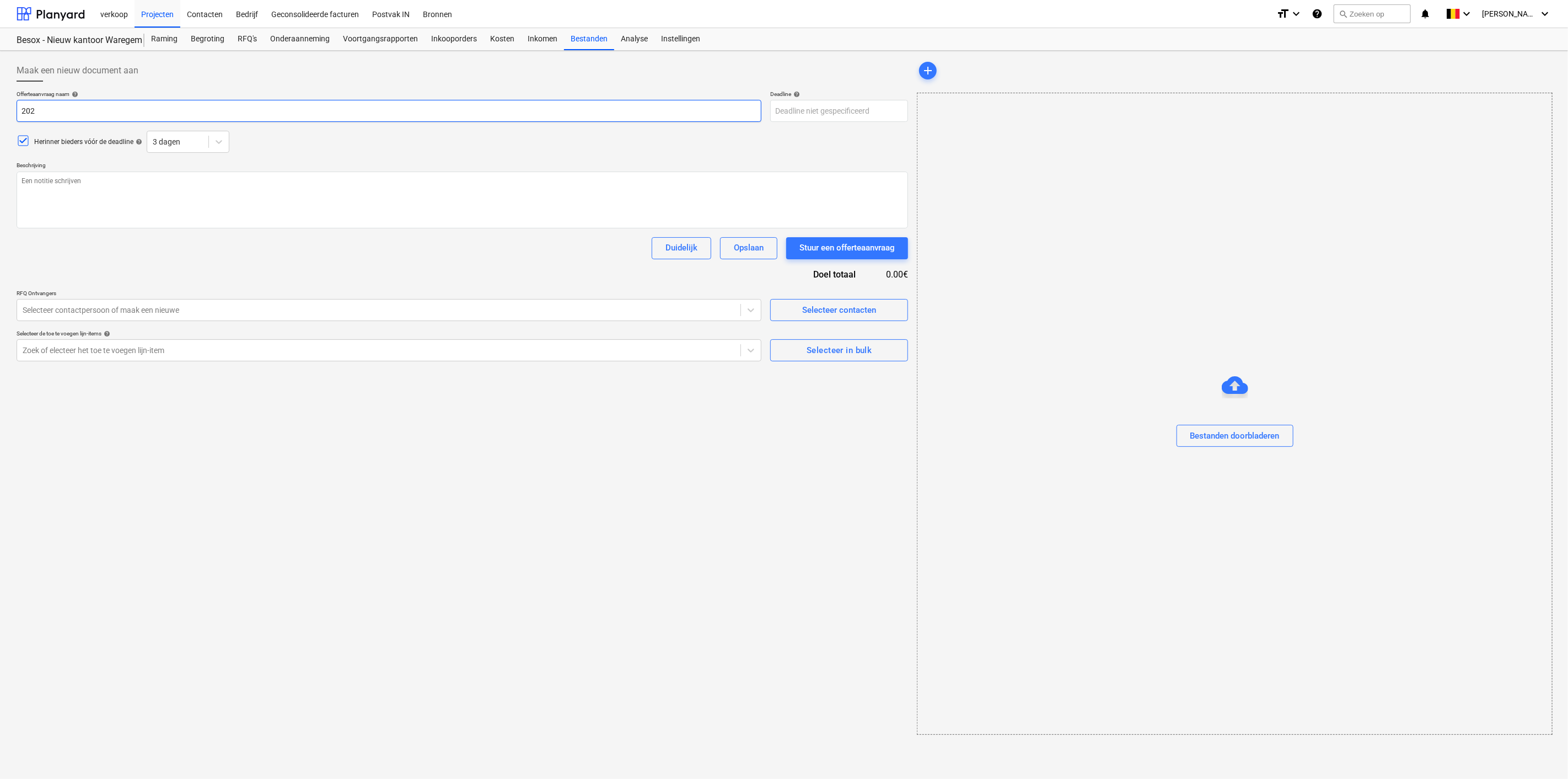
type input "20"
type textarea "x"
type input "2"
type textarea "x"
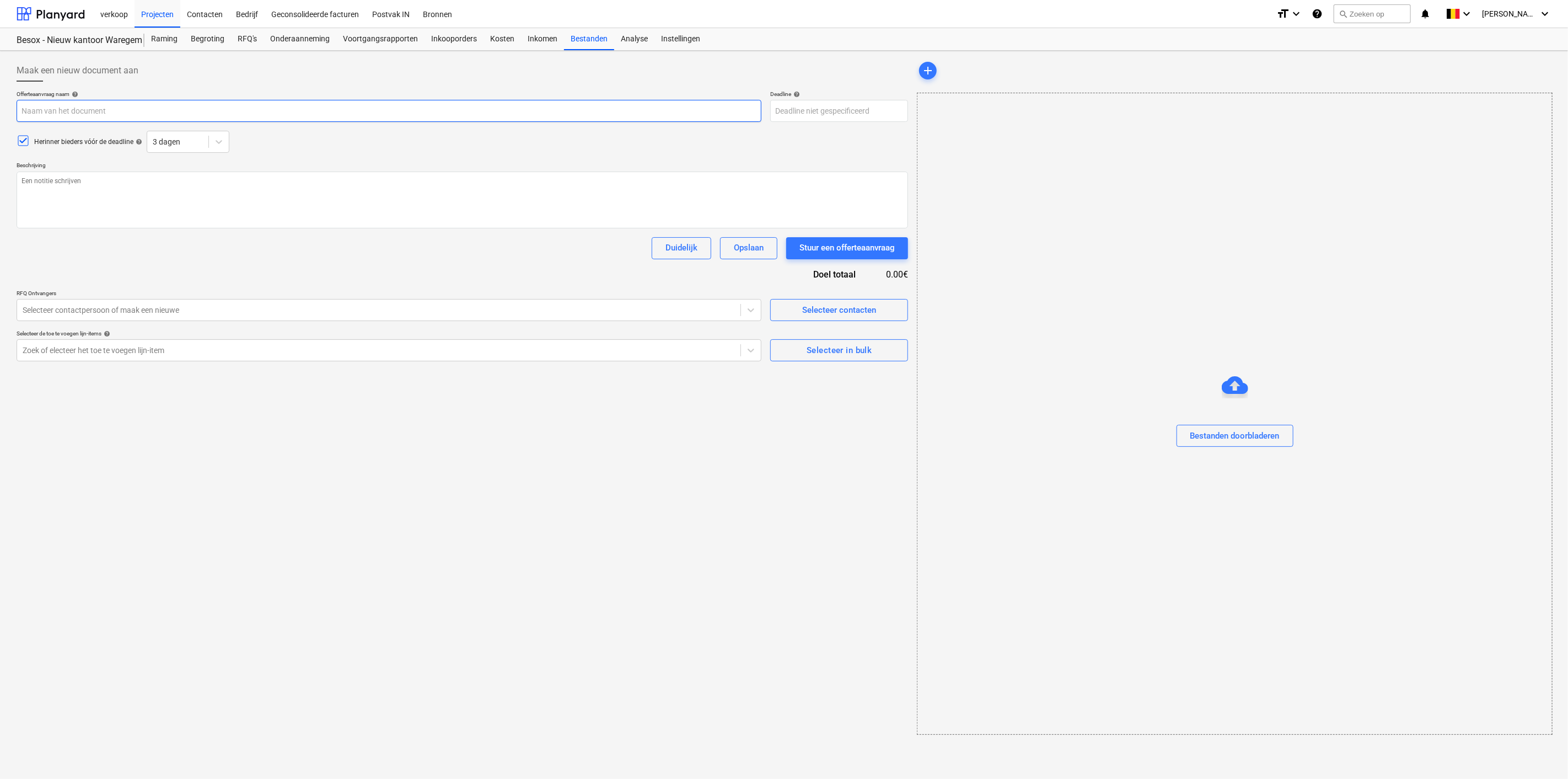
type input "B"
type textarea "x"
type input "Be"
type textarea "x"
type input "B"
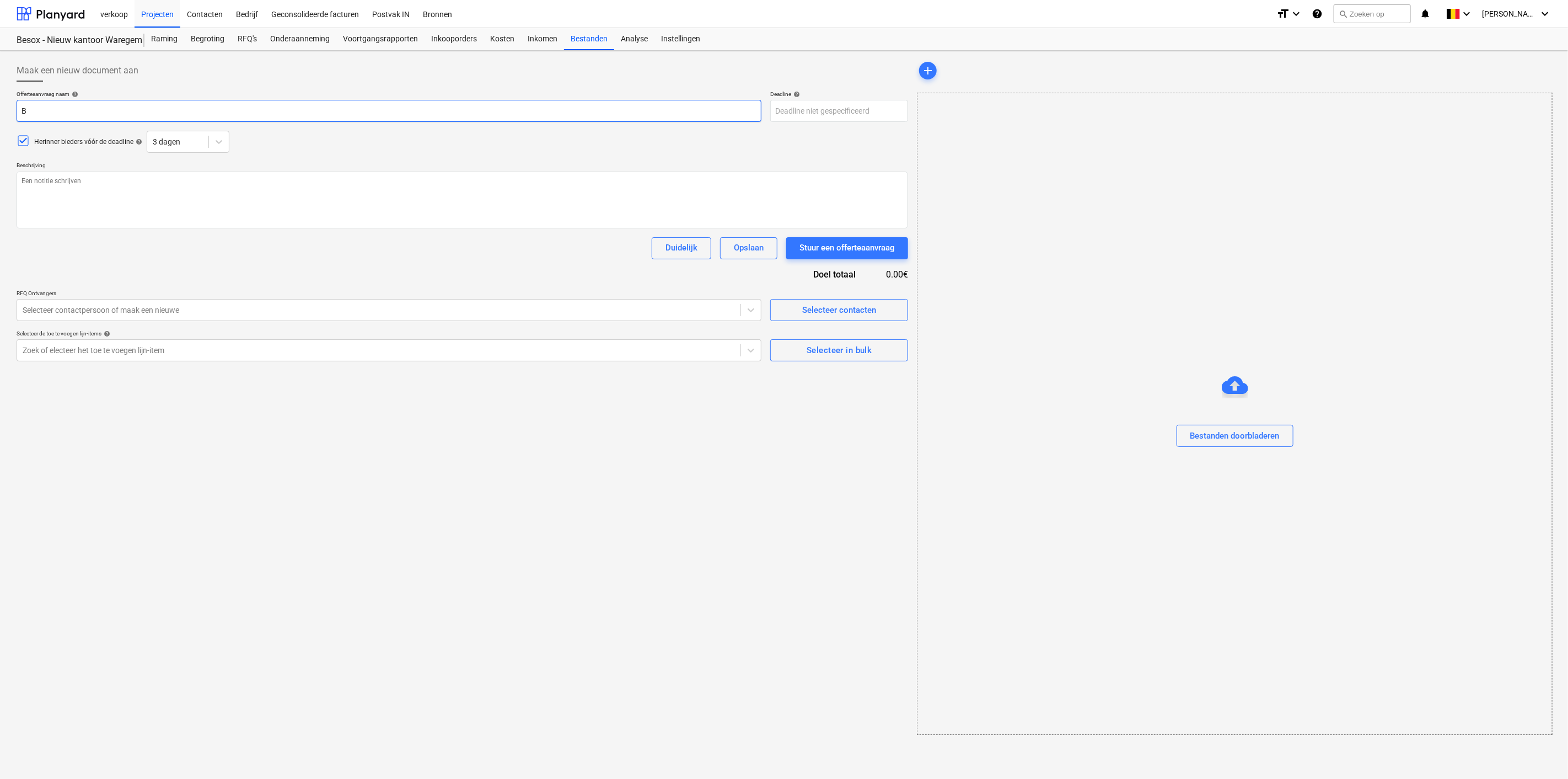
type textarea "x"
type input "B"
type textarea "x"
type input "Be"
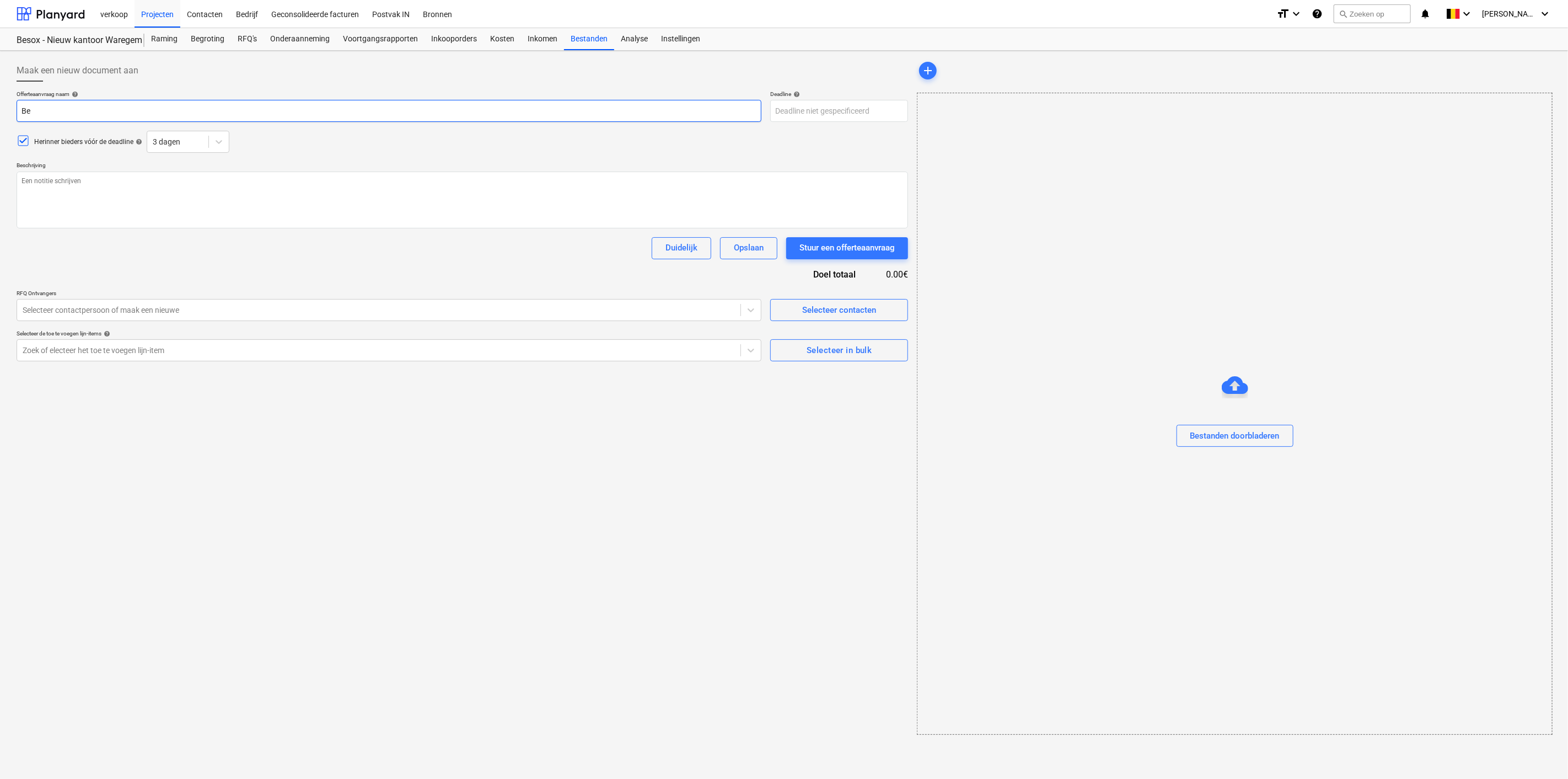
type textarea "x"
type input "Bes"
type textarea "x"
type input "Beso"
type textarea "x"
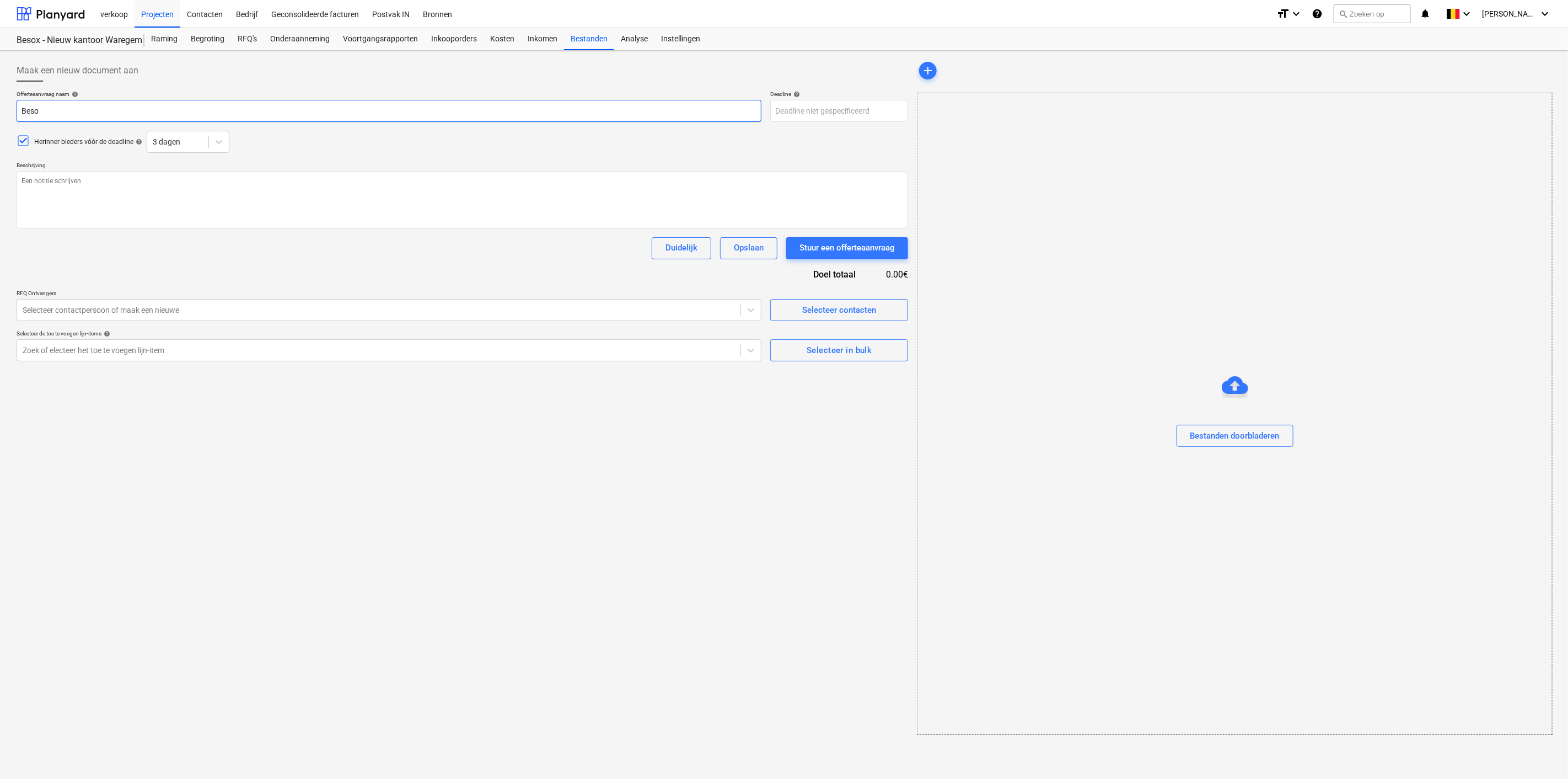
type input "Besox"
type textarea "x"
type input "Besox W"
type textarea "x"
type input "Besox Wa"
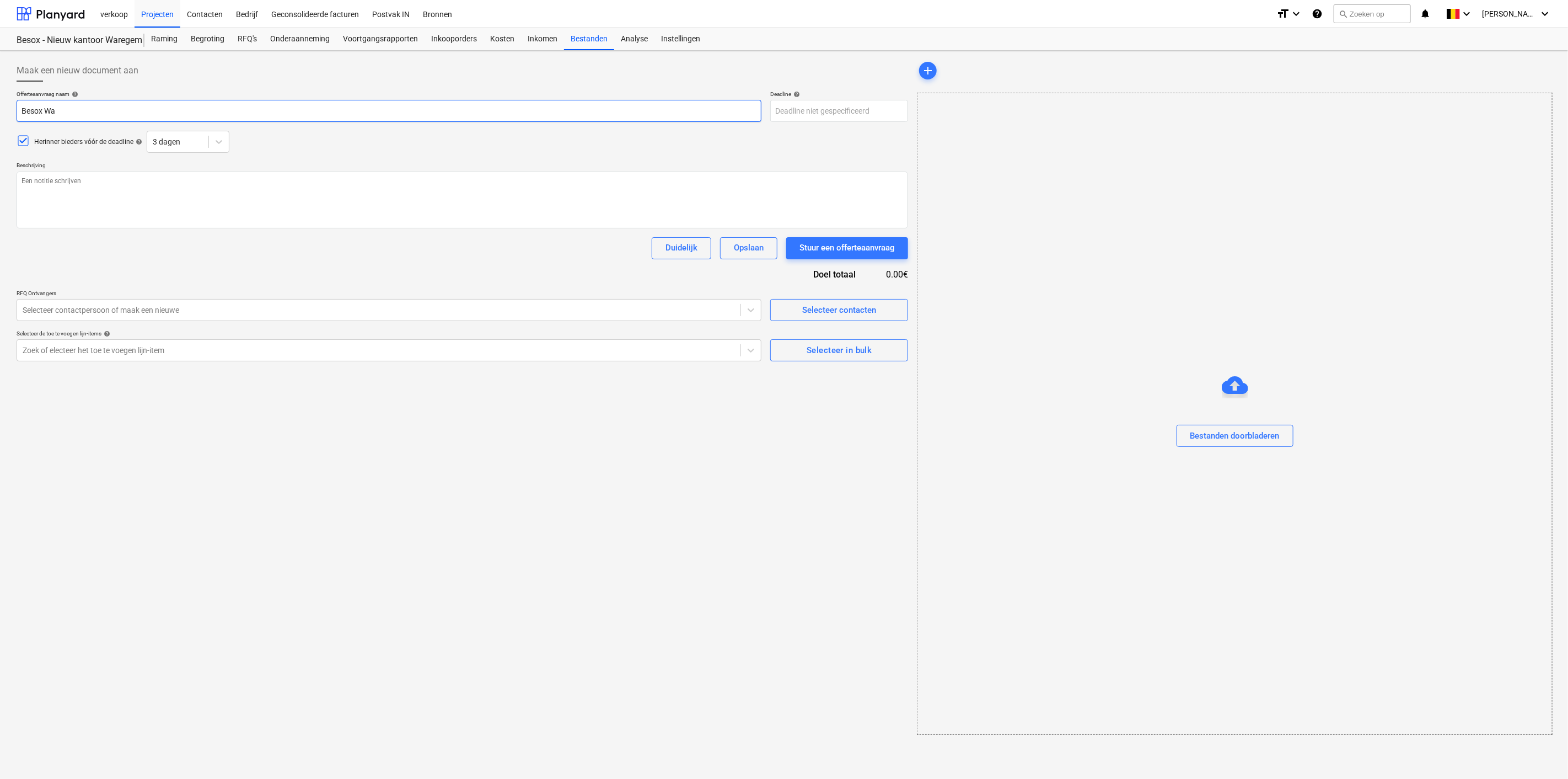
type textarea "x"
type input "Besox War"
type textarea "x"
type input "Besox Ware"
type textarea "x"
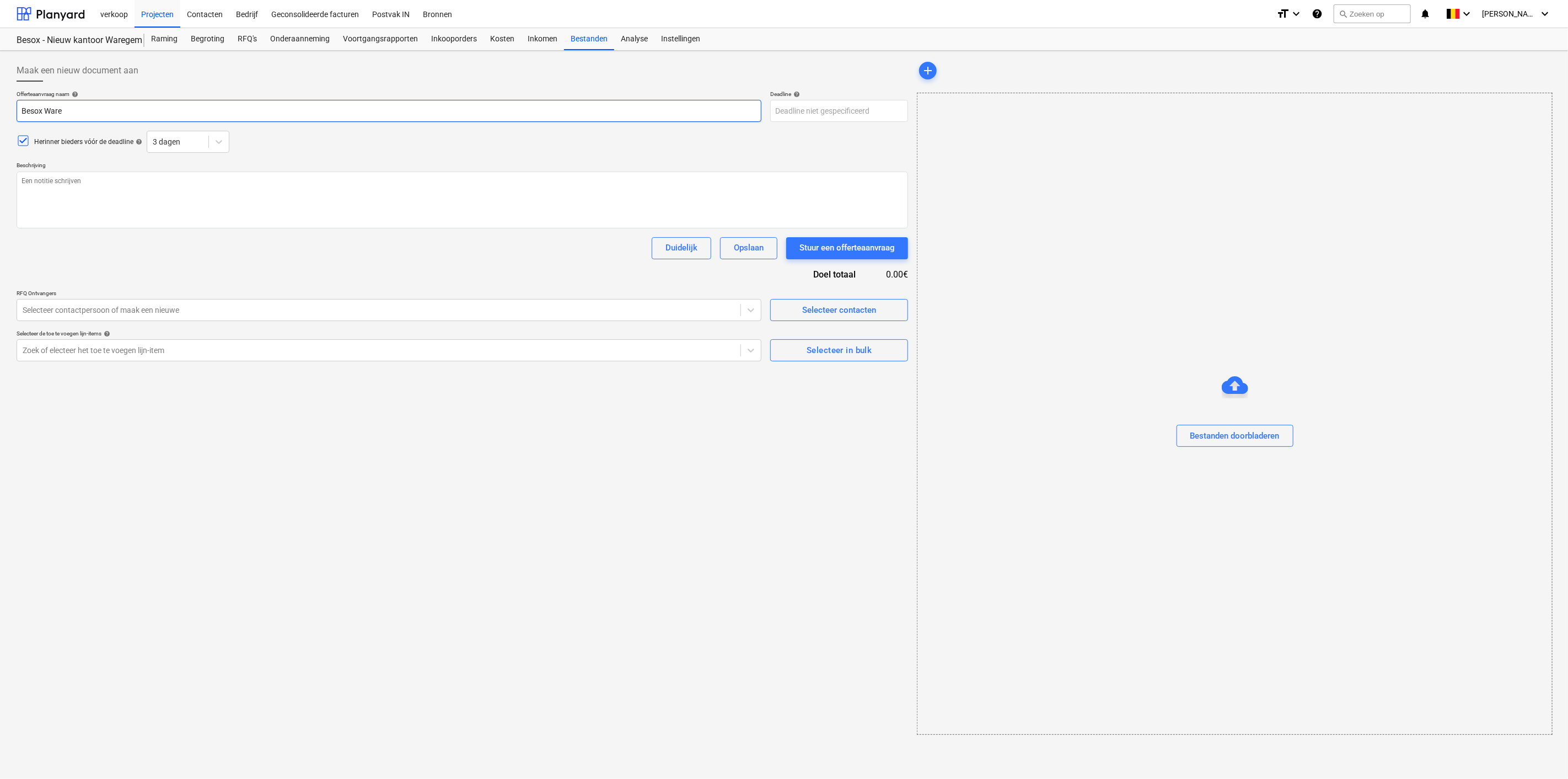
type input "Besox Wareg"
type textarea "x"
type input "Besox Warege"
type textarea "x"
type input "Besox Waregem"
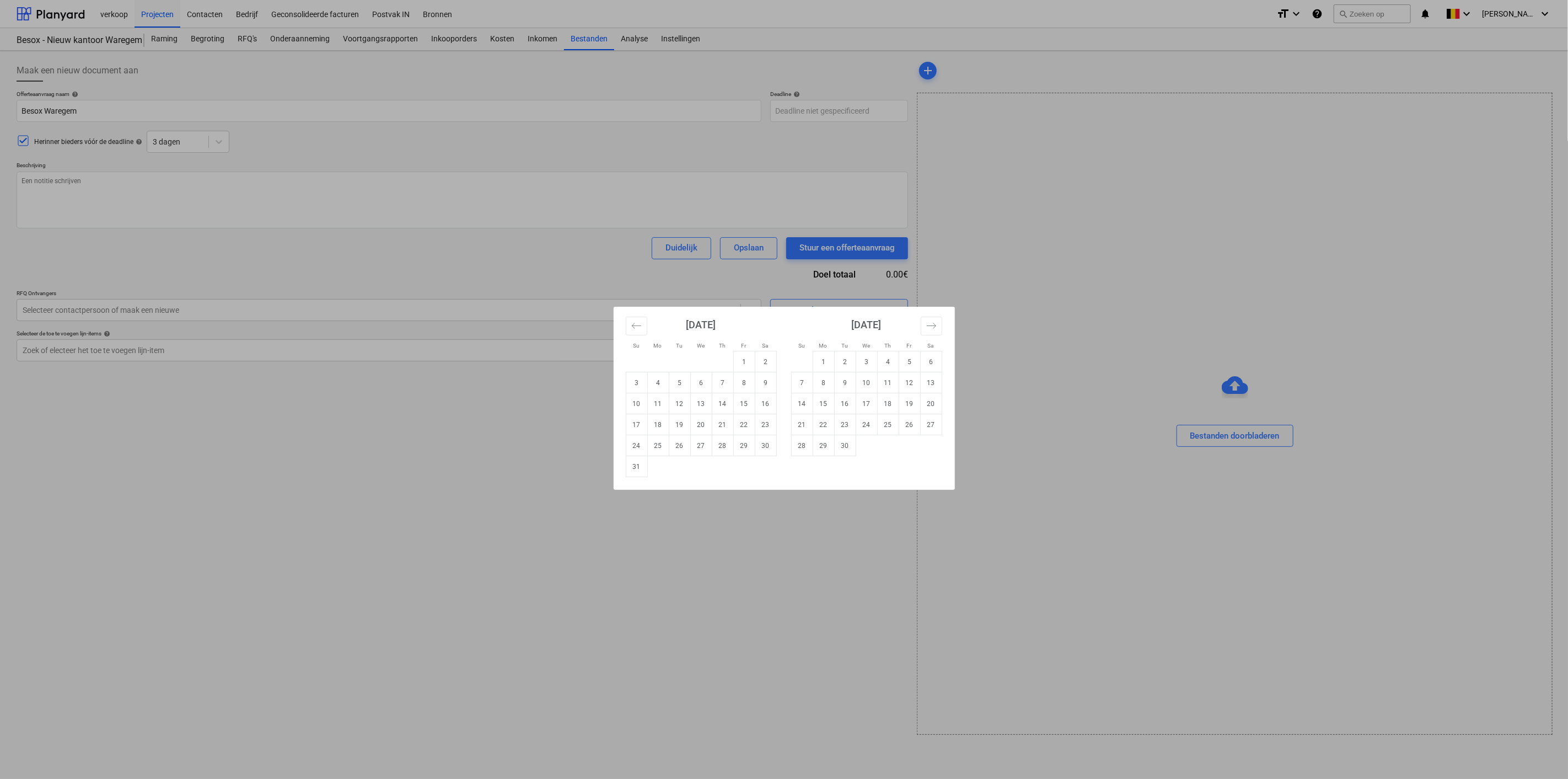
click at [159, 222] on div "Su Mo Tu We Th Fr Sa Su Mo Tu We Th Fr Sa [DATE] 1 2 3 4 5 6 7 8 9 10 11 12 13 …" at bounding box center [784, 389] width 1568 height 779
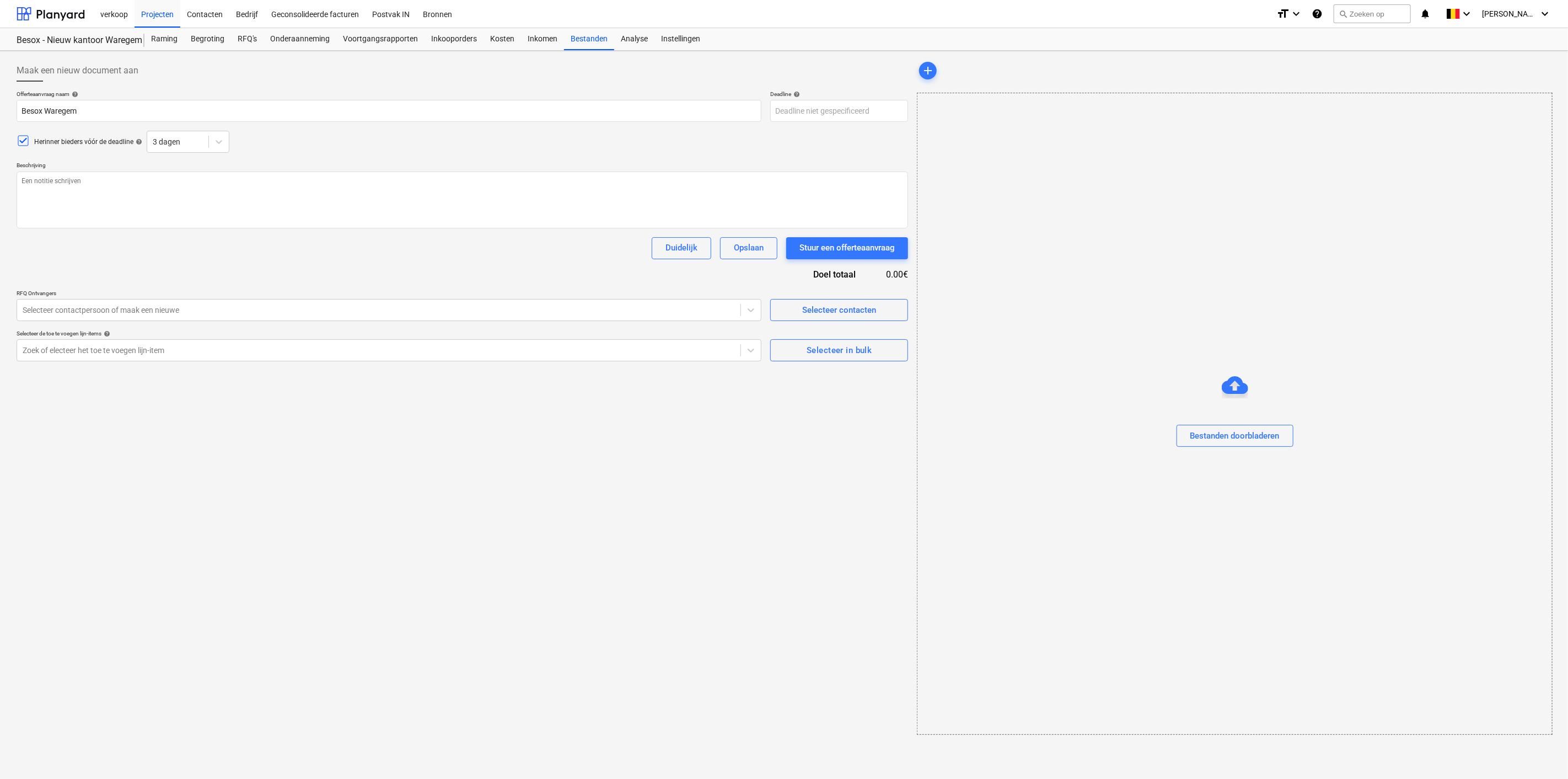
click at [17, 139] on icon at bounding box center [23, 140] width 13 height 13
click at [35, 181] on textarea at bounding box center [463, 200] width 892 height 57
type textarea "x"
type textarea "P"
type textarea "x"
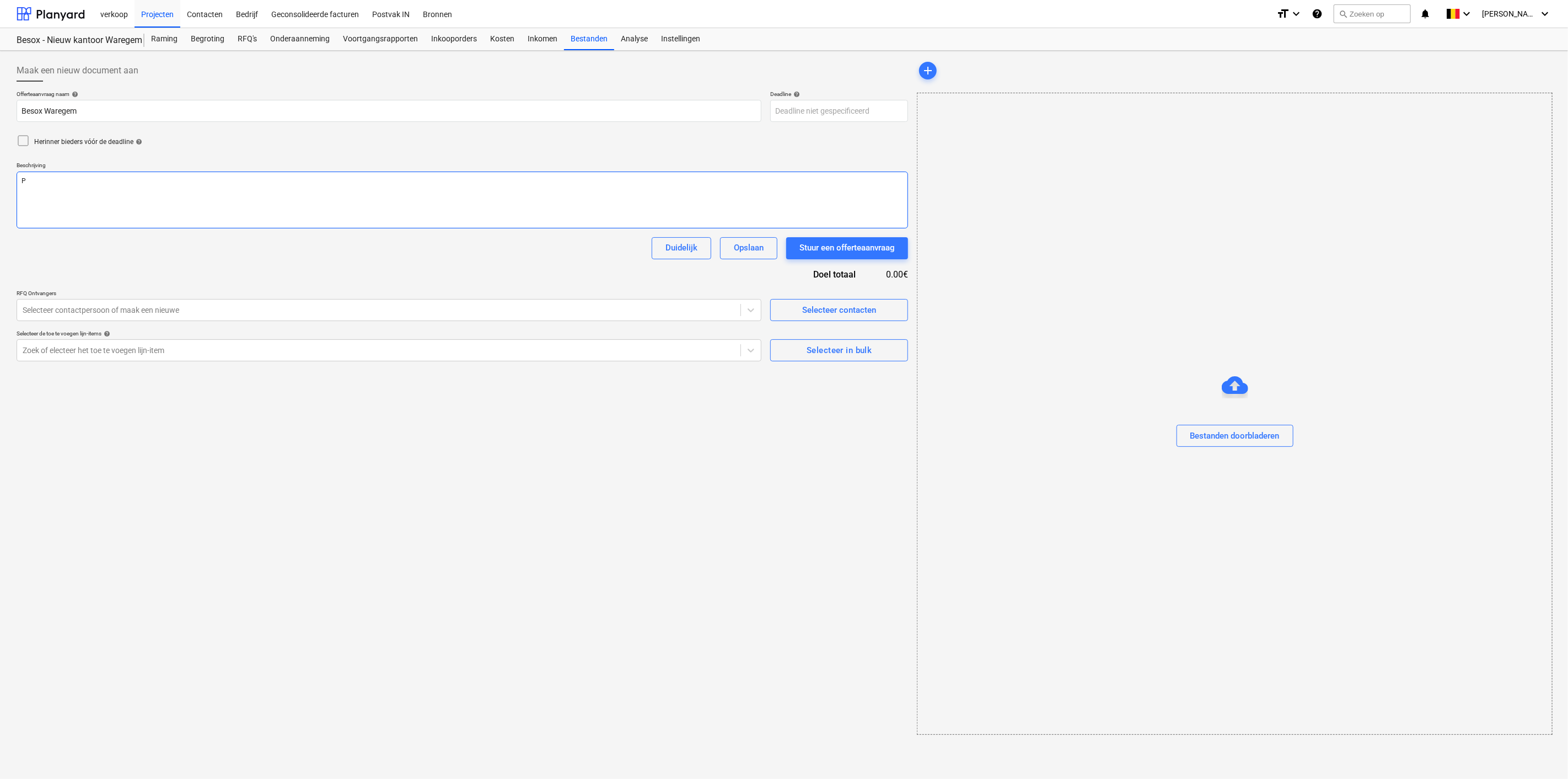
type textarea "Pr"
type textarea "x"
type textarea "Pri"
type textarea "x"
type textarea "Prij"
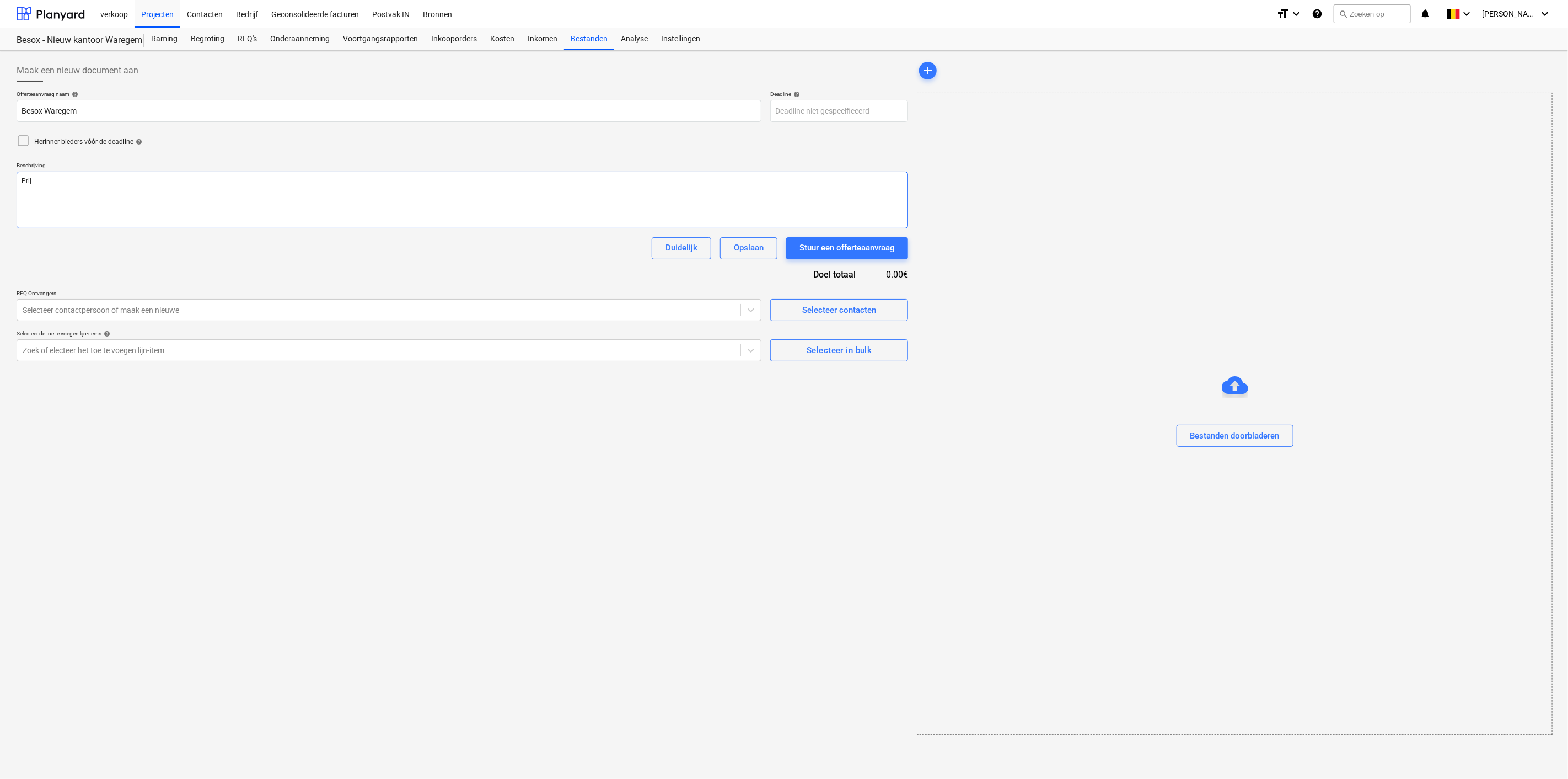
type textarea "x"
type textarea "Prijs"
type textarea "x"
type textarea "Prijsa"
type textarea "x"
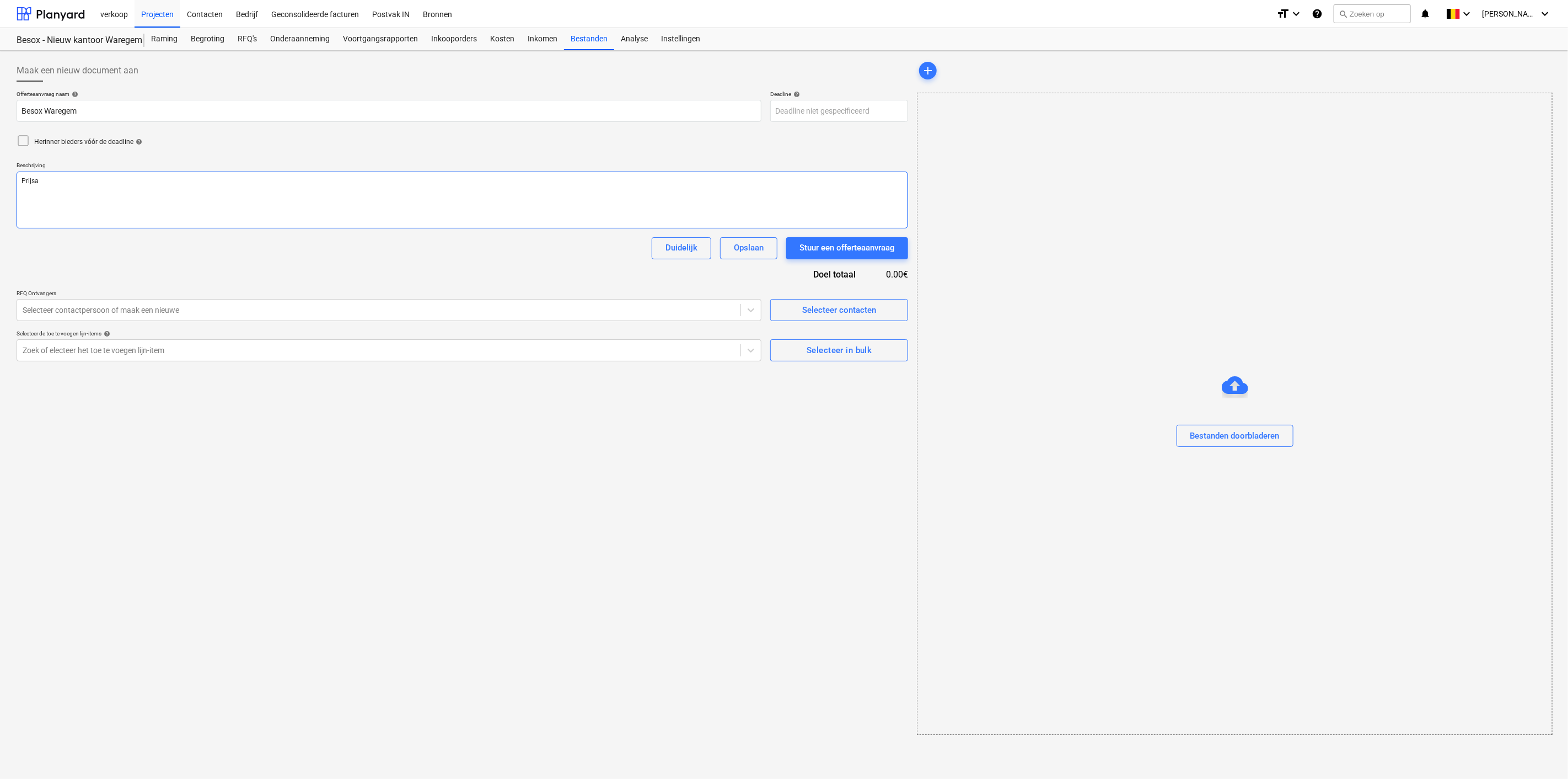
type textarea "Prijsaa"
type textarea "x"
type textarea "Prijsaan"
type textarea "x"
type textarea "Prijsaanv"
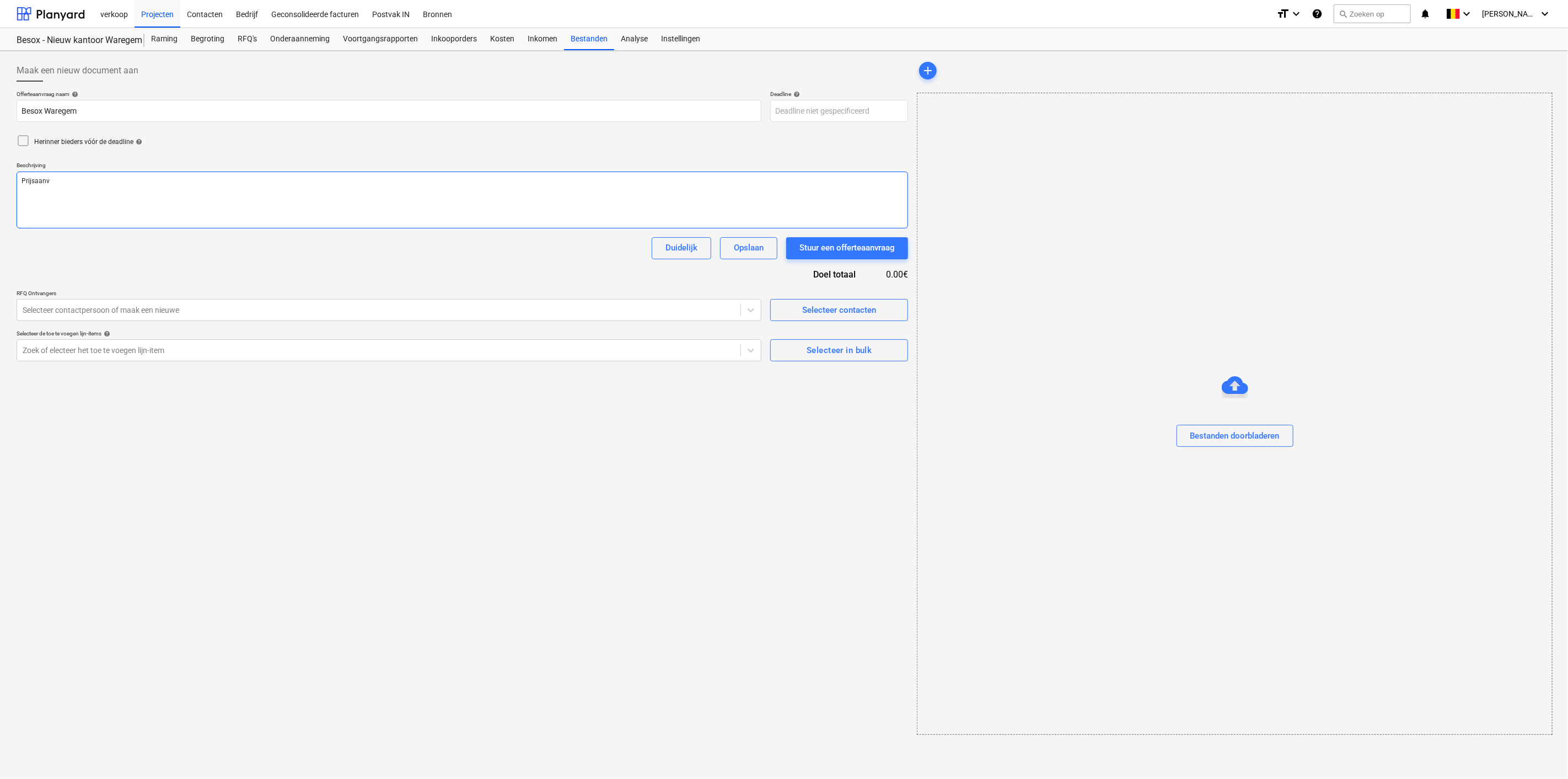
type textarea "x"
type textarea "Prijsaanvr"
type textarea "x"
type textarea "Prijsaanvra"
type textarea "x"
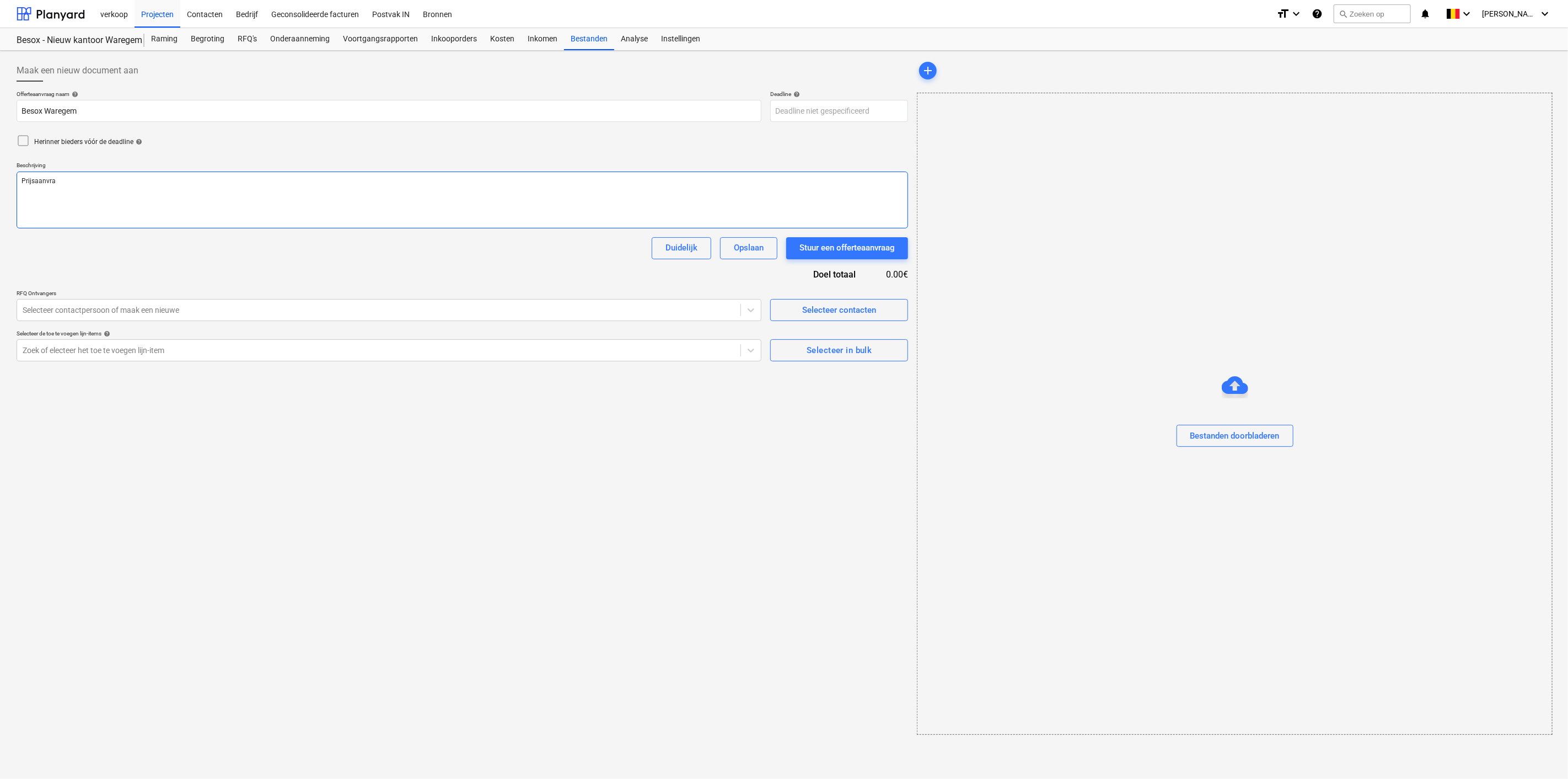
type textarea "Prijsaanvraa"
type textarea "x"
type textarea "Prijsaanvraag"
type textarea "x"
type textarea "Prijsaanvraag"
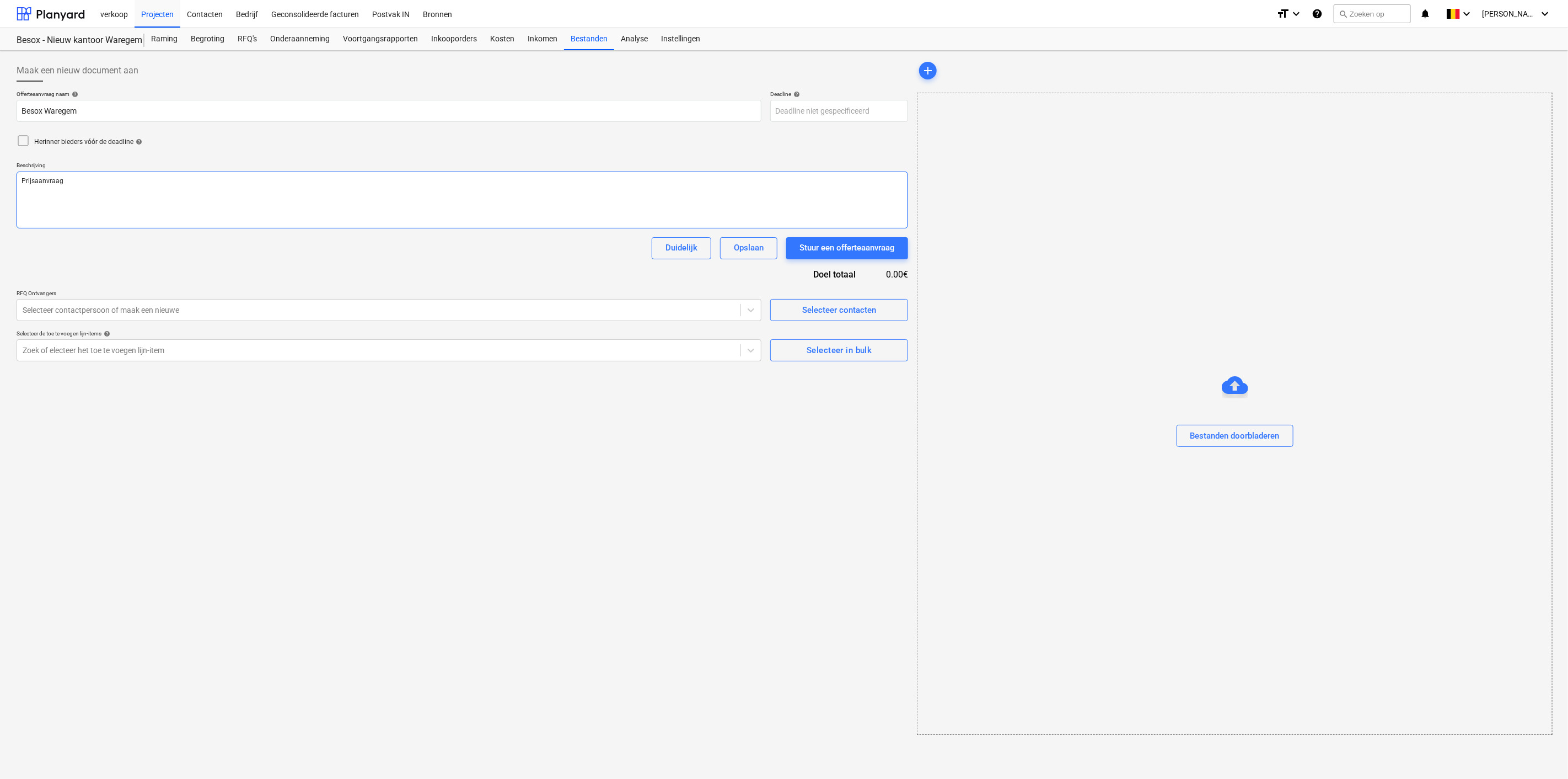
type textarea "x"
type textarea "Prijsaanvraag B"
type textarea "x"
type textarea "Prijsaanvraag Be"
type textarea "x"
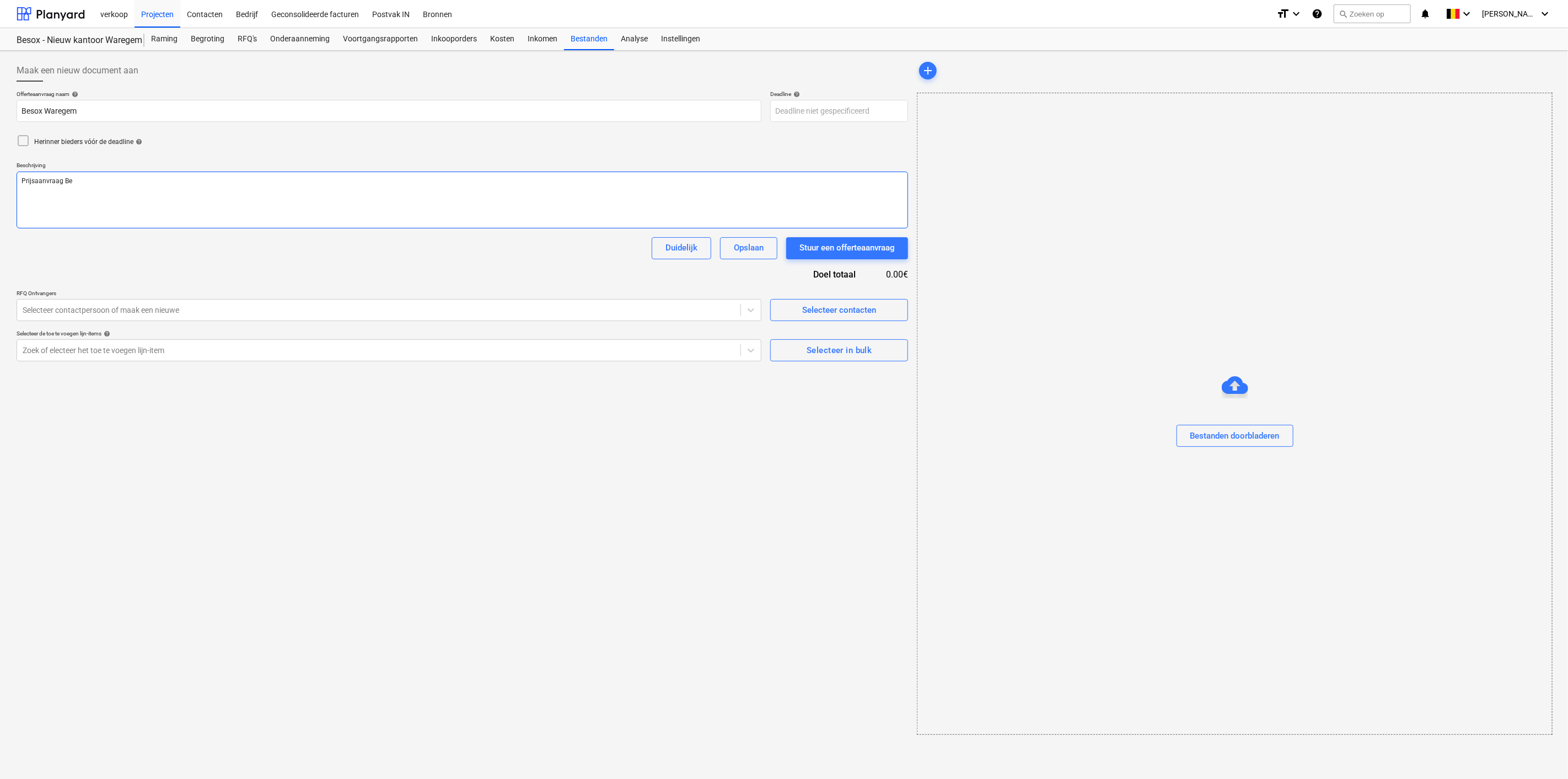
type textarea "Prijsaanvraag Bes"
type textarea "x"
type textarea "Prijsaanvraag Beso"
type textarea "x"
type textarea "Prijsaanvraag Besox"
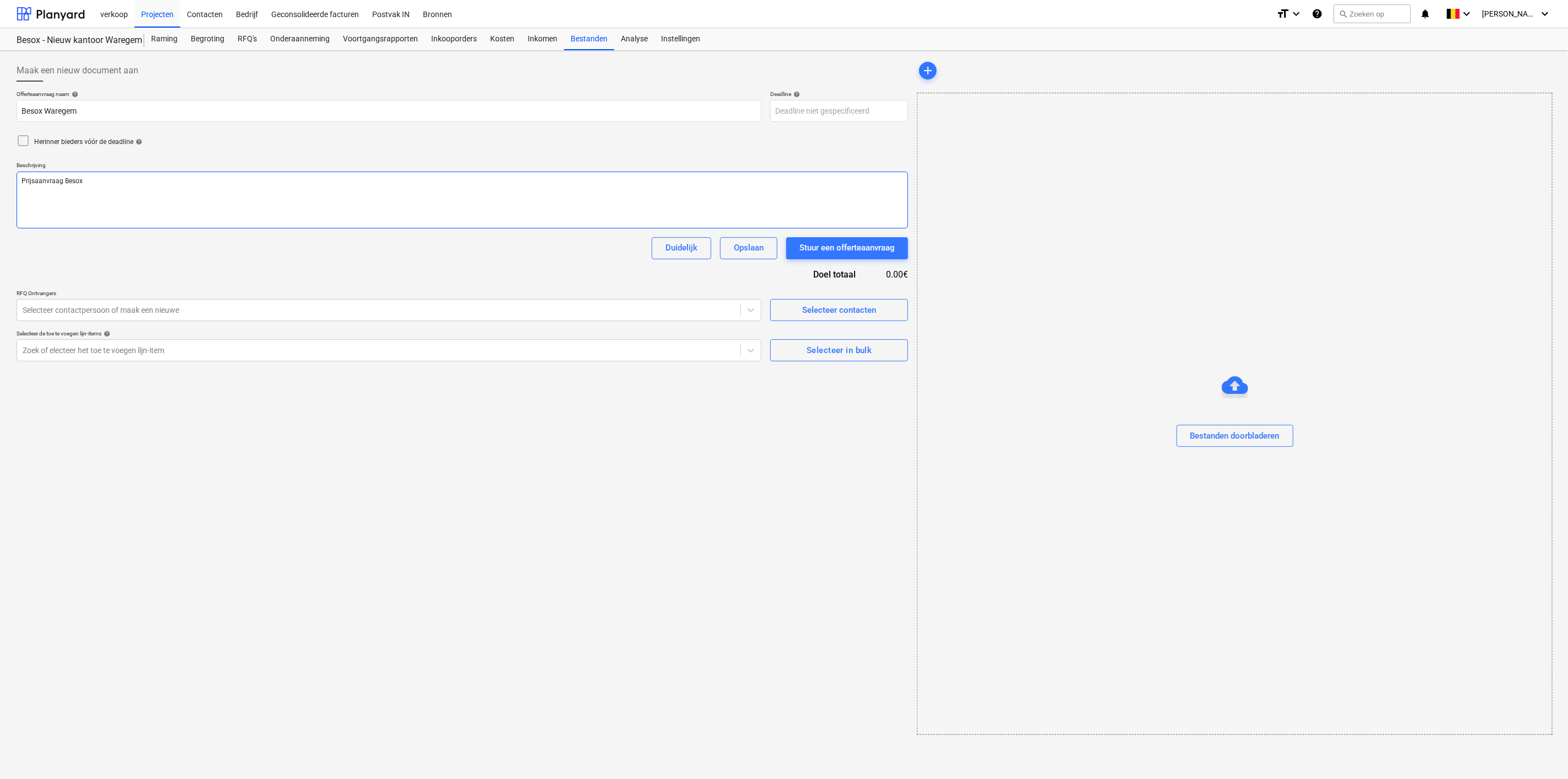
type textarea "x"
type textarea "Prijsaanvraag Besox"
type textarea "x"
type textarea "Prijsaanvraag Besox W"
type textarea "x"
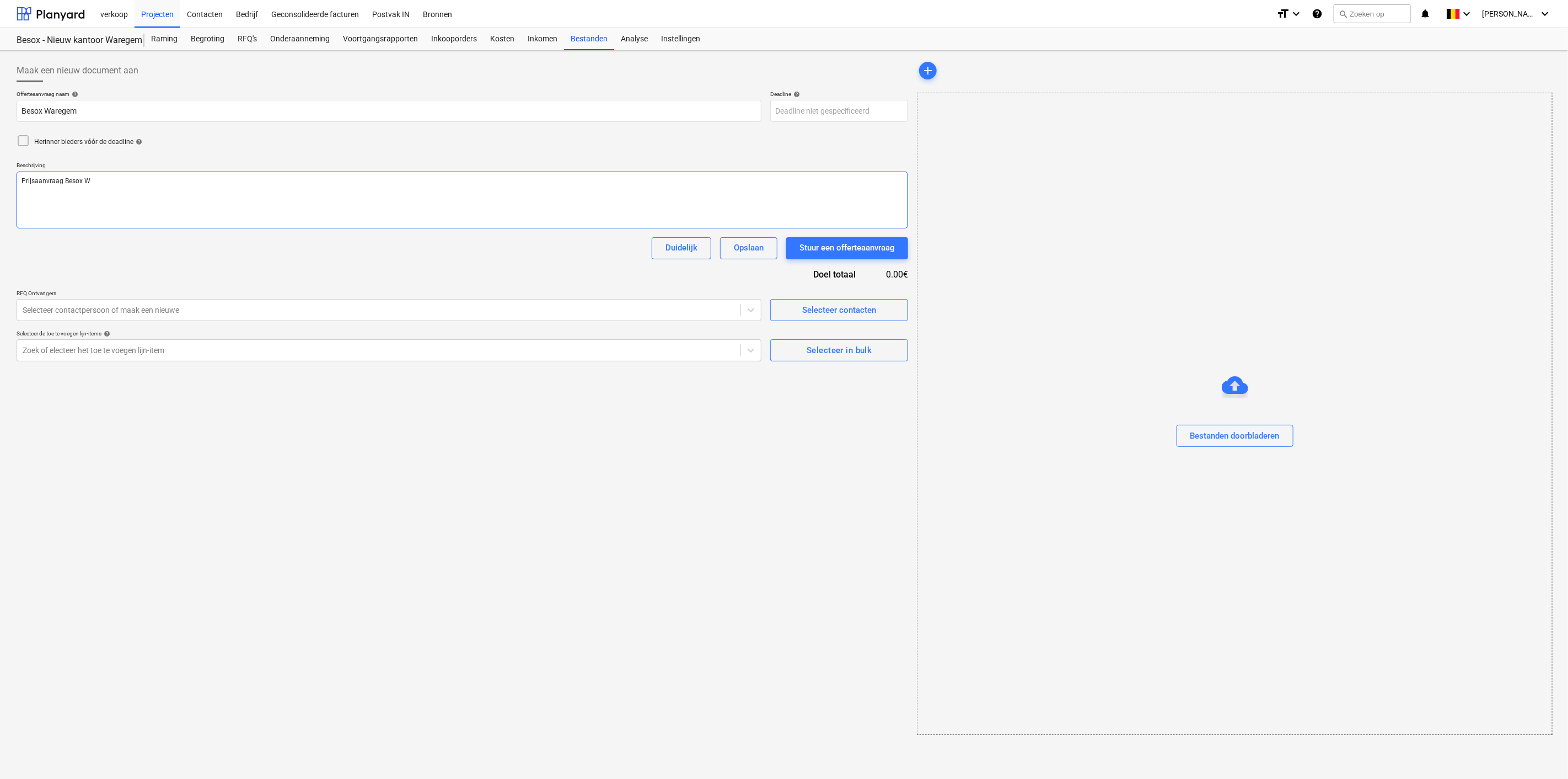
type textarea "Prijsaanvraag Besox Wa"
type textarea "x"
type textarea "Prijsaanvraag Besox War"
type textarea "x"
type textarea "Prijsaanvraag Besox Ware"
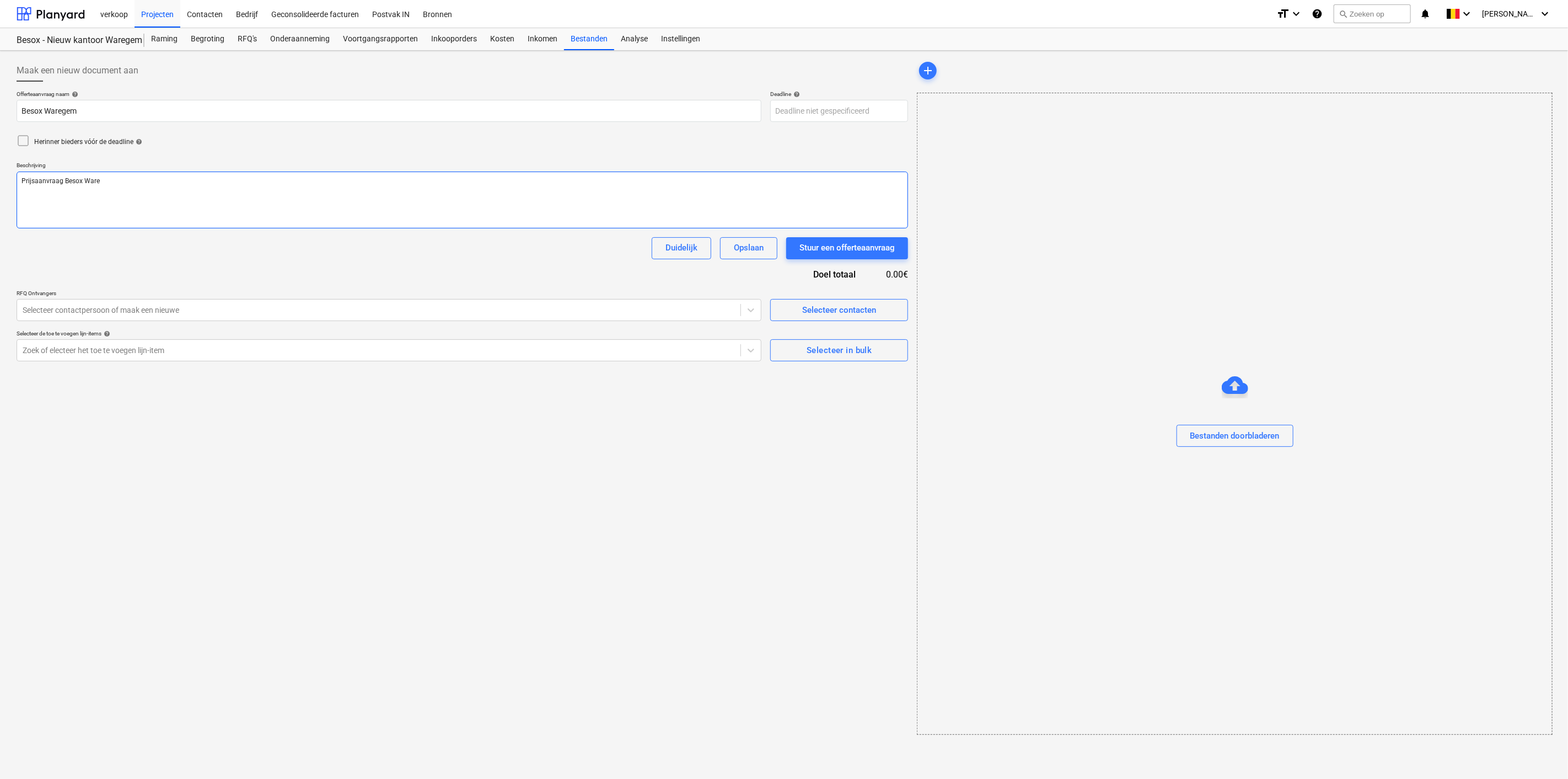
type textarea "x"
type textarea "Prijsaanvraag Besox Wareg"
type textarea "x"
type textarea "Prijsaanvraag Besox Warege"
type textarea "x"
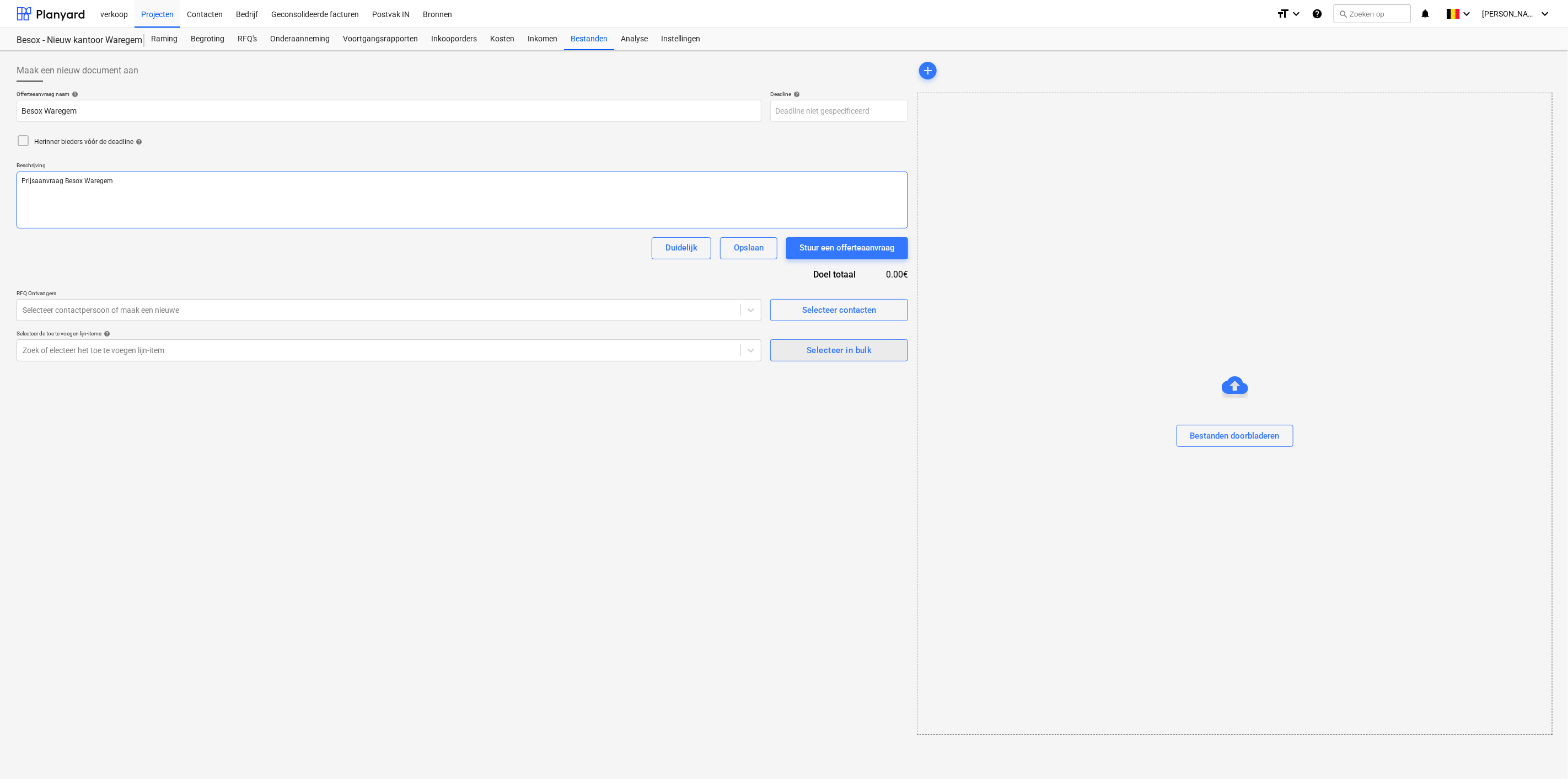
type textarea "Prijsaanvraag Besox Waregem"
click at [850, 352] on div "Selecteer in bulk" at bounding box center [839, 350] width 65 height 14
type textarea "x"
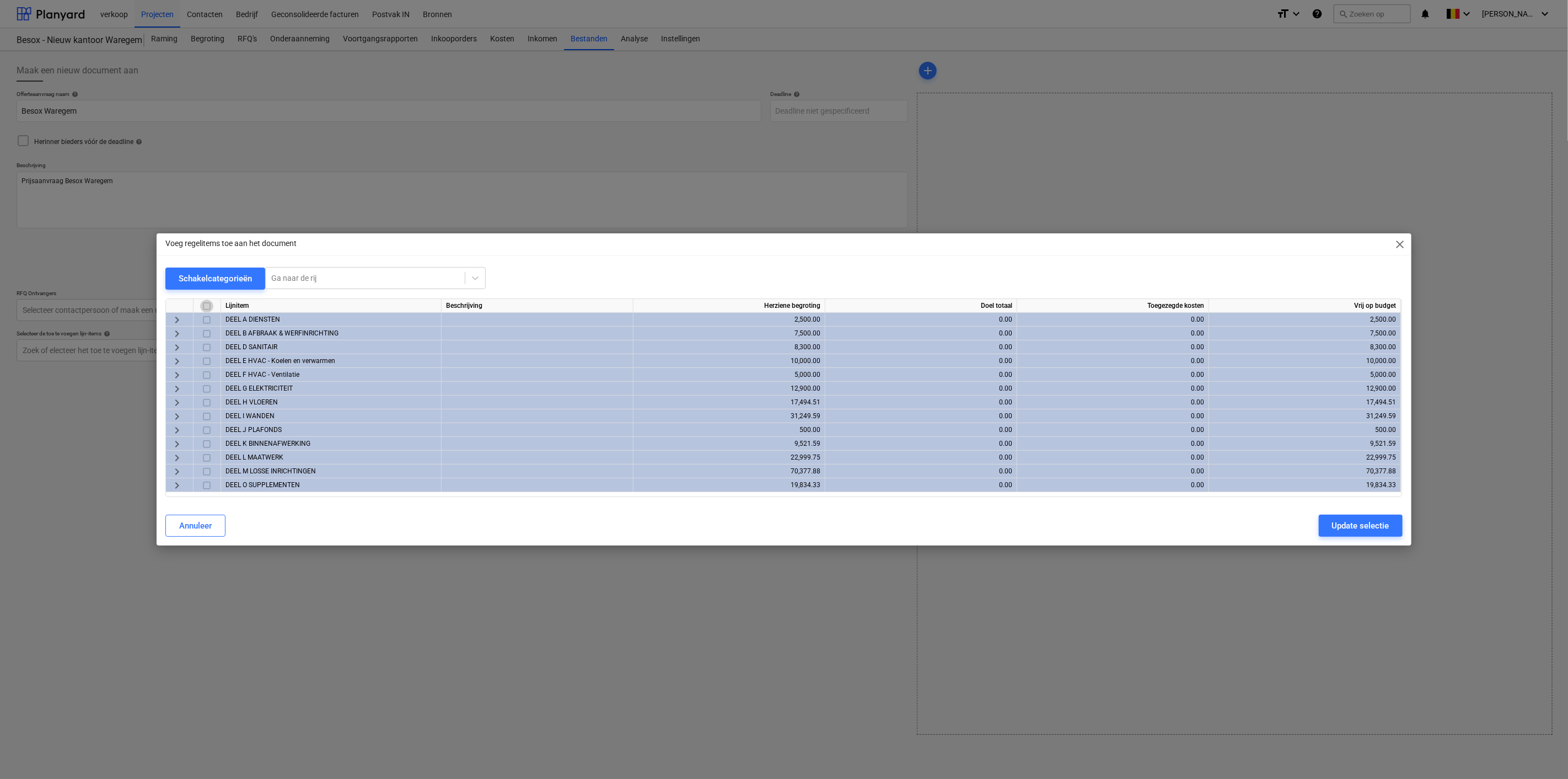
click at [203, 305] on input "checkbox" at bounding box center [207, 306] width 13 height 13
click at [176, 483] on span "keyboard_arrow_right" at bounding box center [177, 485] width 13 height 13
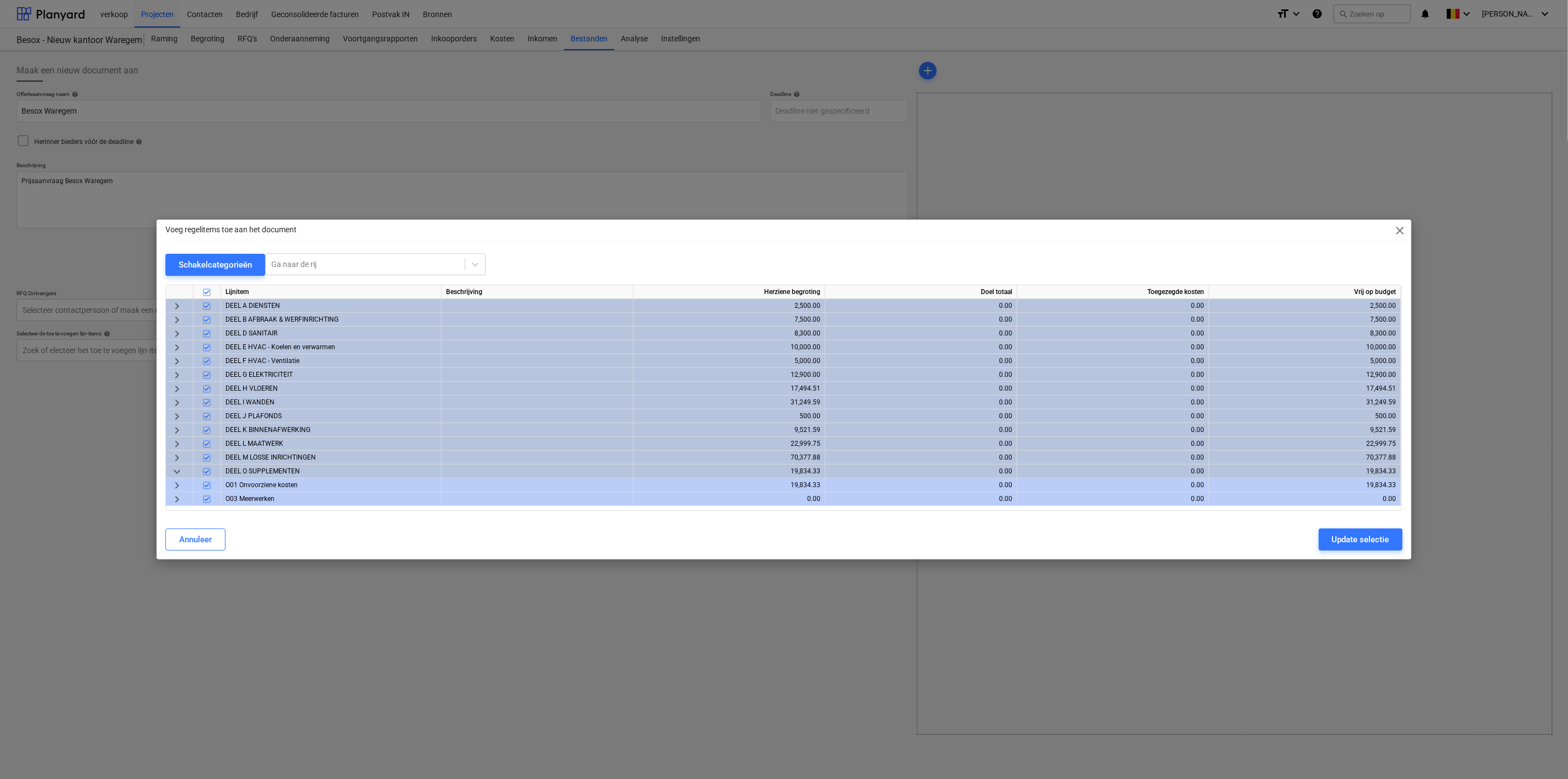
click at [203, 485] on input "checkbox" at bounding box center [207, 485] width 13 height 13
click at [207, 498] on input "checkbox" at bounding box center [207, 499] width 13 height 13
click at [203, 477] on input "checkbox" at bounding box center [207, 471] width 13 height 13
checkbox input "true"
click at [1374, 542] on div "Update selectie" at bounding box center [1361, 539] width 57 height 14
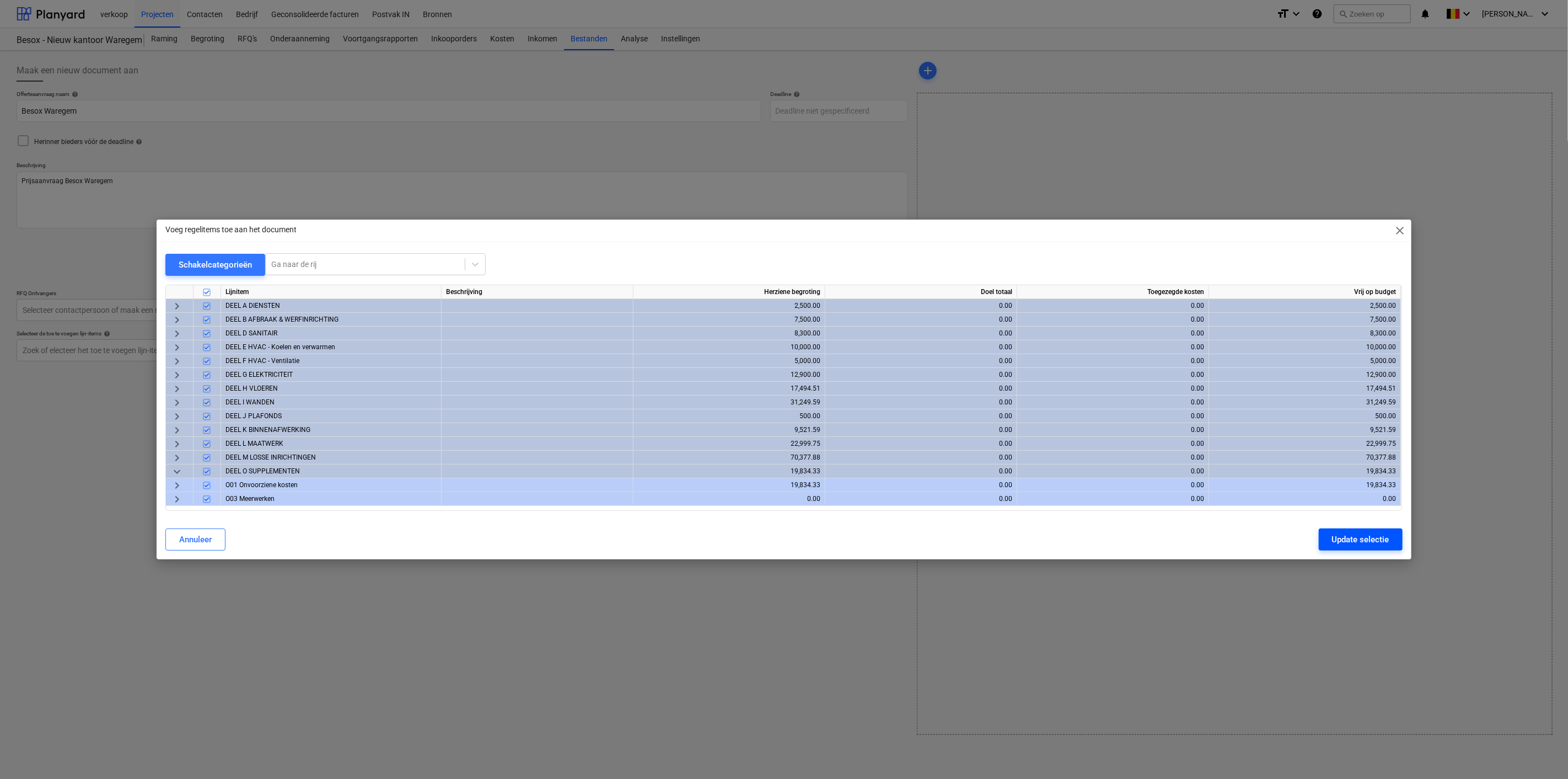
type textarea "x"
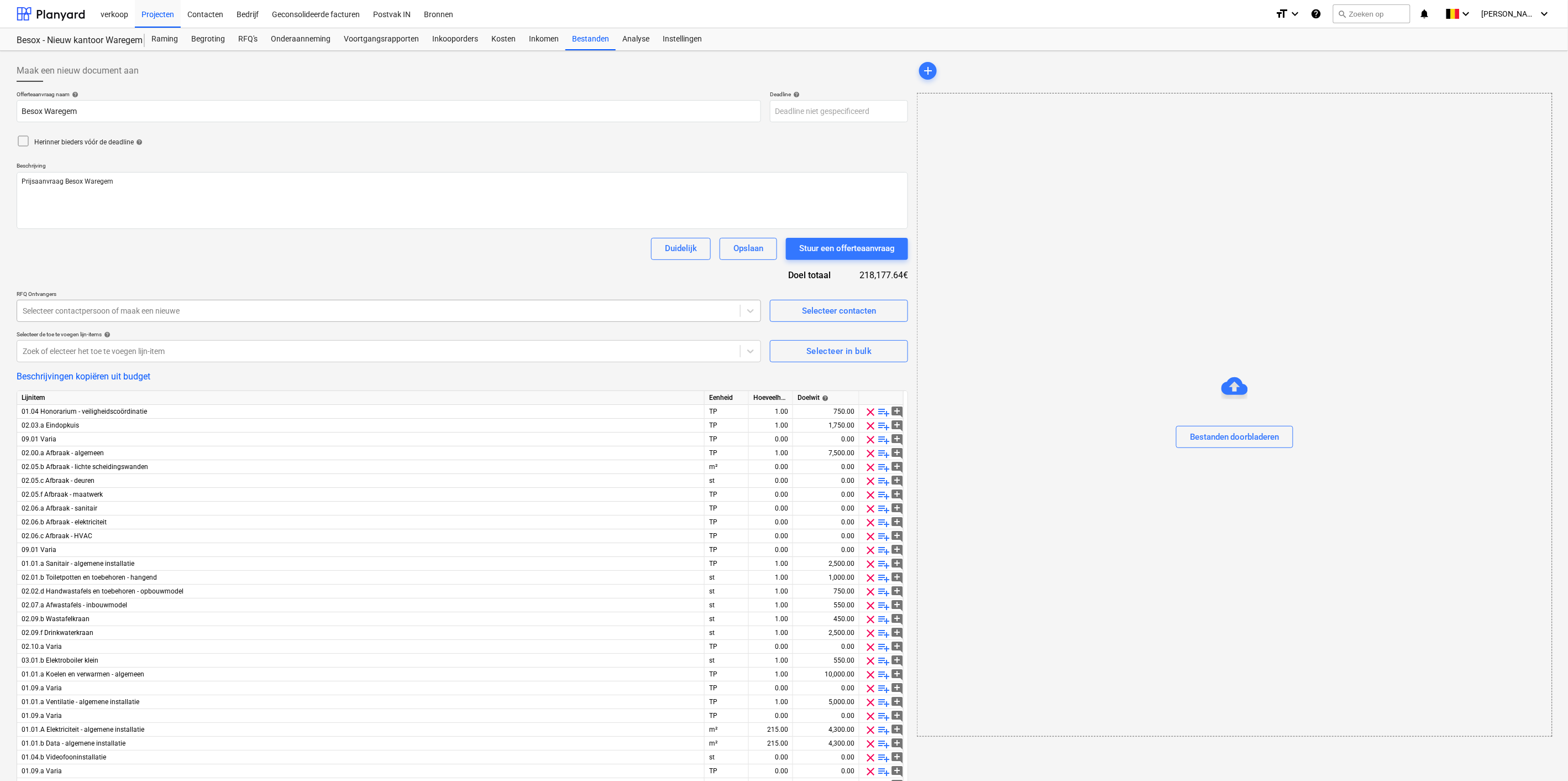
click at [208, 318] on div "Selecteer contactpersoon of maak een nieuwe" at bounding box center [379, 310] width 723 height 15
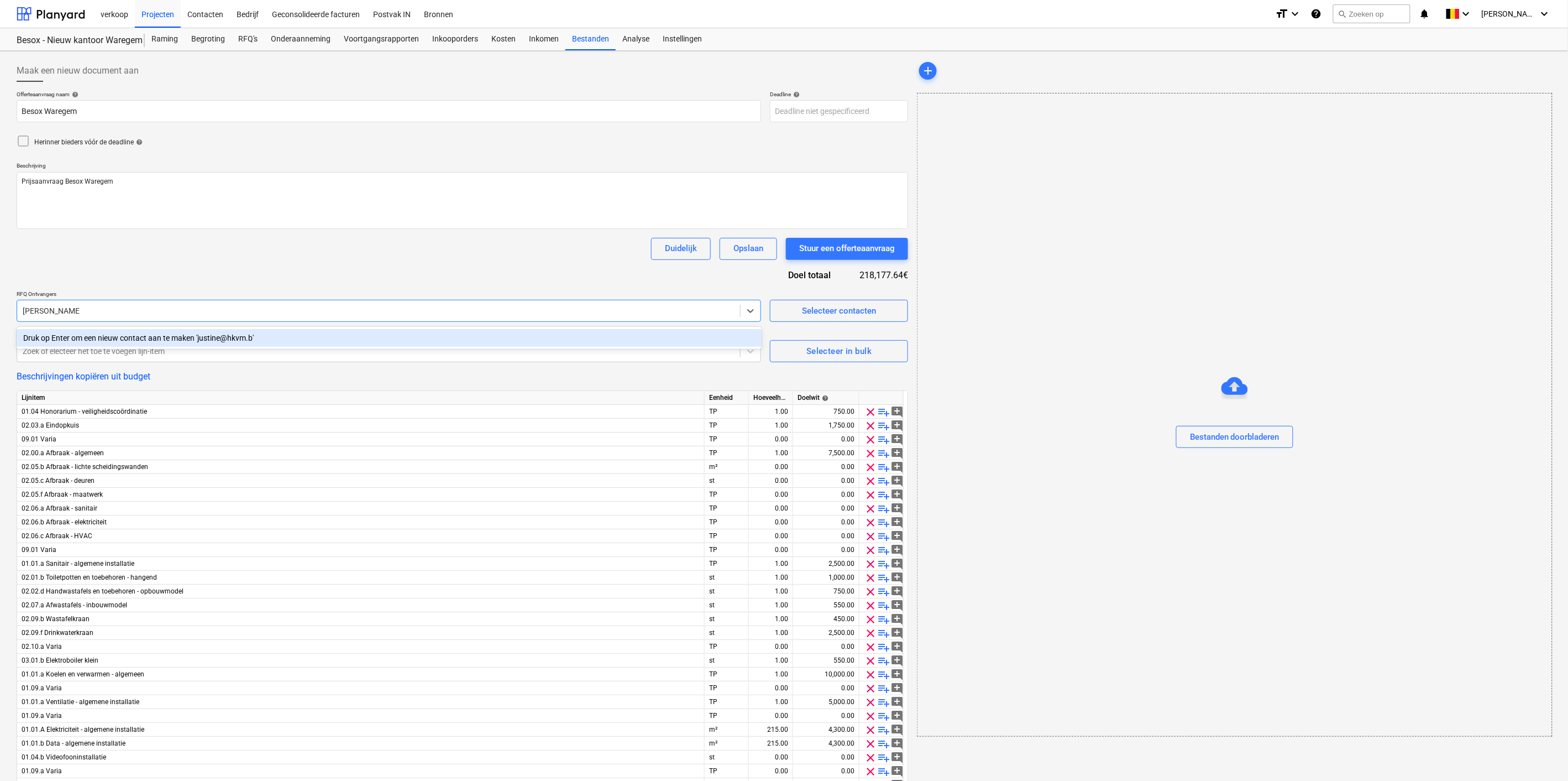
type input "[PERSON_NAME][EMAIL_ADDRESS][DOMAIN_NAME]"
click at [188, 334] on div "Druk op Enter om een nieuw contact aan te maken [EMAIL_ADDRESS][DOMAIN_NAME]'" at bounding box center [389, 338] width 745 height 17
type textarea "x"
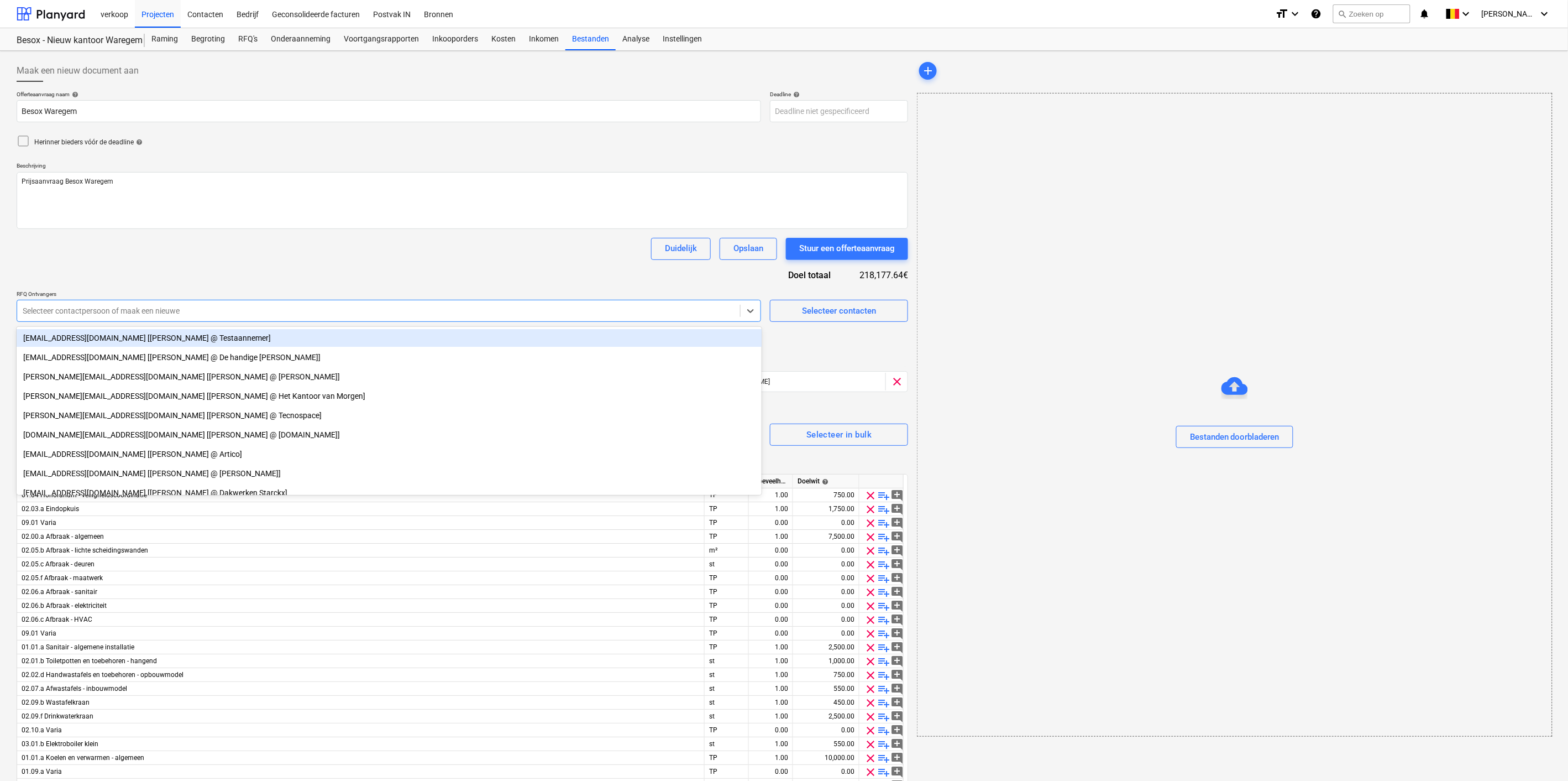
click at [257, 257] on div "Duidelijk Opslaan Stuur een offerteaanvraag" at bounding box center [462, 249] width 892 height 22
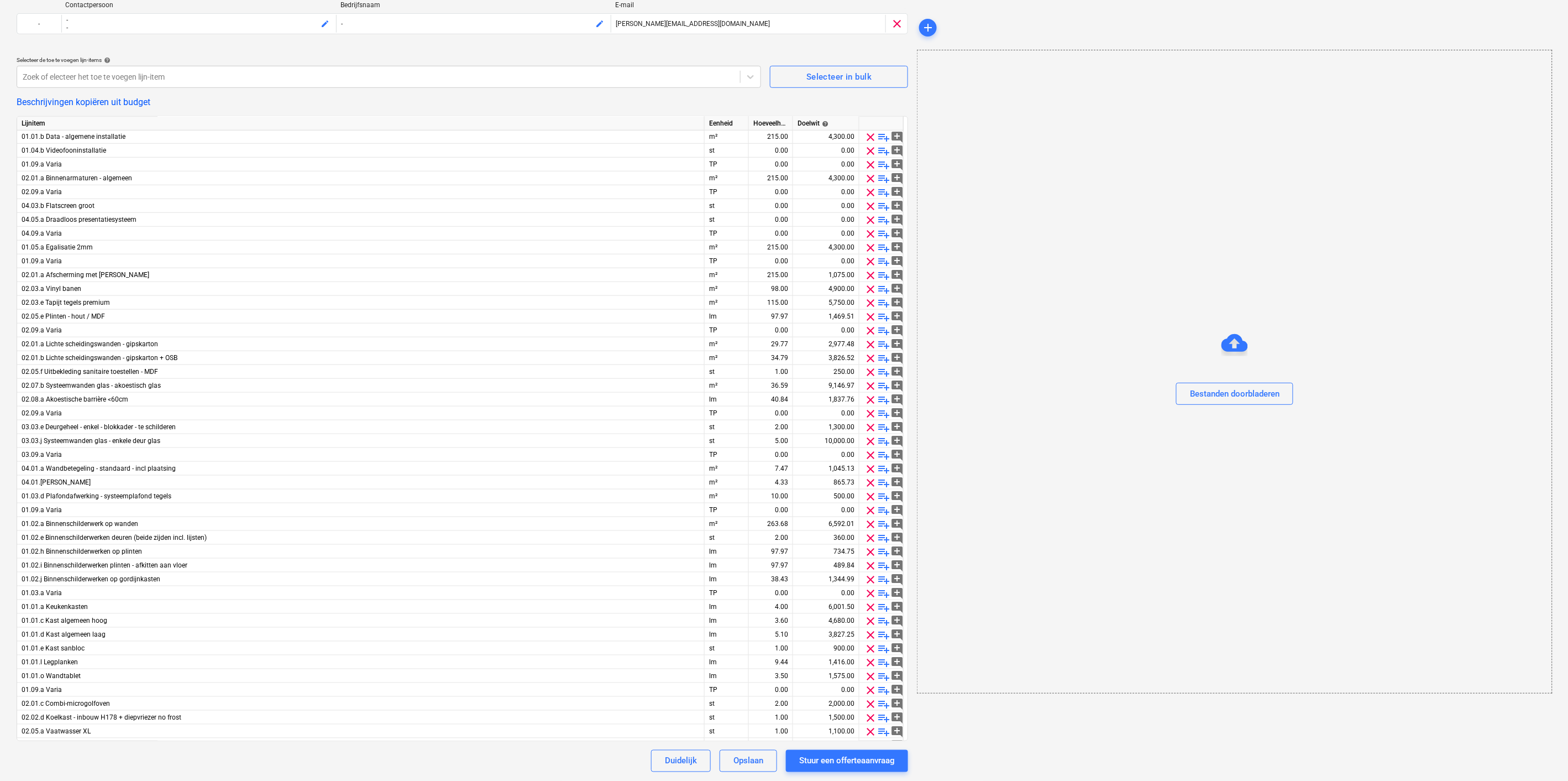
scroll to position [334, 0]
click at [852, 762] on div "Stuur een offerteaanvraag" at bounding box center [847, 760] width 96 height 14
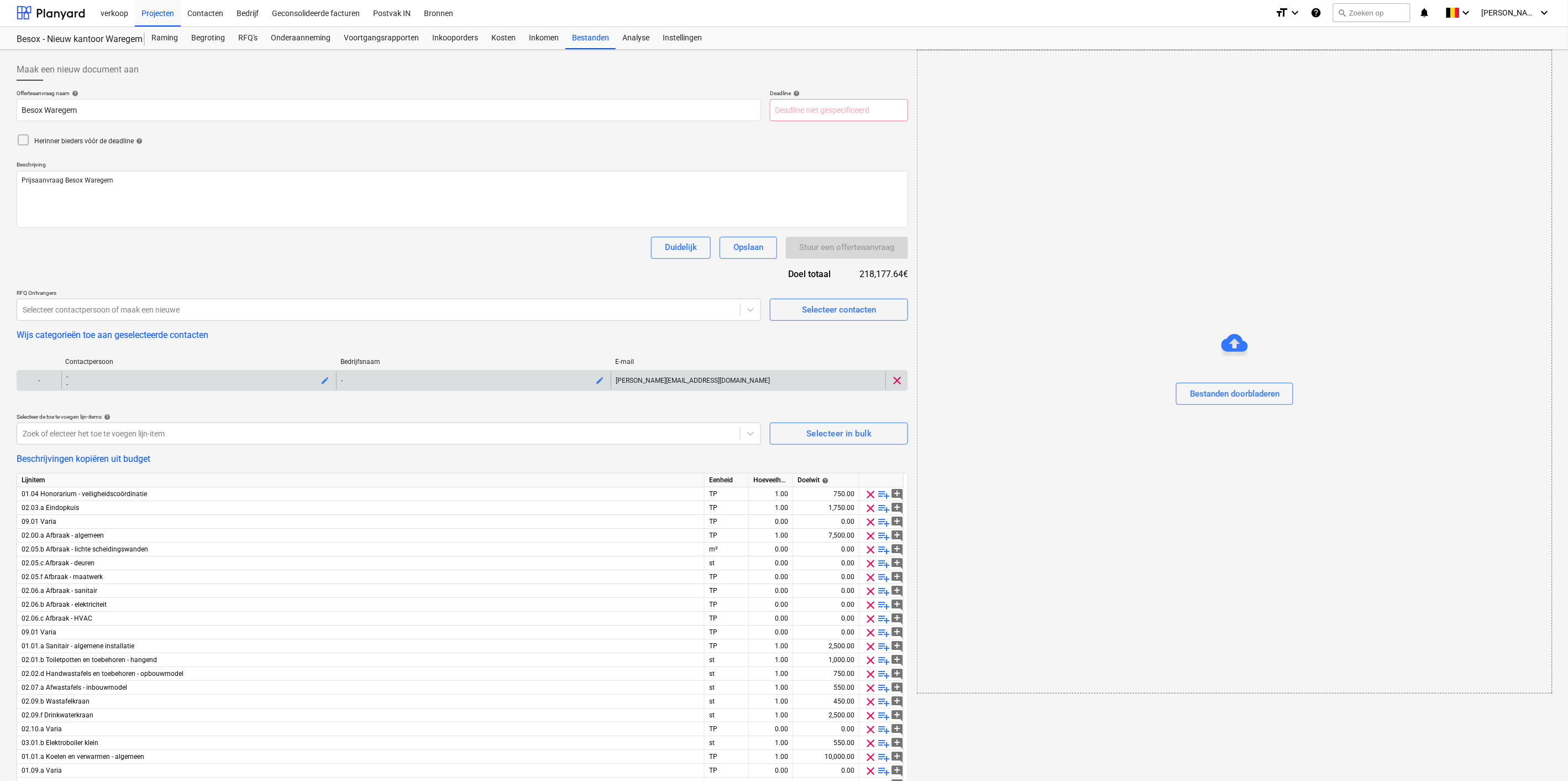
scroll to position [0, 0]
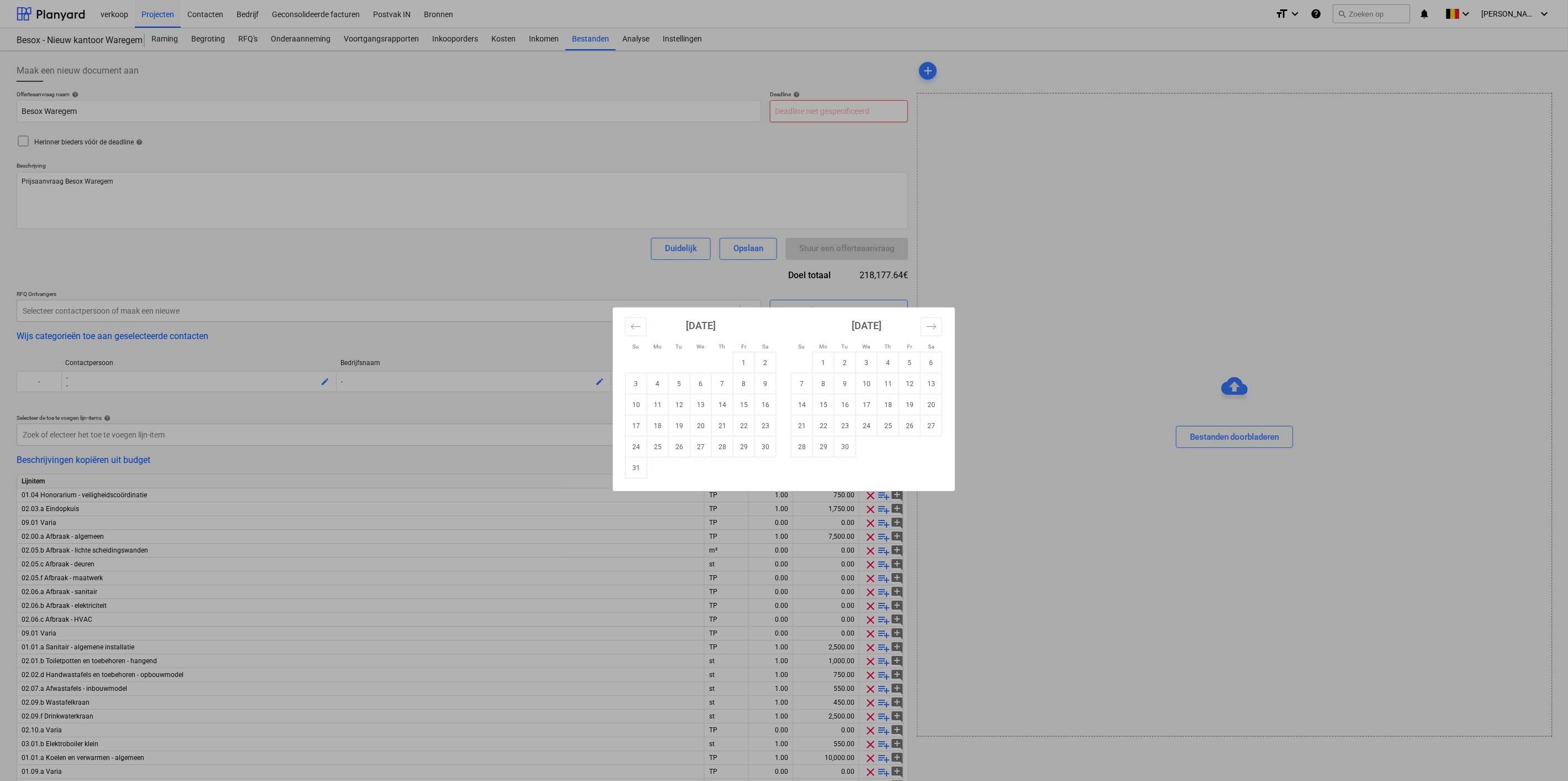
click at [856, 109] on body "verkoop Projecten Contacten Bedrijf Geconsolideerde facturen Postvak IN Bronnen…" at bounding box center [784, 390] width 1568 height 781
click at [901, 367] on td "5" at bounding box center [910, 362] width 21 height 21
type textarea "x"
type input "[DATE]"
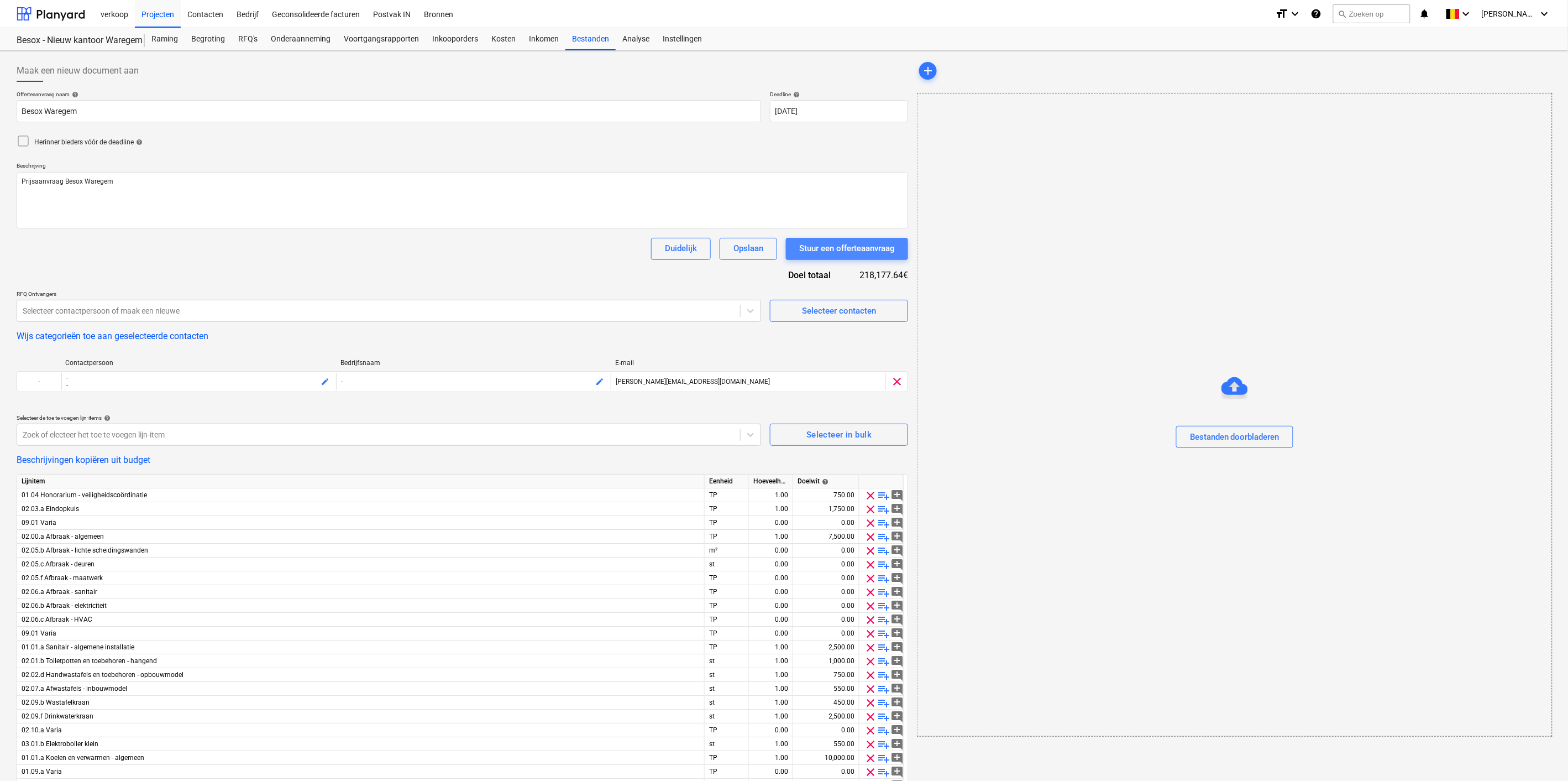
click at [836, 247] on div "Stuur een offerteaanvraag" at bounding box center [847, 248] width 96 height 14
type textarea "x"
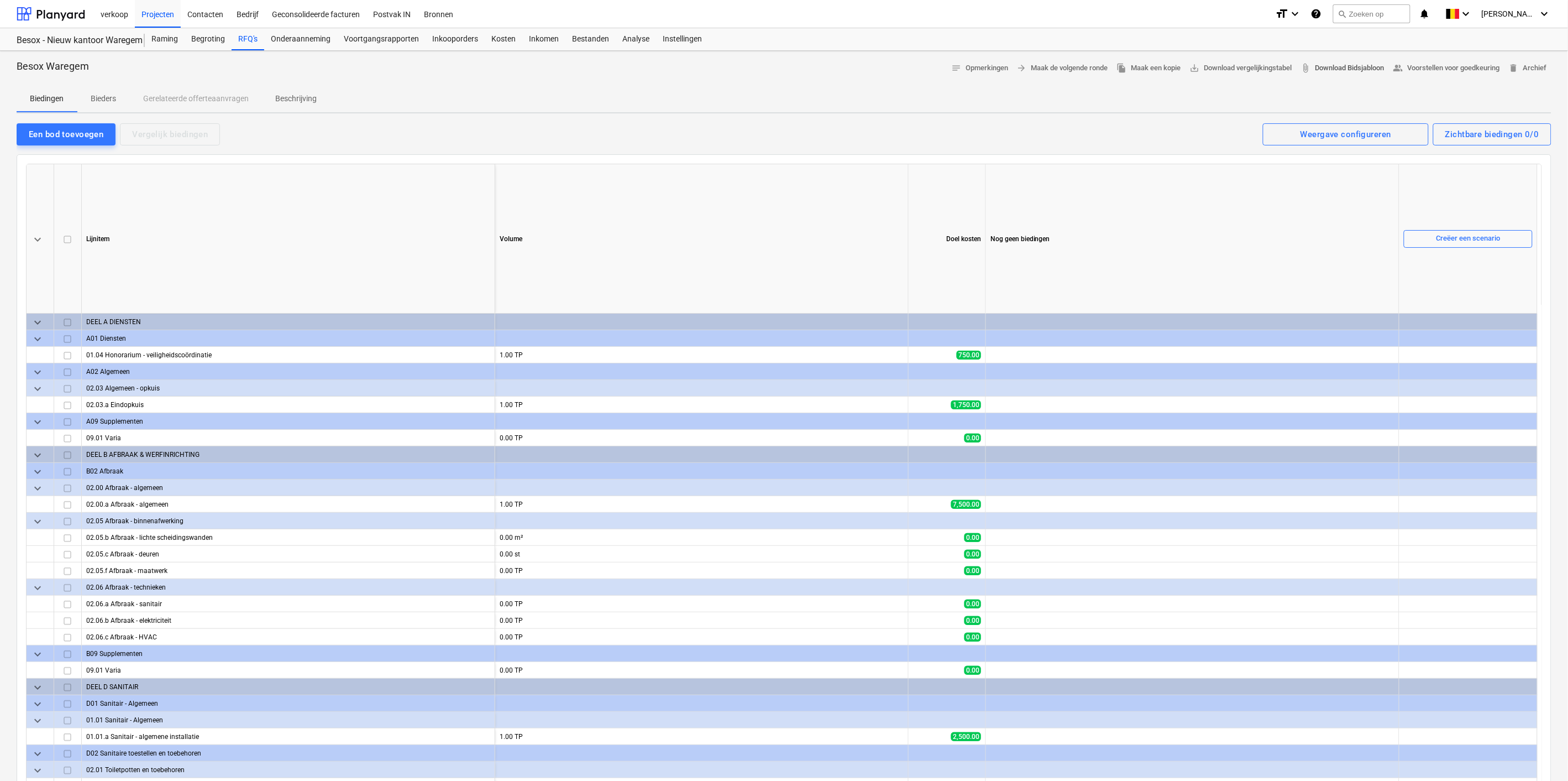
click at [1325, 68] on span "attach_file Download Bidsjabloon" at bounding box center [1343, 68] width 84 height 13
click at [1350, 66] on span "attach_file Download Bidsjabloon" at bounding box center [1343, 68] width 84 height 13
